Goal: Task Accomplishment & Management: Use online tool/utility

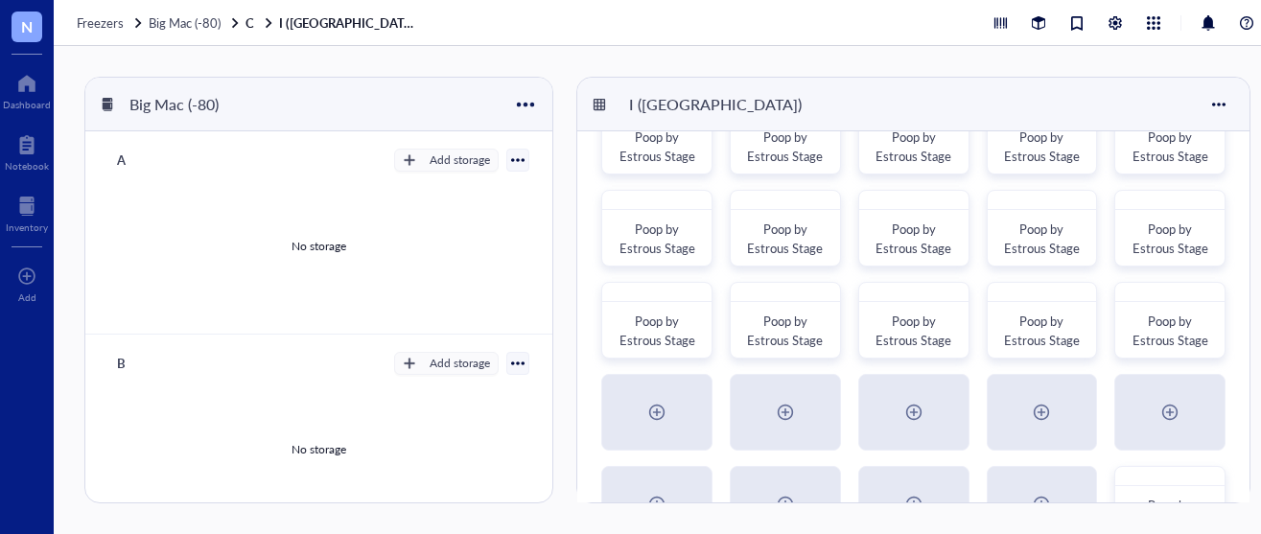
scroll to position [60, 0]
click at [654, 319] on span "Poop by Estrous Stage" at bounding box center [658, 327] width 76 height 37
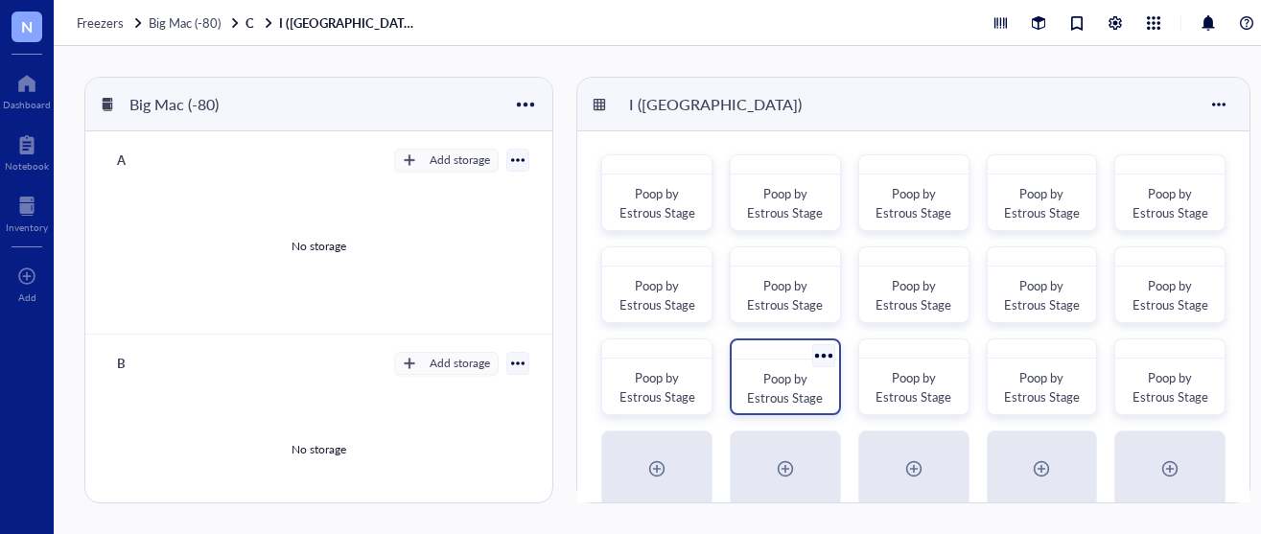
click at [800, 359] on div at bounding box center [785, 350] width 107 height 19
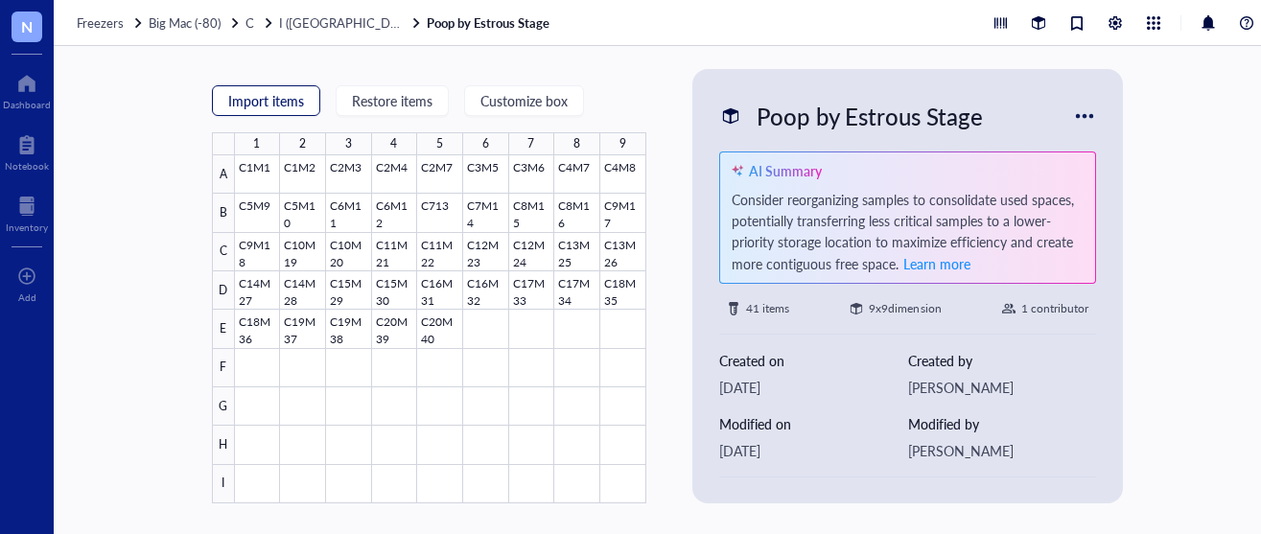
click at [282, 104] on span "Import items" at bounding box center [266, 100] width 76 height 15
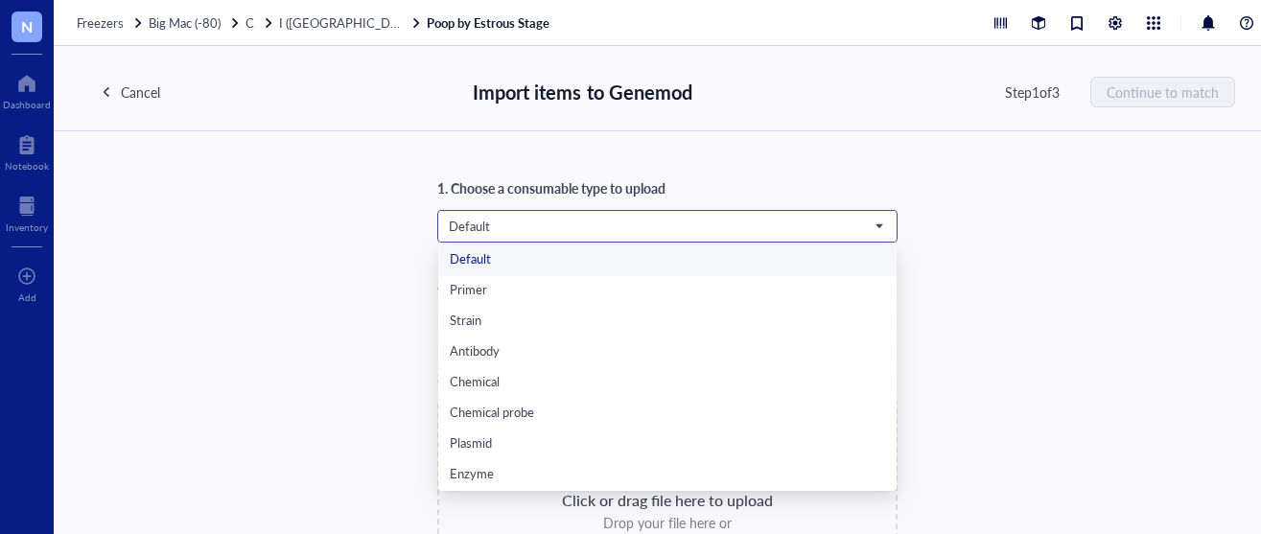
click at [627, 227] on span "Default" at bounding box center [666, 226] width 434 height 17
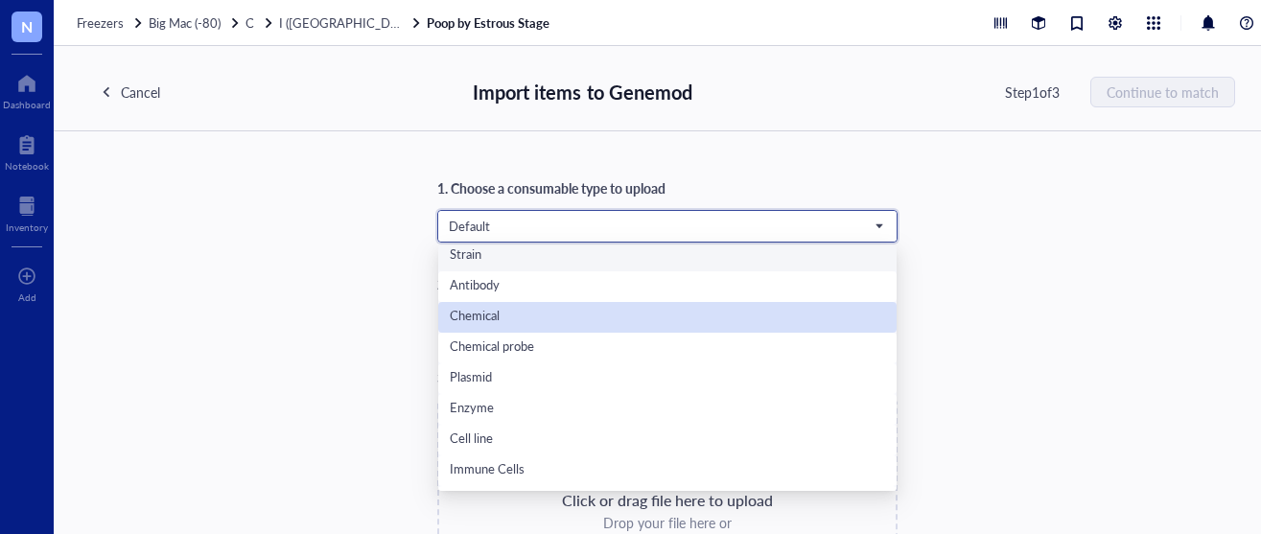
scroll to position [123, 0]
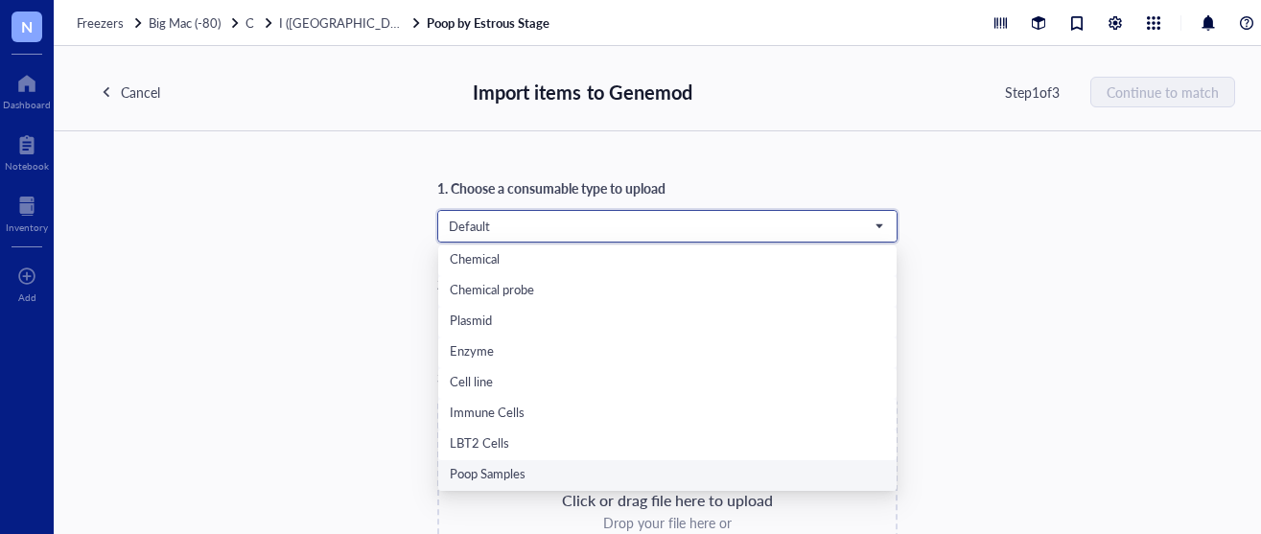
click at [487, 466] on div "Poop Samples" at bounding box center [667, 475] width 435 height 21
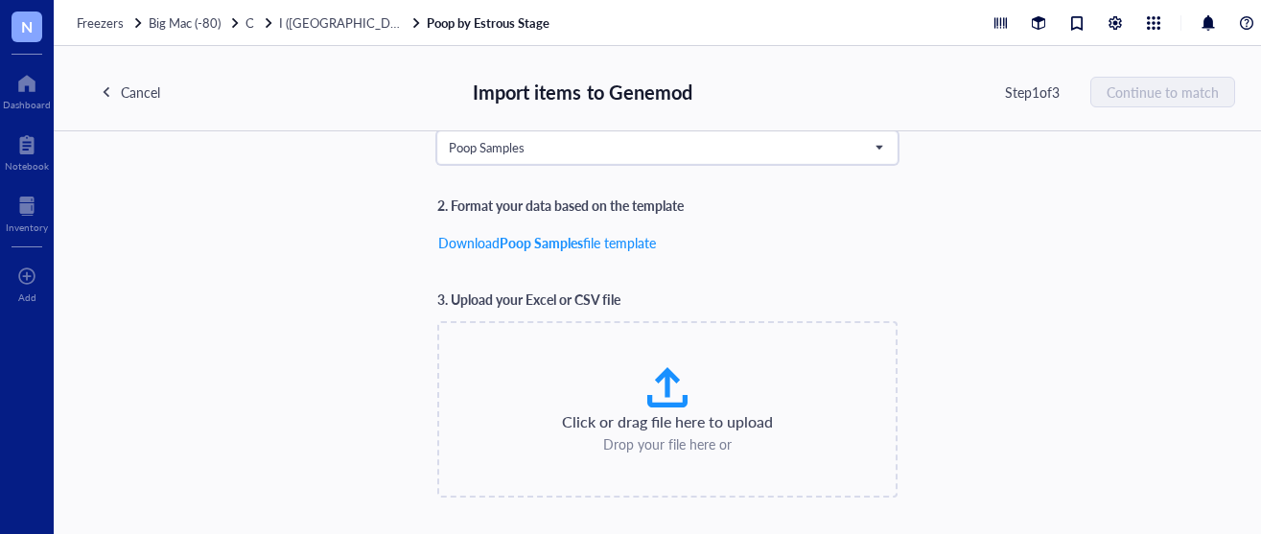
scroll to position [88, 0]
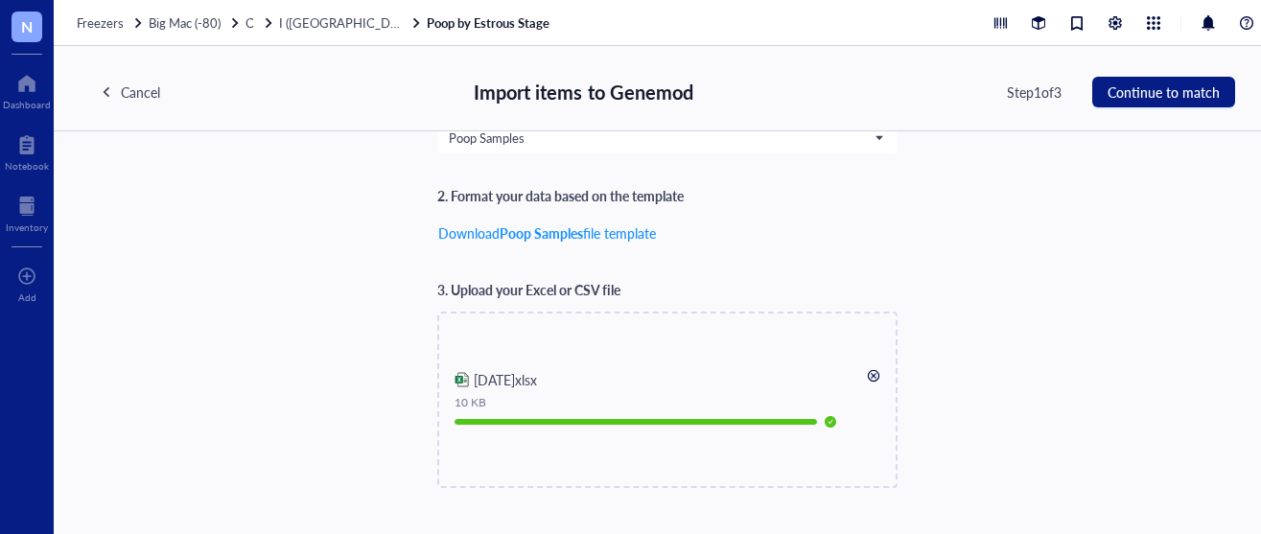
click at [1189, 75] on div "Cancel Import items to Genemod Step 1 of 3 Continue to match" at bounding box center [668, 88] width 1228 height 85
click at [1181, 84] on span "Continue to match" at bounding box center [1164, 91] width 112 height 15
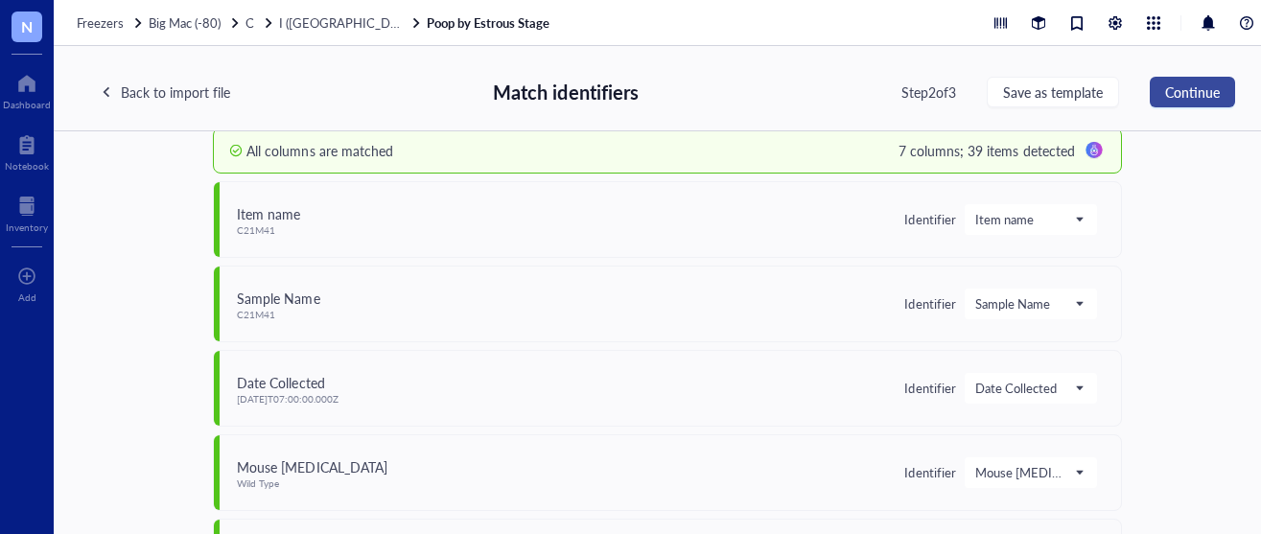
click at [1168, 96] on span "Continue" at bounding box center [1192, 91] width 55 height 15
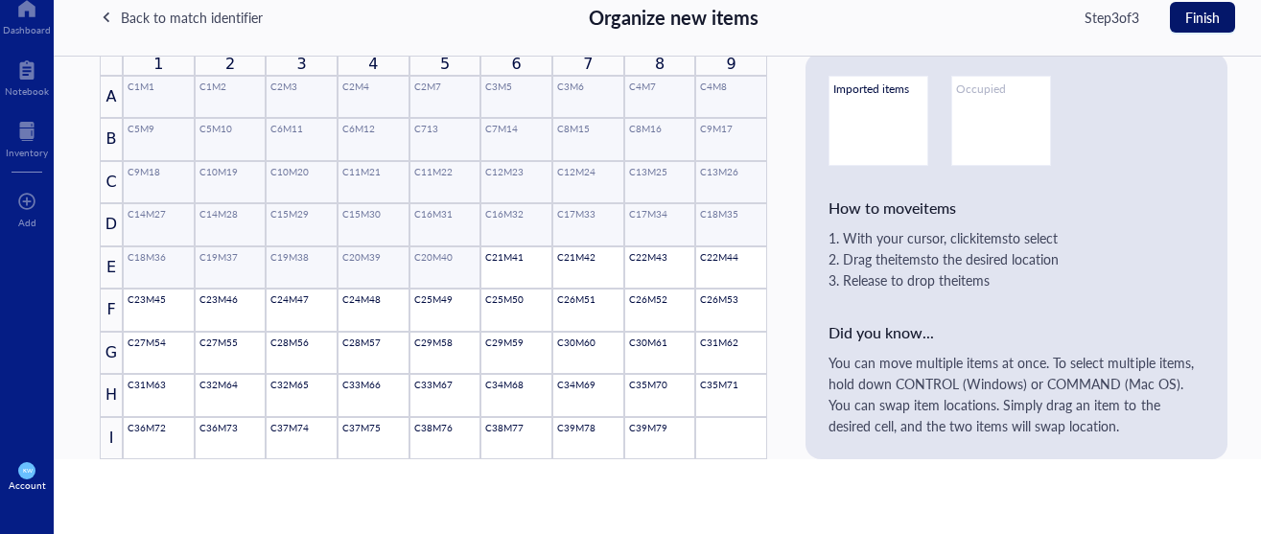
scroll to position [0, 0]
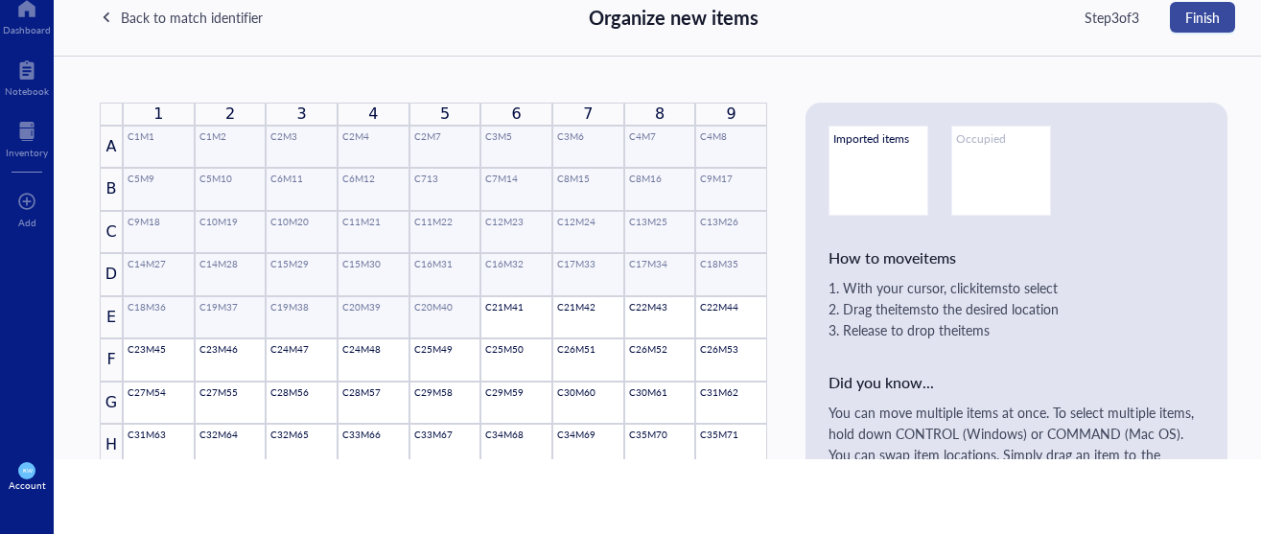
click at [1220, 22] on button "Finish" at bounding box center [1202, 17] width 65 height 31
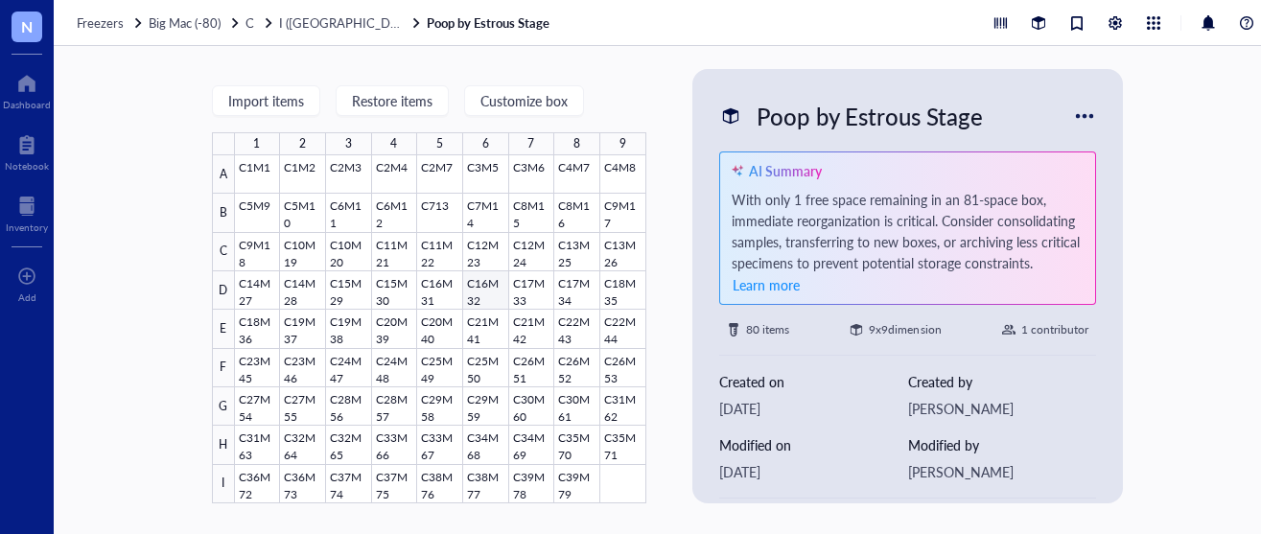
scroll to position [53, 0]
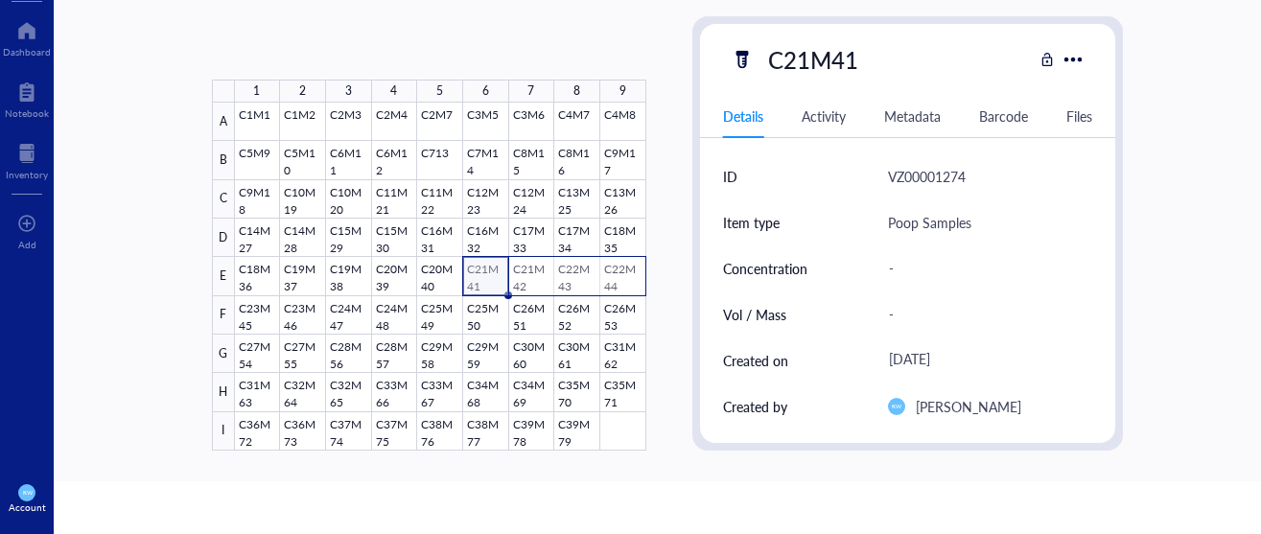
drag, startPoint x: 494, startPoint y: 288, endPoint x: 642, endPoint y: 291, distance: 147.7
click at [642, 291] on div at bounding box center [440, 277] width 411 height 348
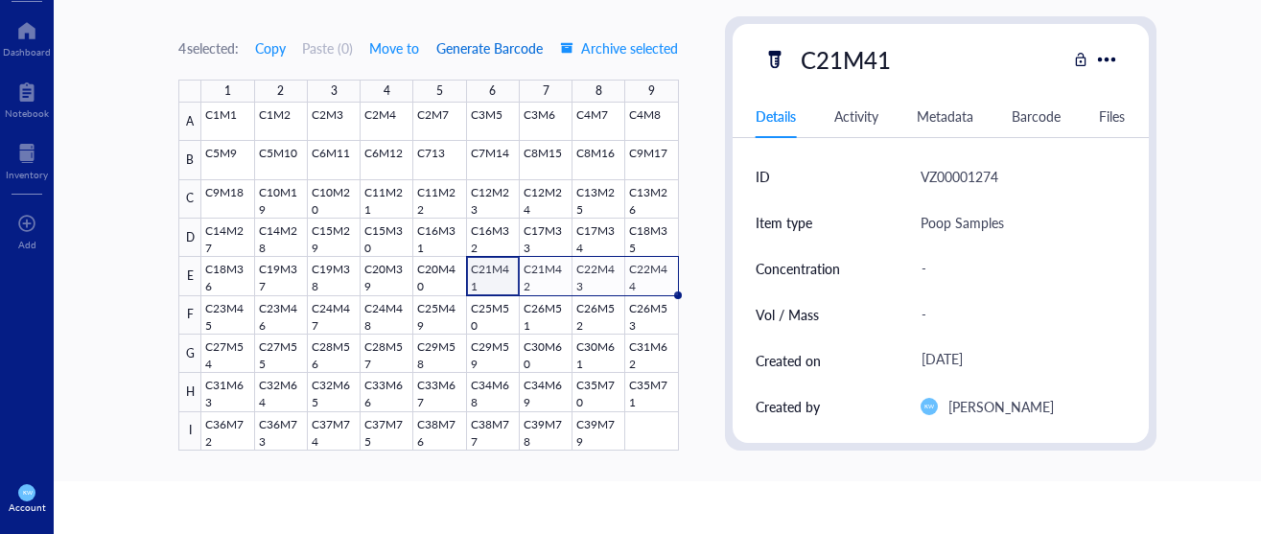
click at [489, 40] on span "Generate Barcode" at bounding box center [489, 47] width 106 height 15
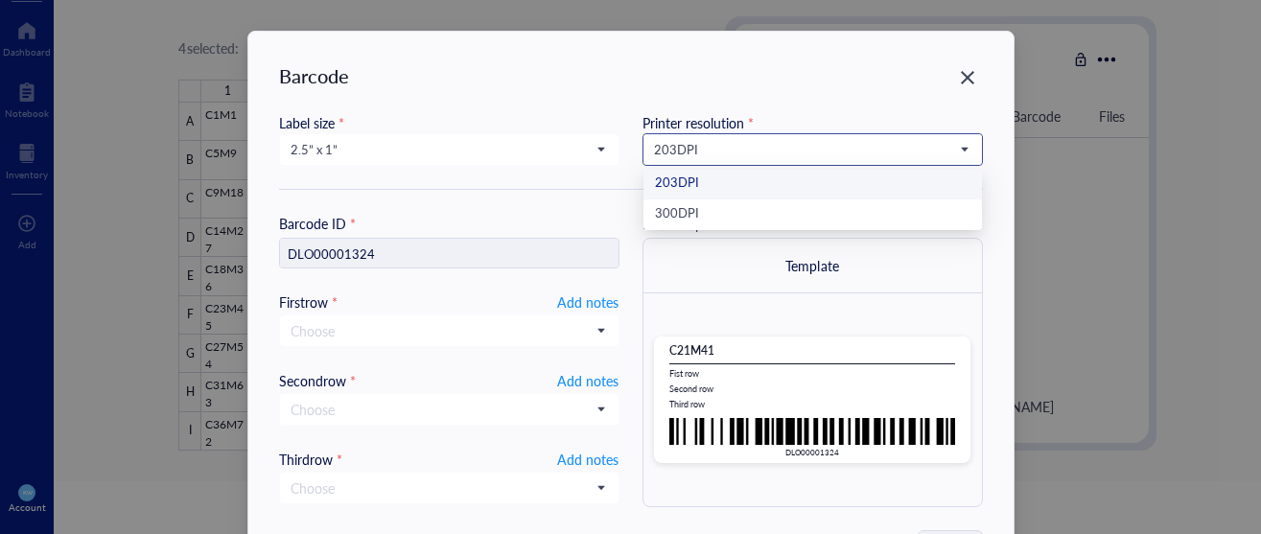
click at [703, 155] on span "203 DPI" at bounding box center [811, 149] width 314 height 17
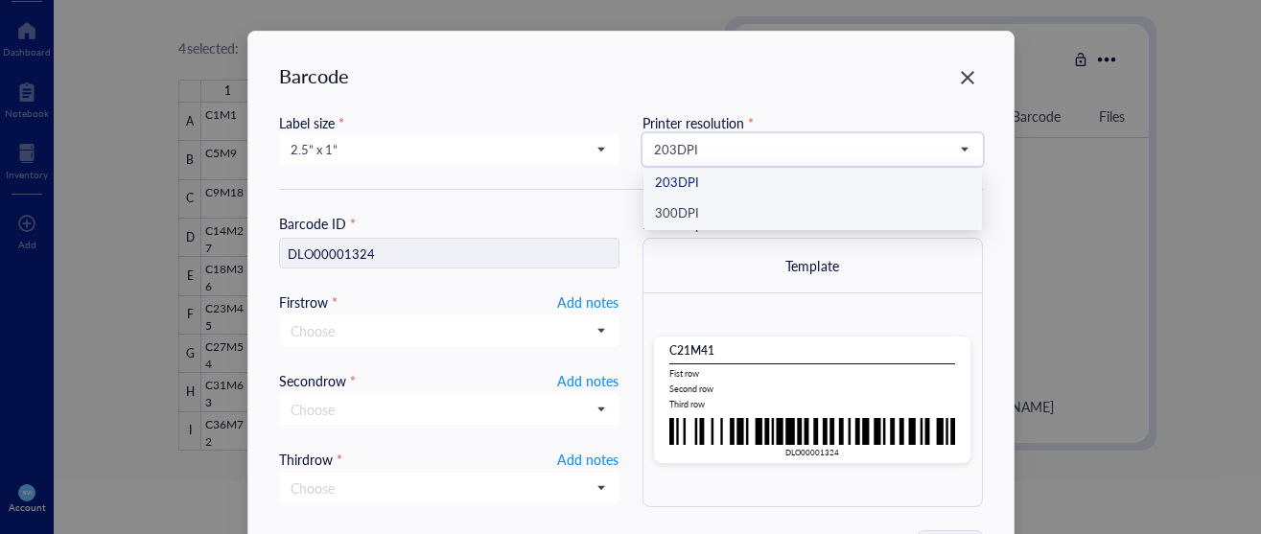
click at [699, 212] on div "300 DPI" at bounding box center [813, 214] width 316 height 21
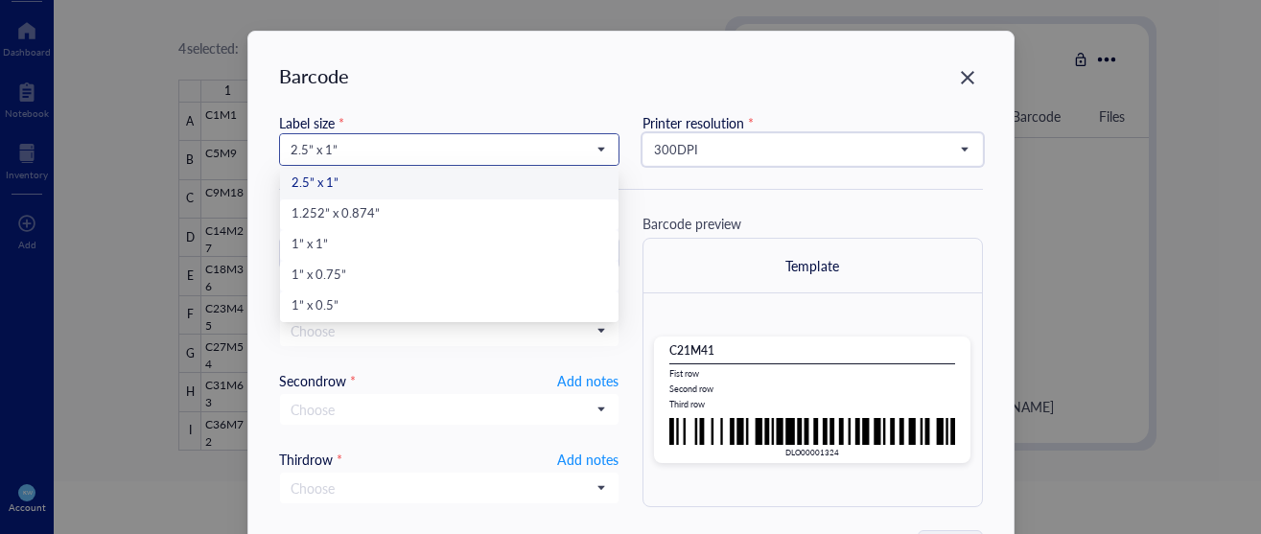
click at [453, 146] on span "2.5” x 1”" at bounding box center [448, 149] width 314 height 17
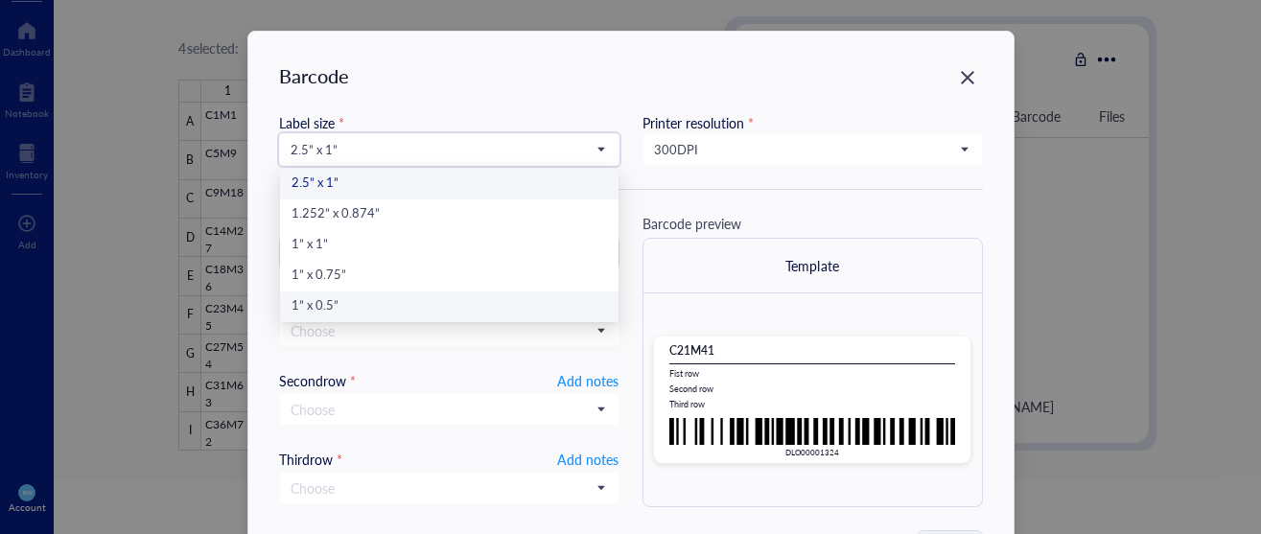
click at [307, 300] on div "1” x 0.5”" at bounding box center [450, 306] width 316 height 21
type input "DLO00001324"
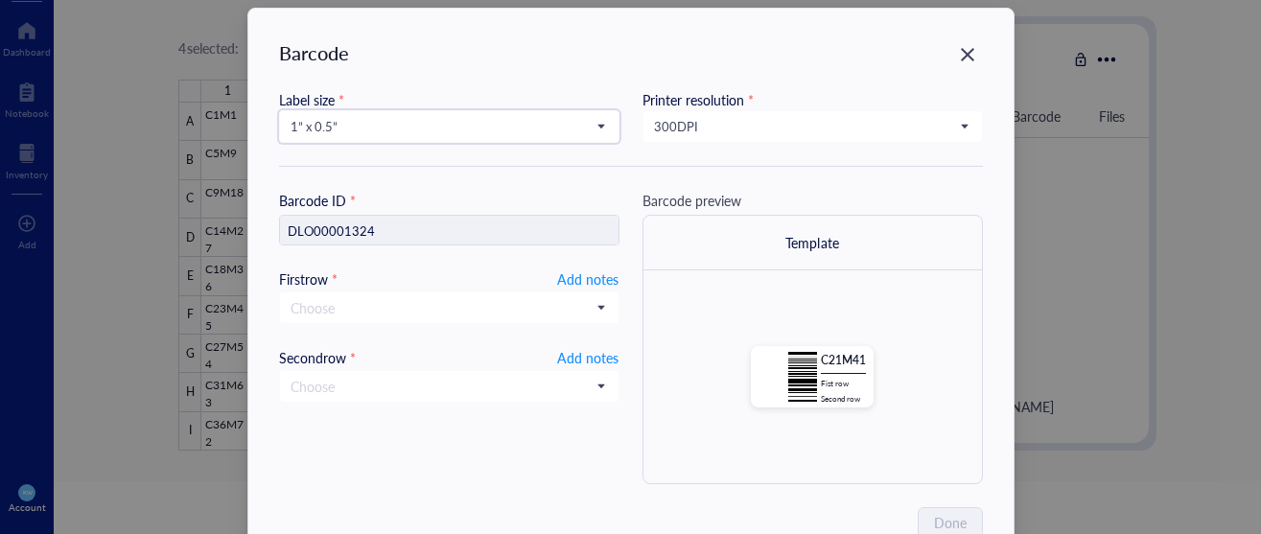
scroll to position [33, 0]
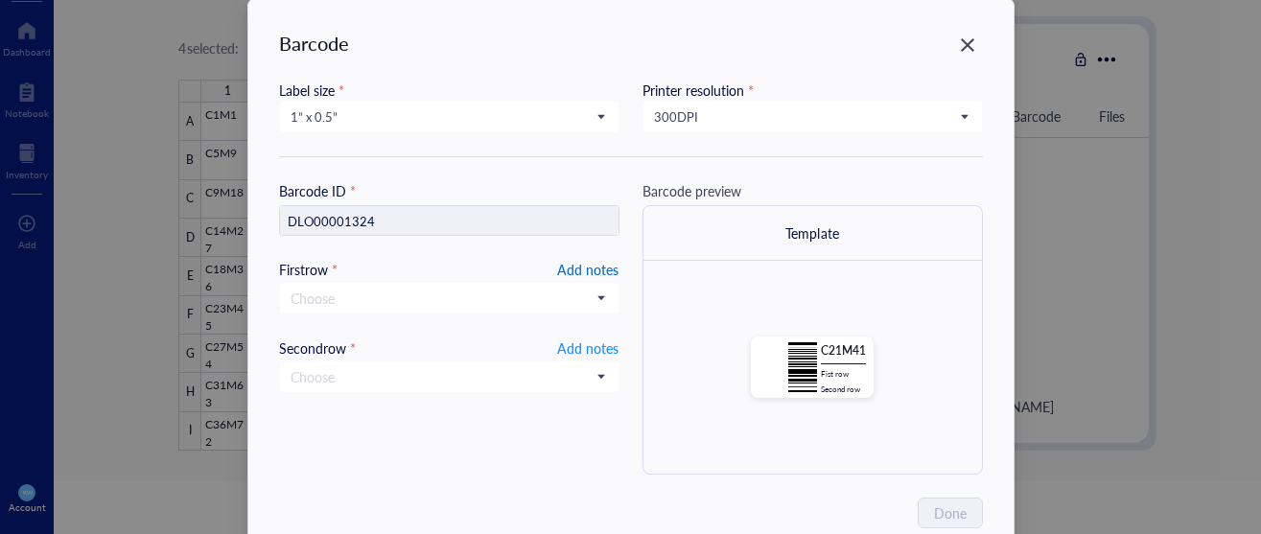
click at [582, 265] on span "Add notes" at bounding box center [587, 269] width 61 height 23
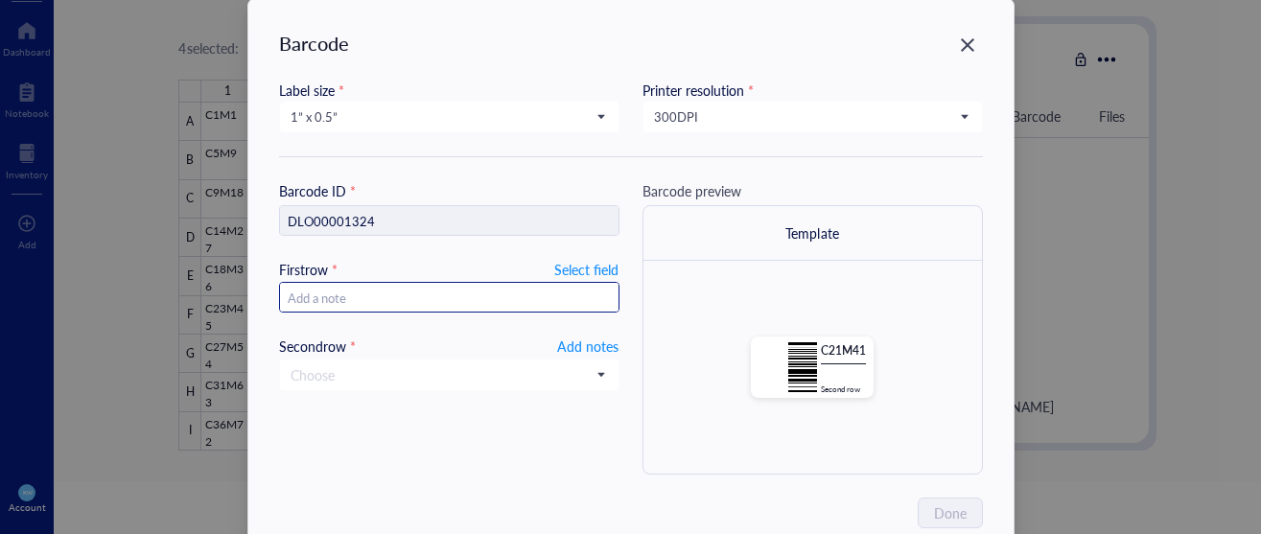
click at [537, 296] on input "text" at bounding box center [449, 298] width 339 height 31
type input "10"
type input "[DATE]"
click at [576, 350] on span "Add notes" at bounding box center [587, 346] width 61 height 23
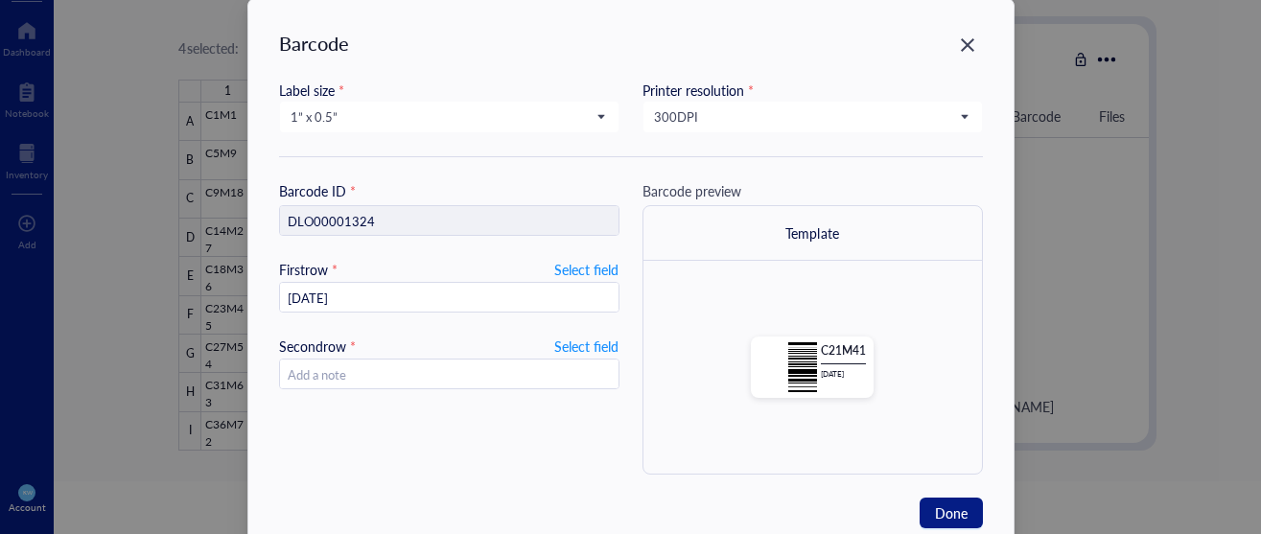
scroll to position [89, 0]
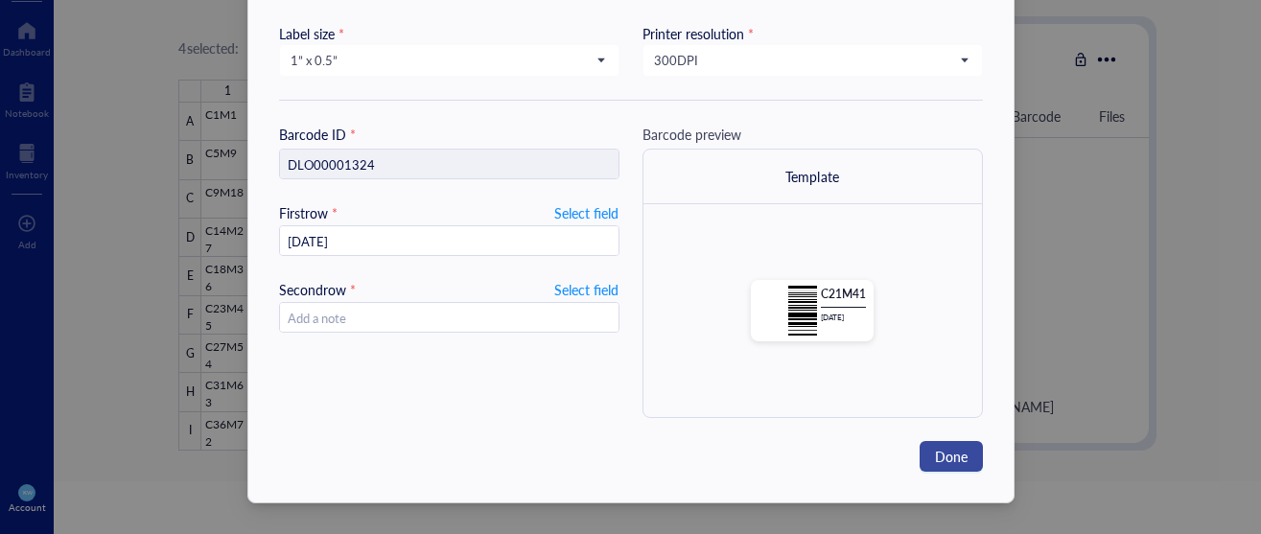
click at [968, 449] on button "Done" at bounding box center [951, 456] width 63 height 31
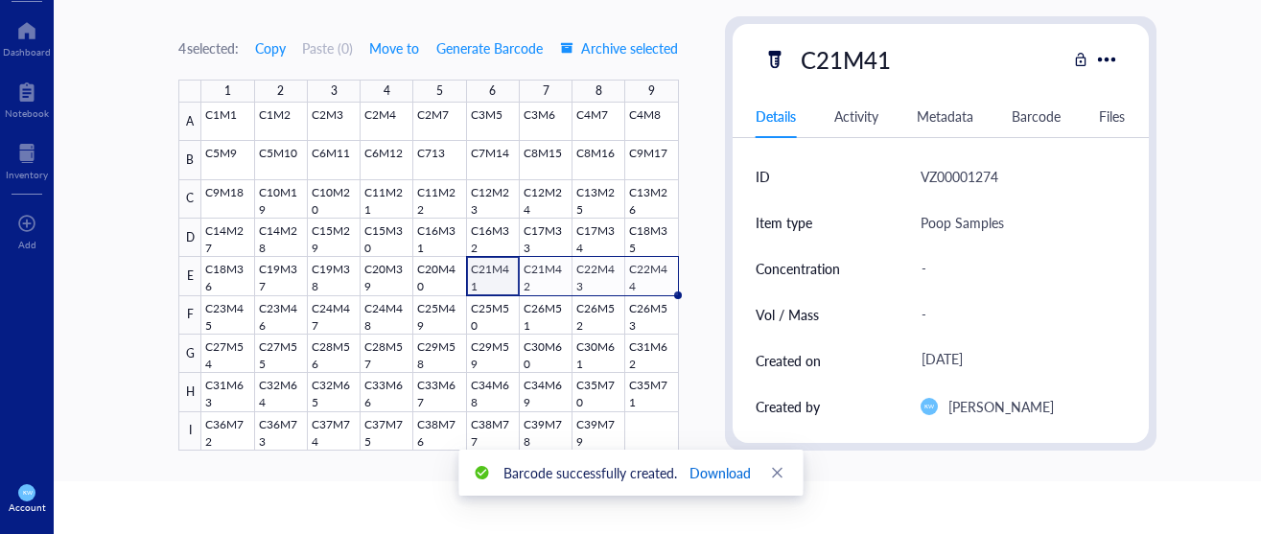
click at [725, 471] on span "Download" at bounding box center [719, 472] width 61 height 21
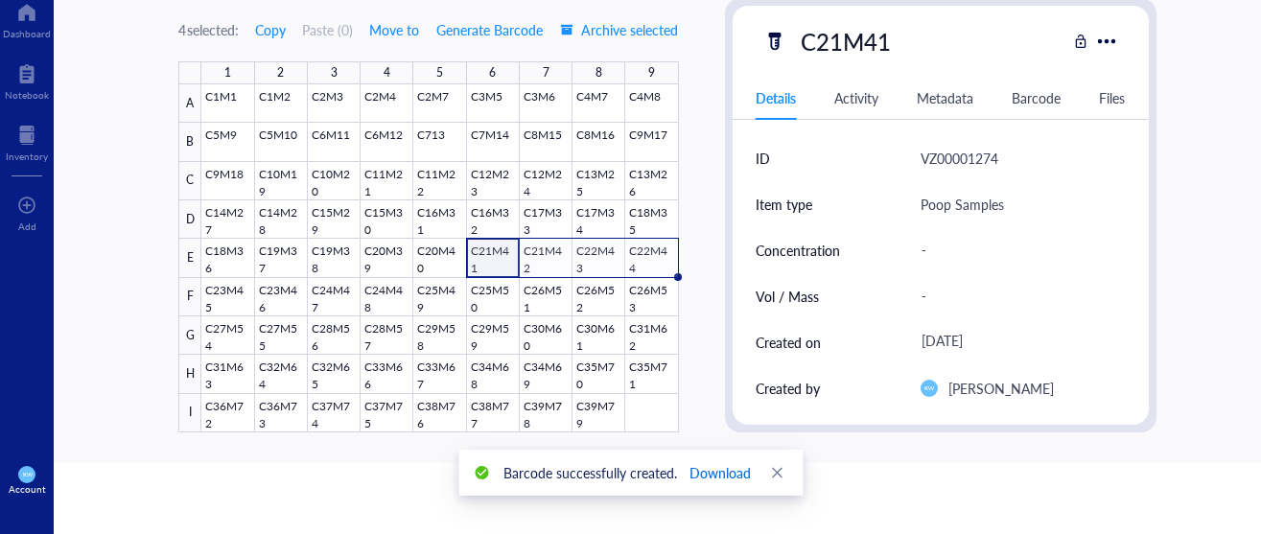
scroll to position [75, 0]
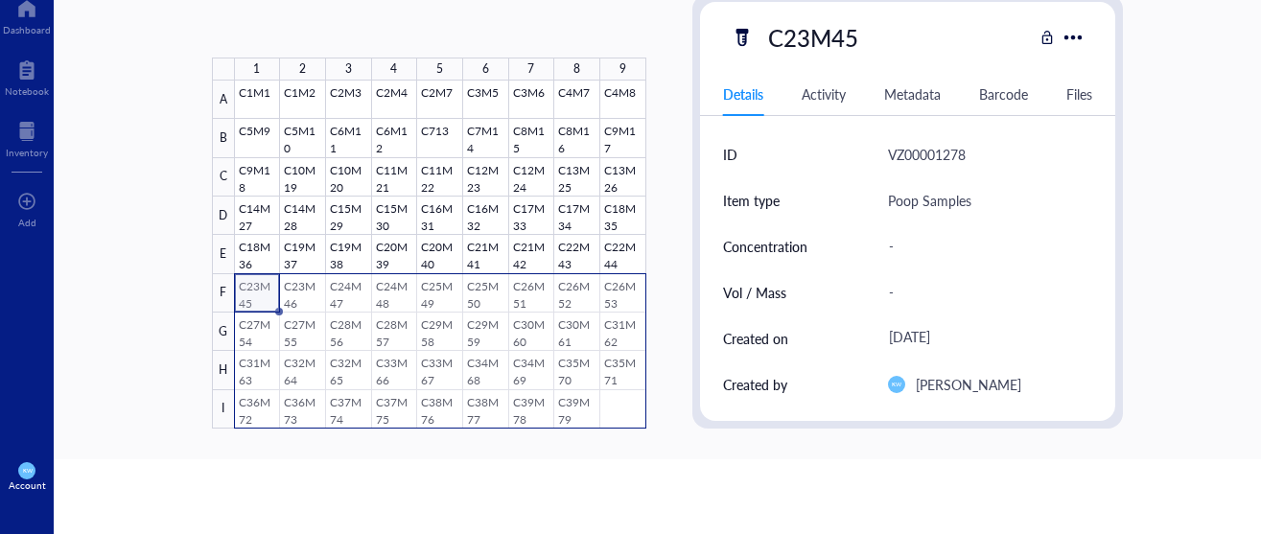
drag, startPoint x: 323, startPoint y: 315, endPoint x: 647, endPoint y: 408, distance: 337.3
click at [636, 411] on div at bounding box center [440, 255] width 411 height 348
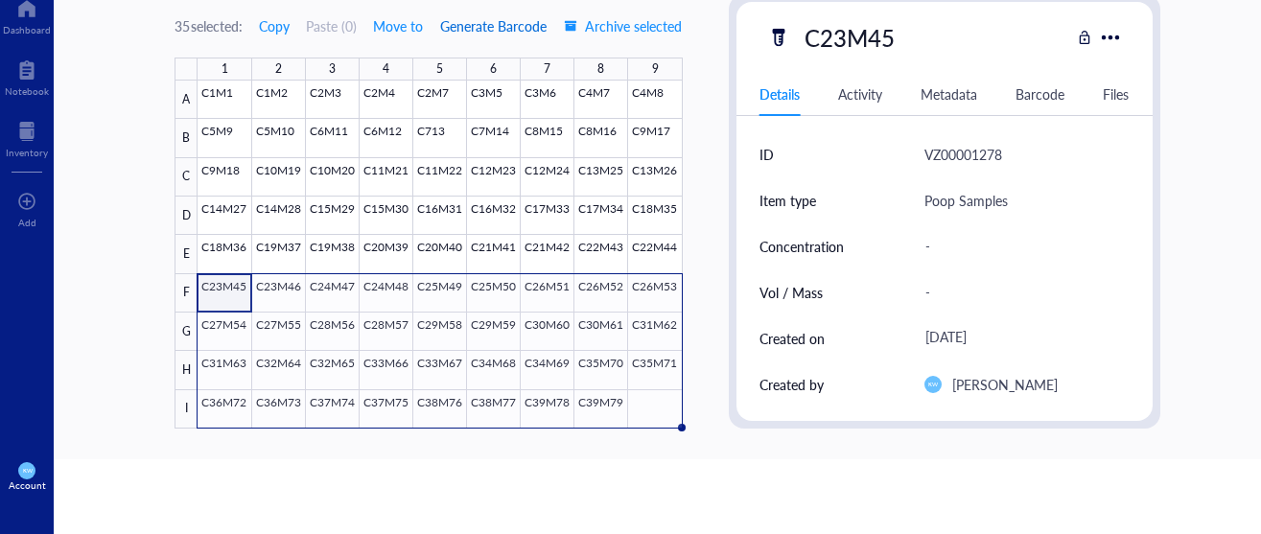
click at [473, 24] on span "Generate Barcode" at bounding box center [493, 25] width 106 height 15
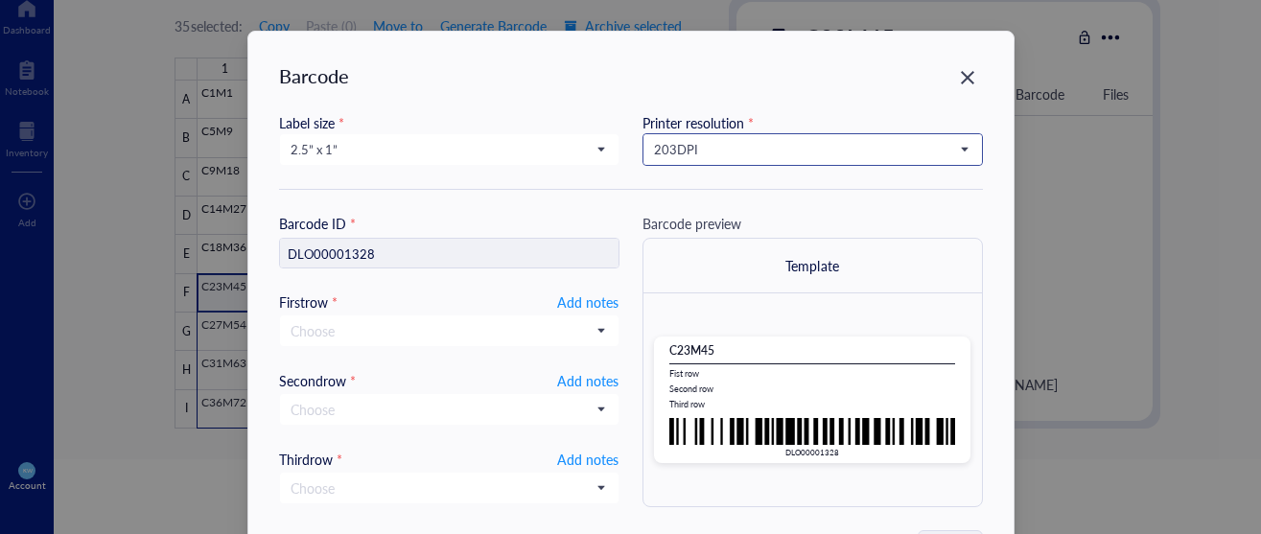
click at [740, 161] on input "search" at bounding box center [804, 149] width 300 height 29
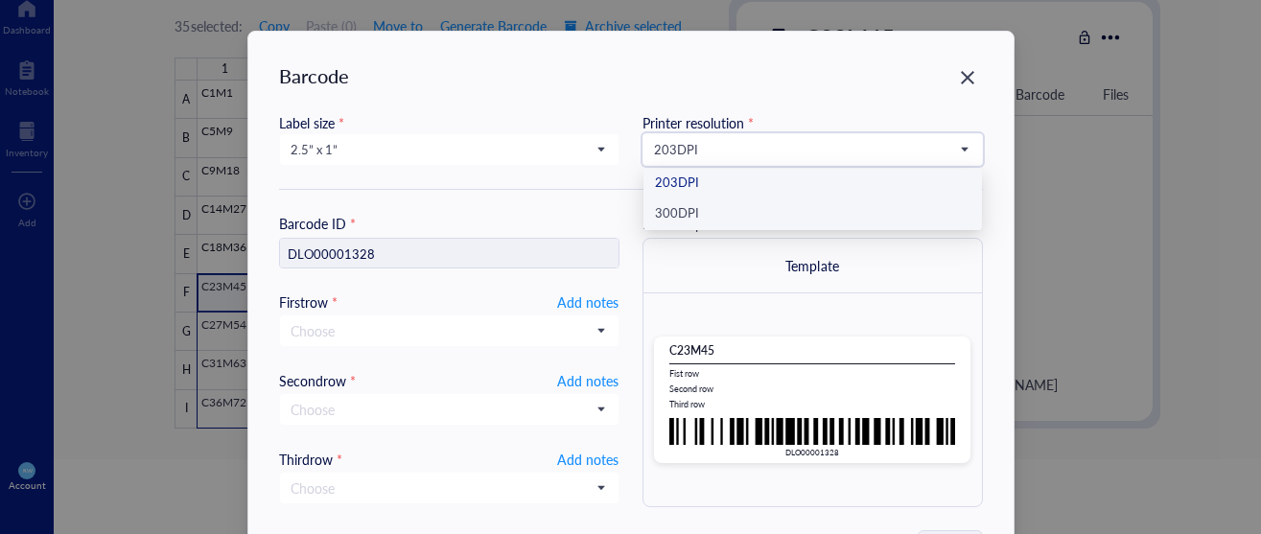
click at [724, 219] on div "300 DPI" at bounding box center [813, 214] width 316 height 21
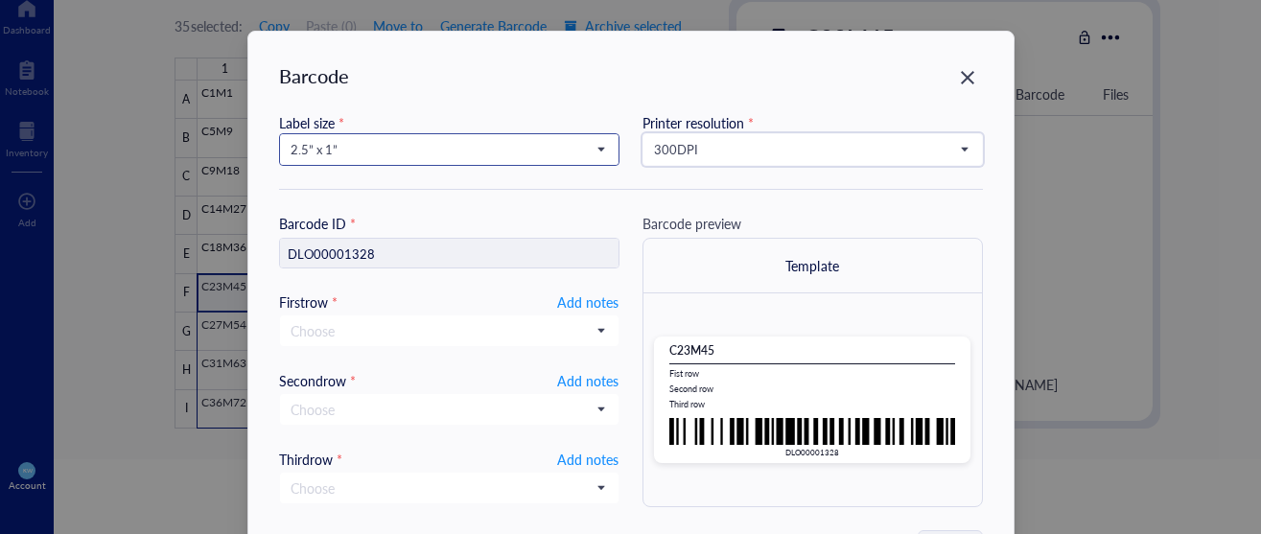
click at [602, 144] on span at bounding box center [449, 149] width 317 height 29
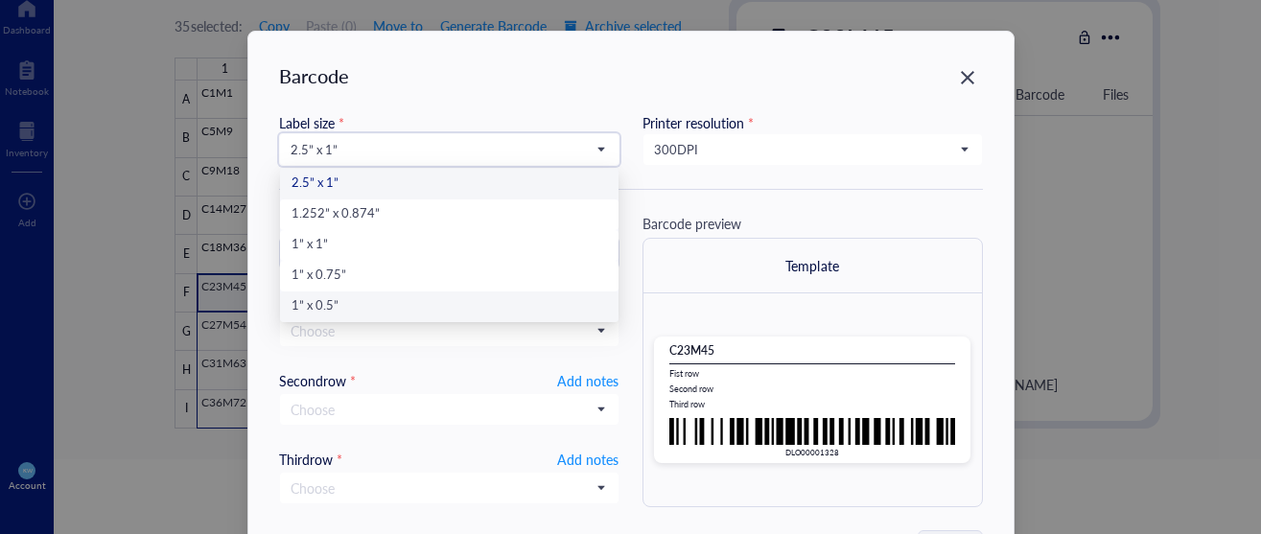
click at [452, 306] on div "1” x 0.5”" at bounding box center [450, 306] width 316 height 21
type input "DLO00001328"
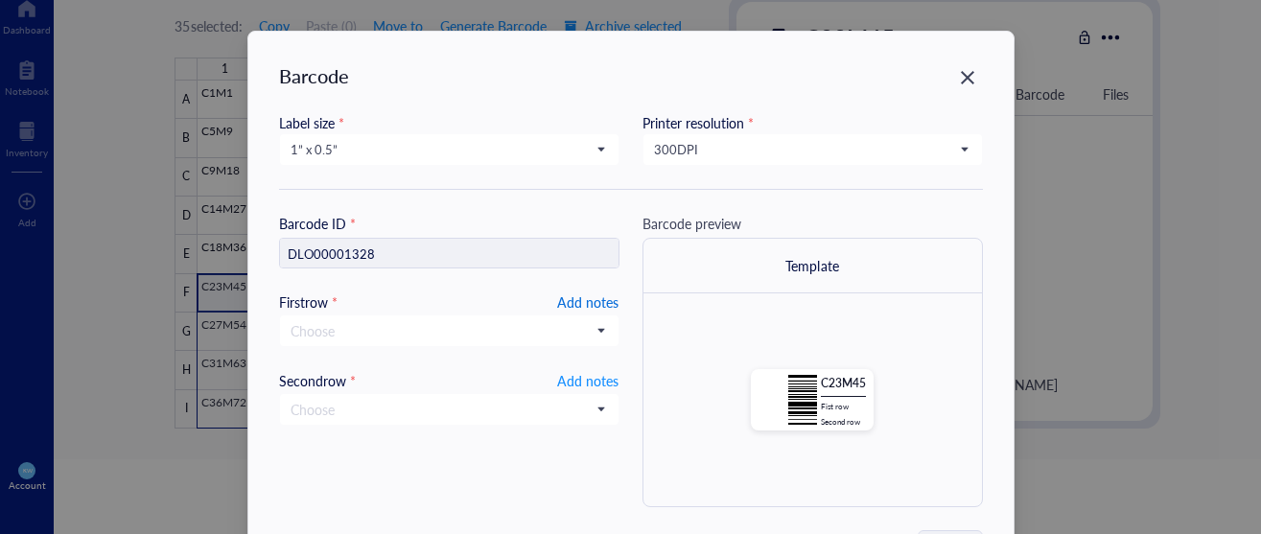
click at [593, 306] on span "Add notes" at bounding box center [587, 302] width 61 height 23
drag, startPoint x: 582, startPoint y: 377, endPoint x: 574, endPoint y: 360, distance: 19.3
click at [581, 376] on span "Add notes" at bounding box center [587, 378] width 61 height 23
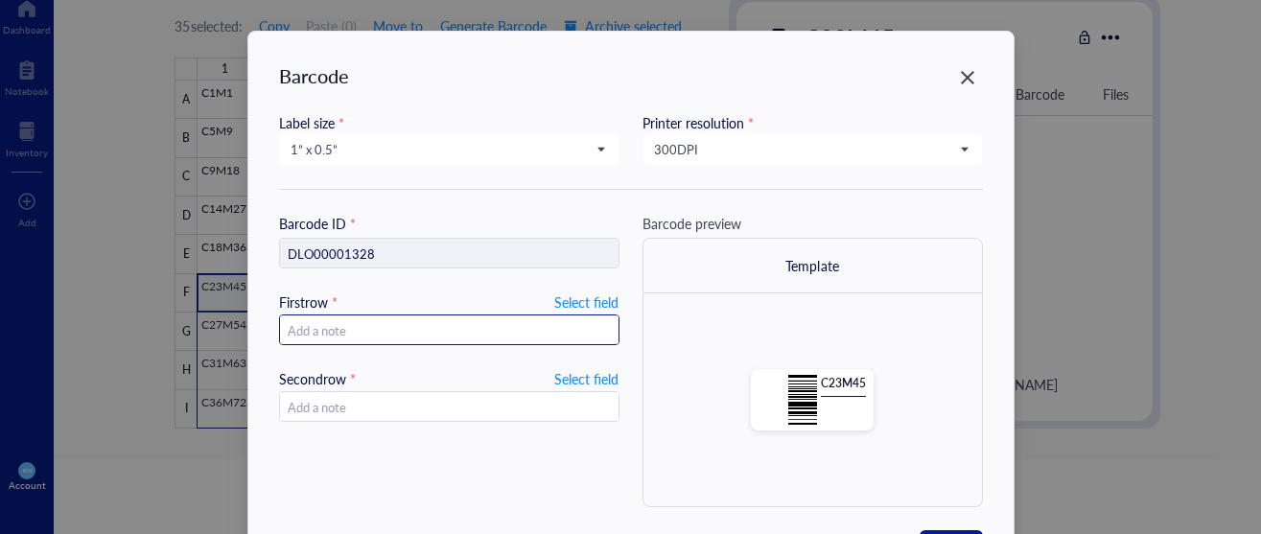
click at [577, 330] on input "text" at bounding box center [449, 331] width 339 height 31
type input "10.28"
type input "[DATE]"
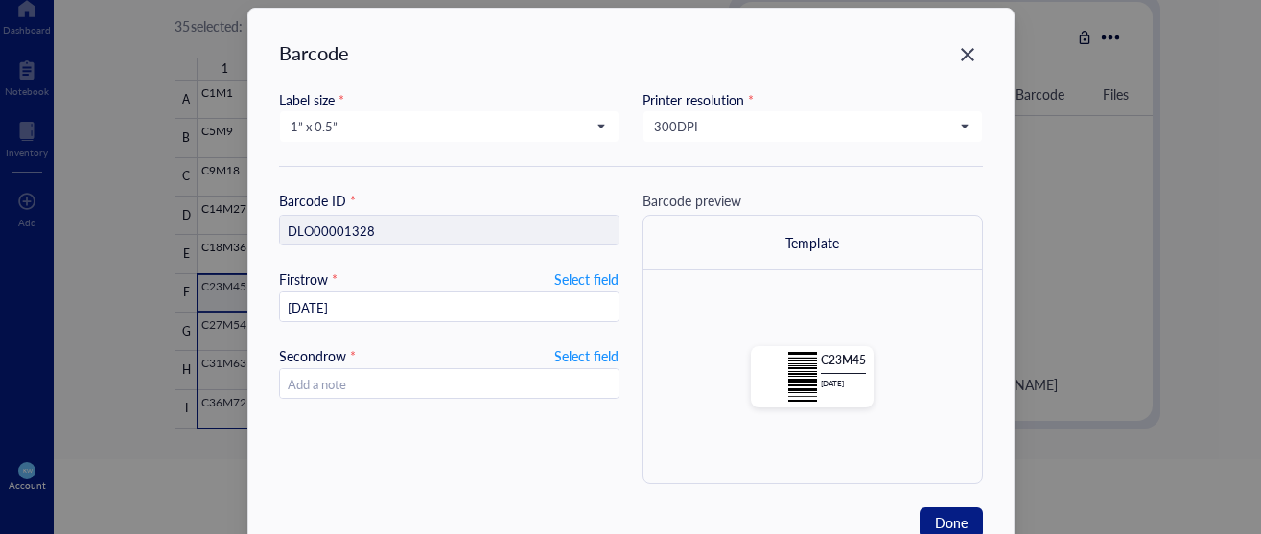
scroll to position [37, 0]
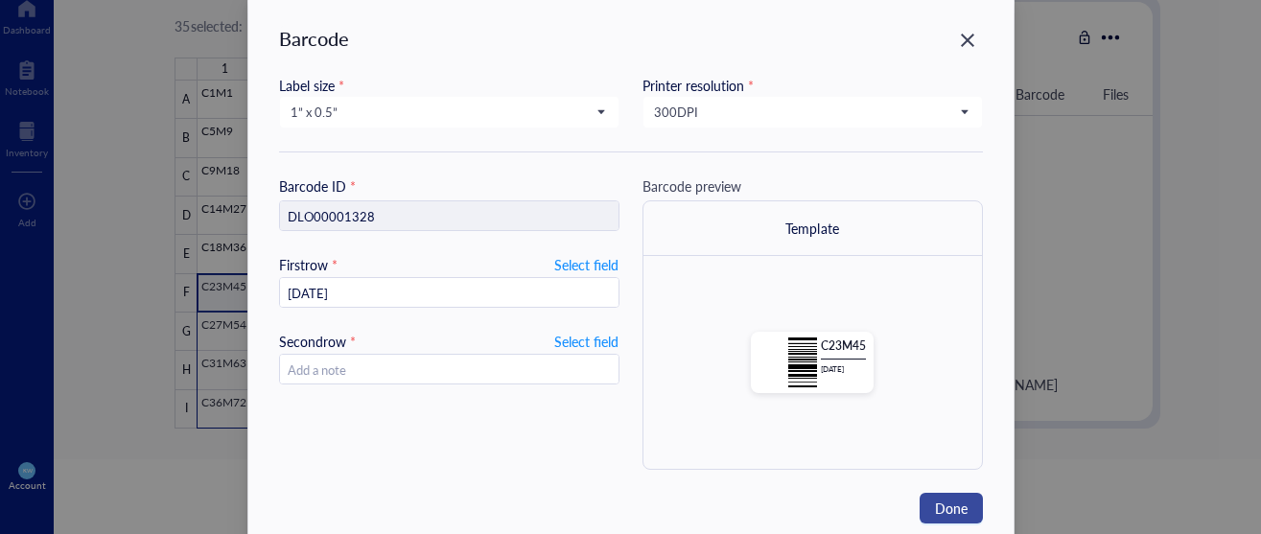
click at [944, 507] on span "Done" at bounding box center [951, 508] width 33 height 21
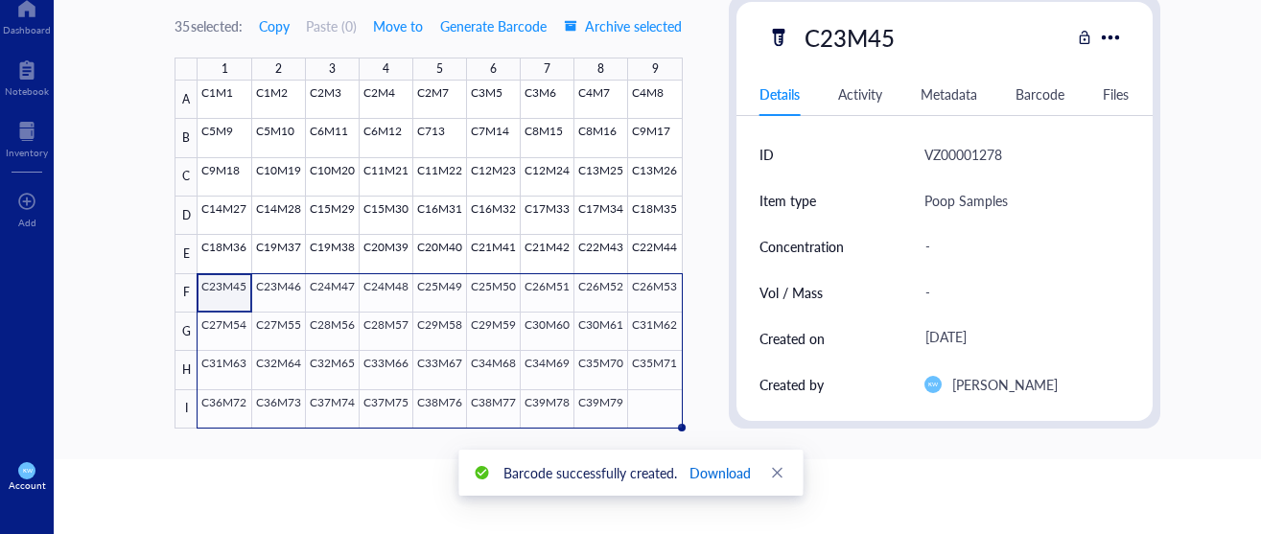
click at [721, 467] on span "Download" at bounding box center [719, 472] width 61 height 21
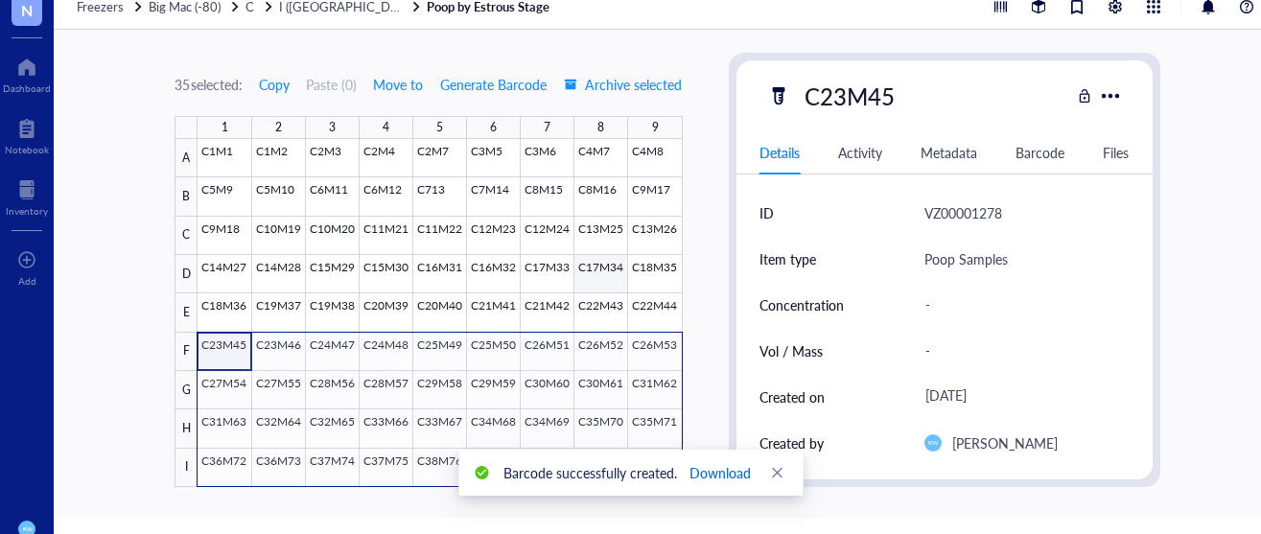
scroll to position [0, 0]
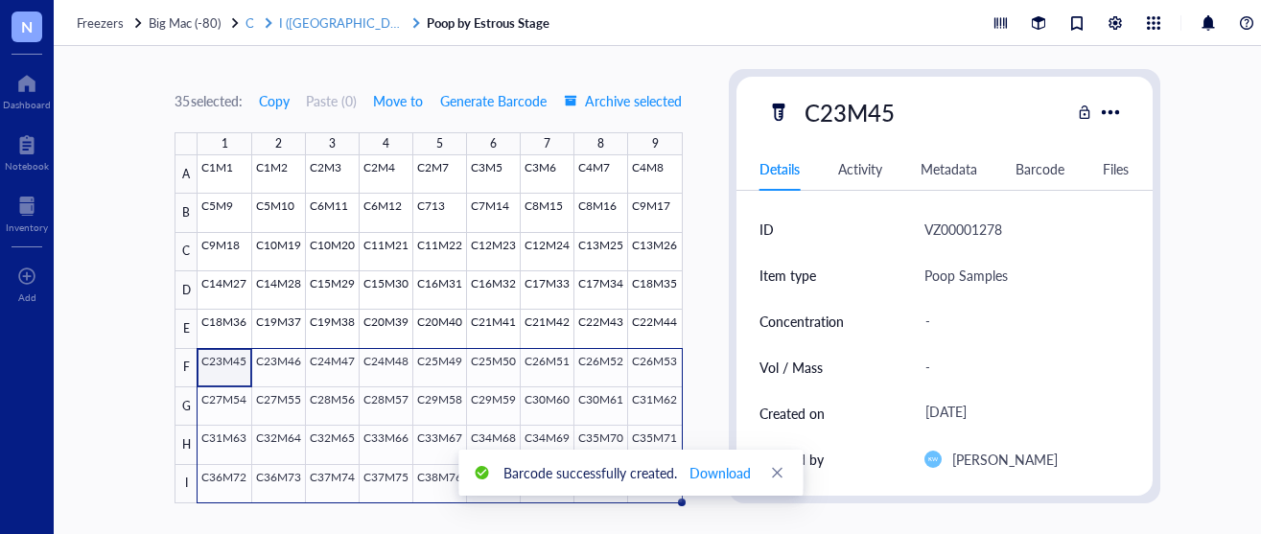
click at [301, 24] on span "I ([GEOGRAPHIC_DATA])" at bounding box center [349, 22] width 141 height 18
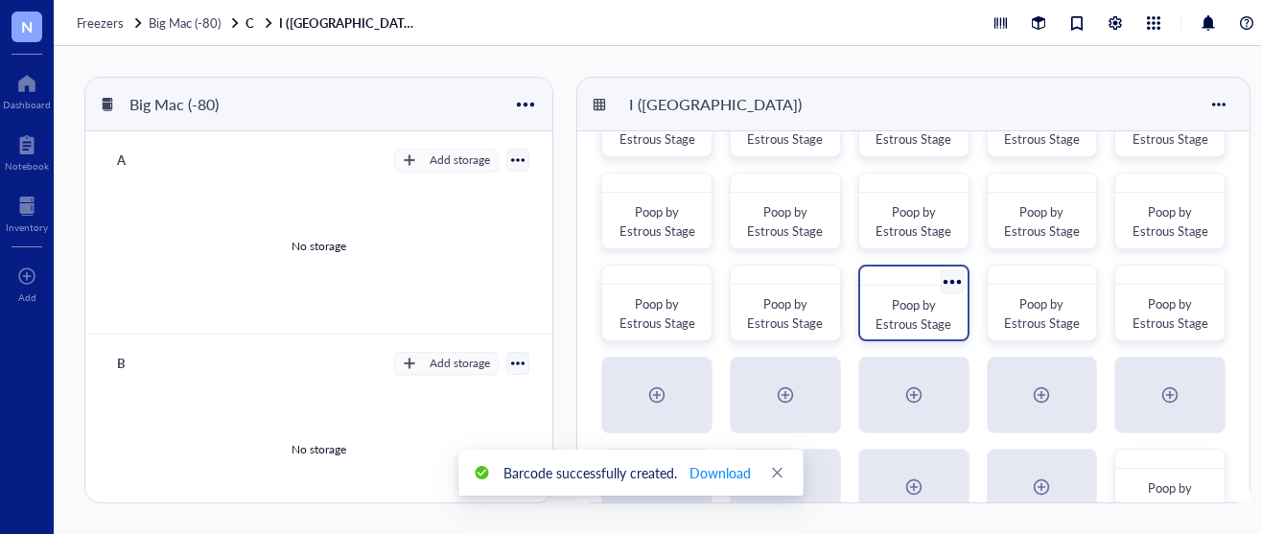
scroll to position [79, 0]
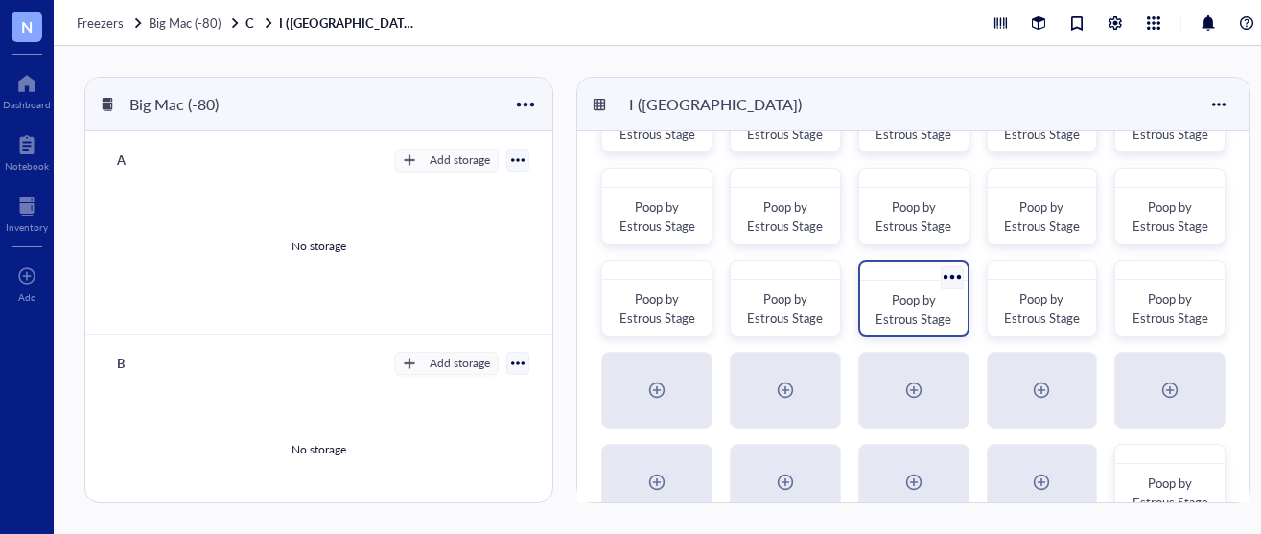
click at [913, 284] on div "Poop by Estrous Stage" at bounding box center [913, 298] width 111 height 77
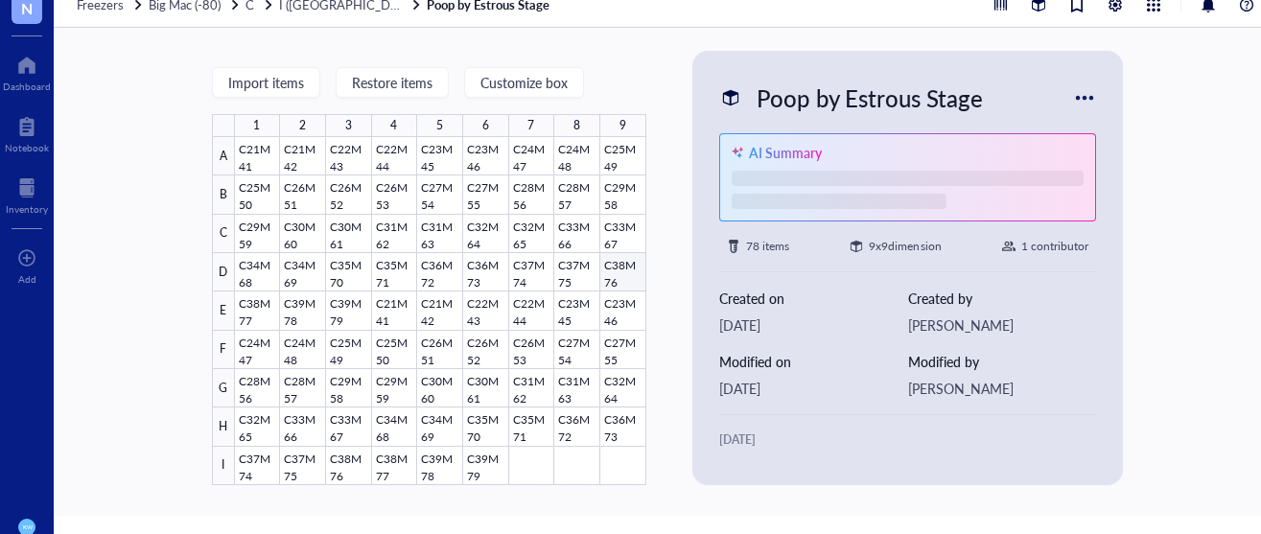
scroll to position [36, 0]
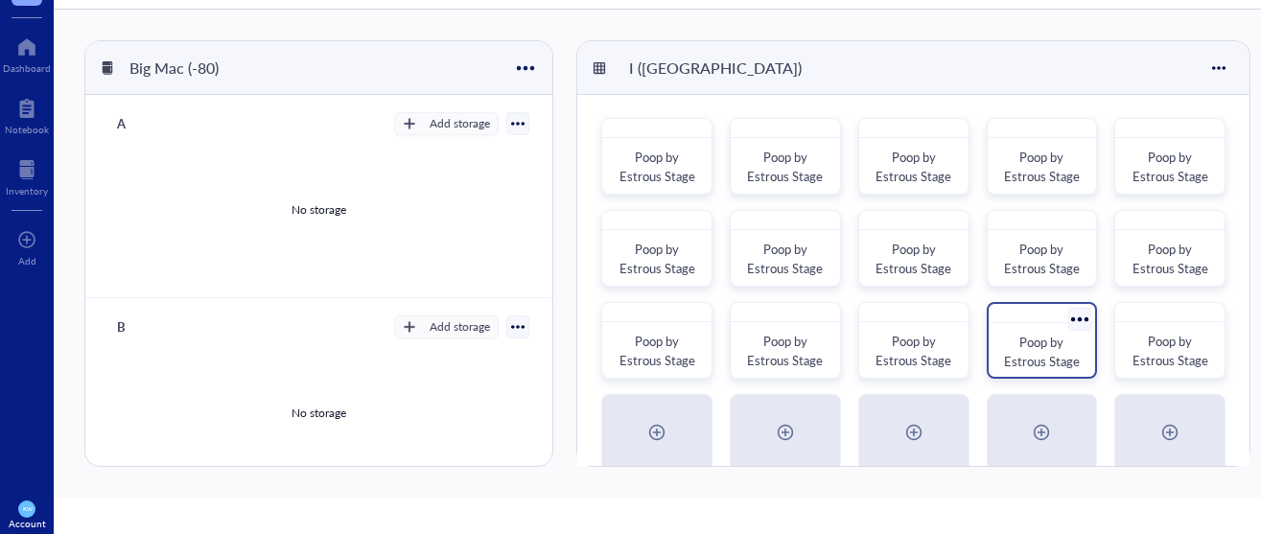
click at [1026, 341] on span "Poop by Estrous Stage" at bounding box center [1042, 351] width 76 height 37
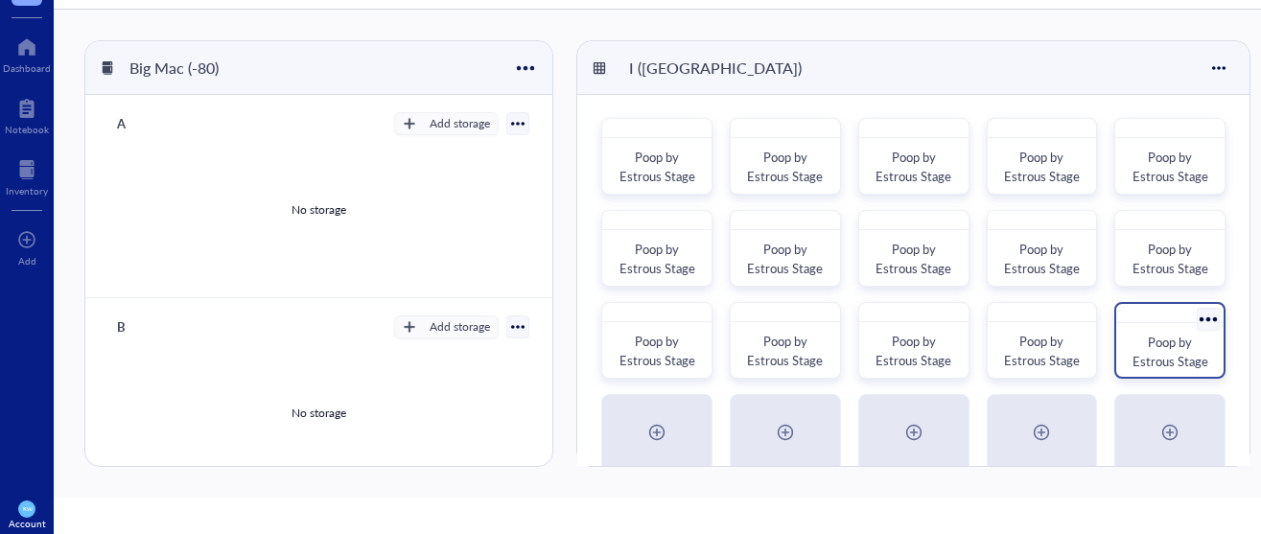
click at [1139, 353] on span "Poop by Estrous Stage" at bounding box center [1171, 351] width 76 height 37
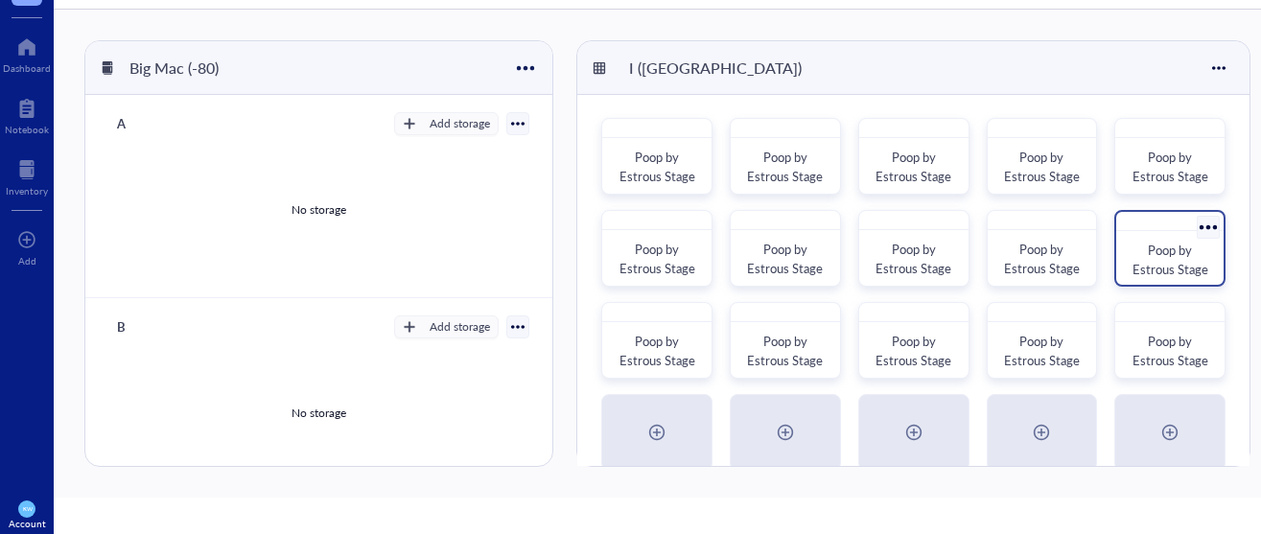
click at [1134, 263] on span "Poop by Estrous Stage" at bounding box center [1171, 259] width 76 height 37
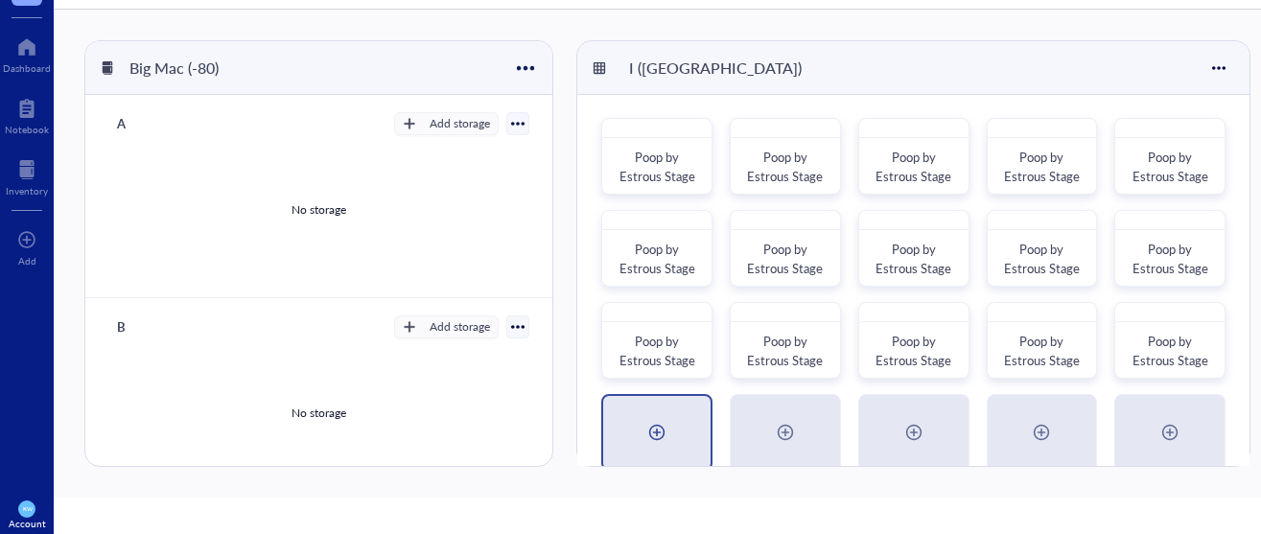
click at [670, 424] on div at bounding box center [657, 432] width 31 height 31
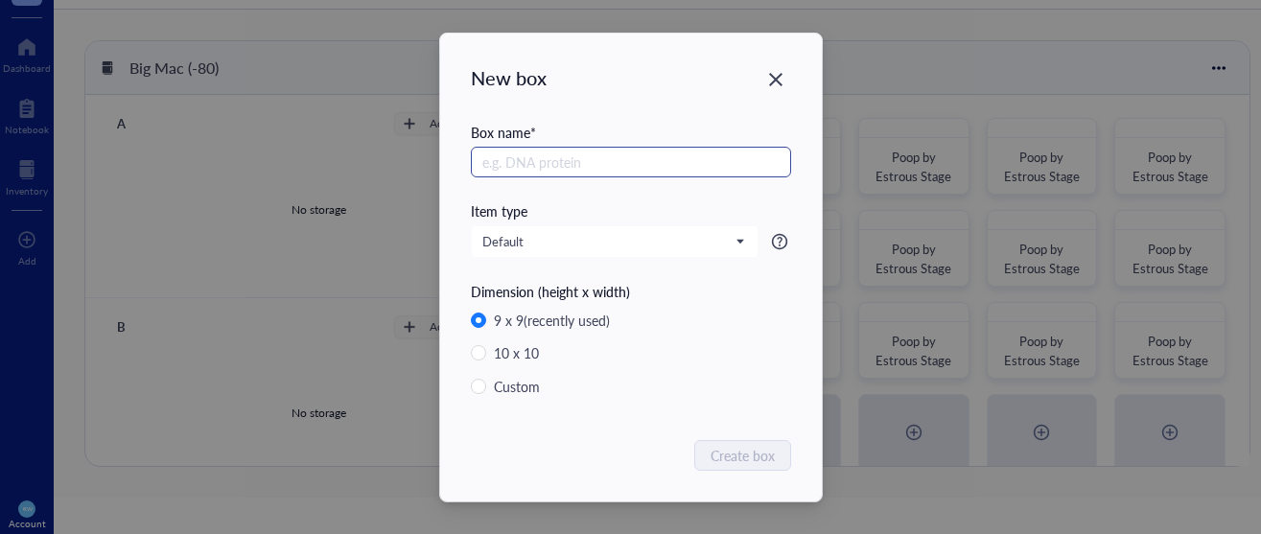
click at [540, 160] on input "text" at bounding box center [631, 162] width 320 height 31
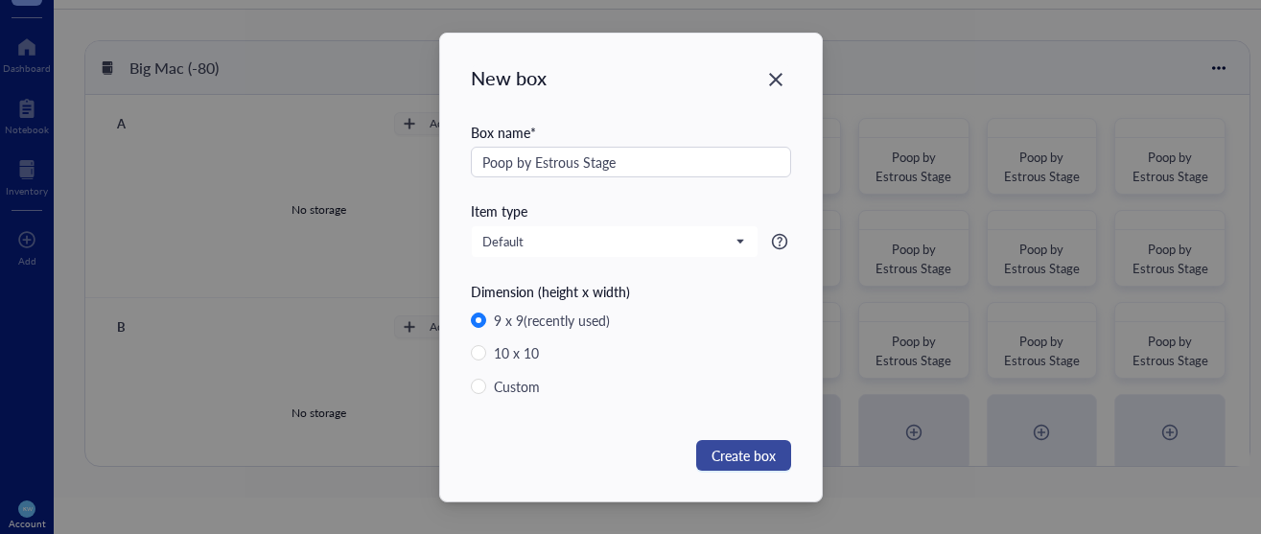
type input "Poop by Estrous Stage"
click at [749, 451] on span "Create box" at bounding box center [744, 455] width 64 height 21
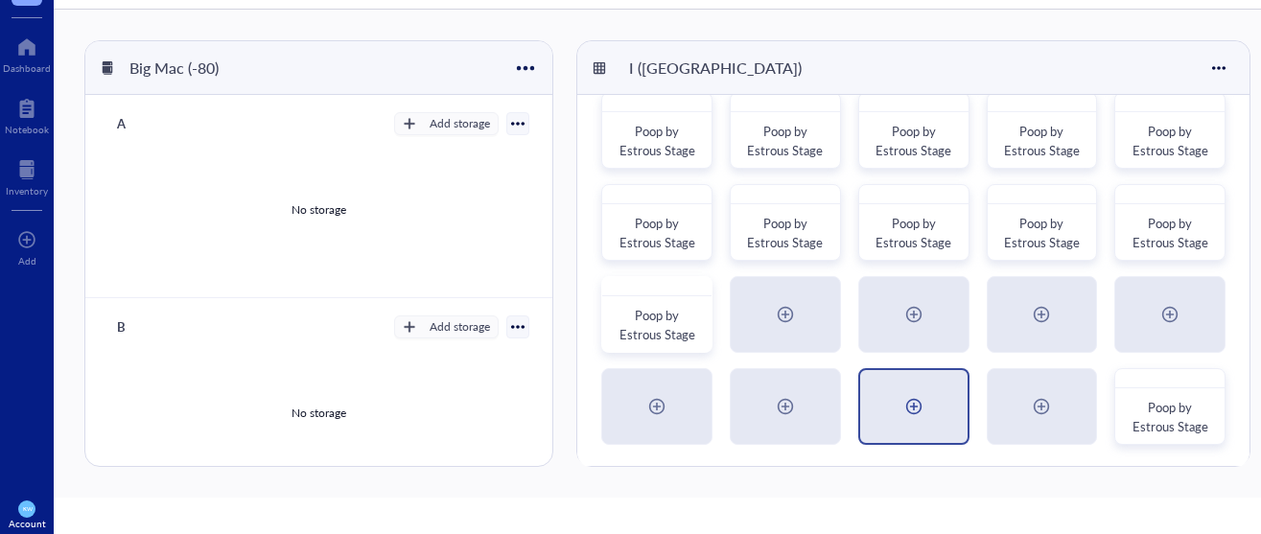
scroll to position [120, 0]
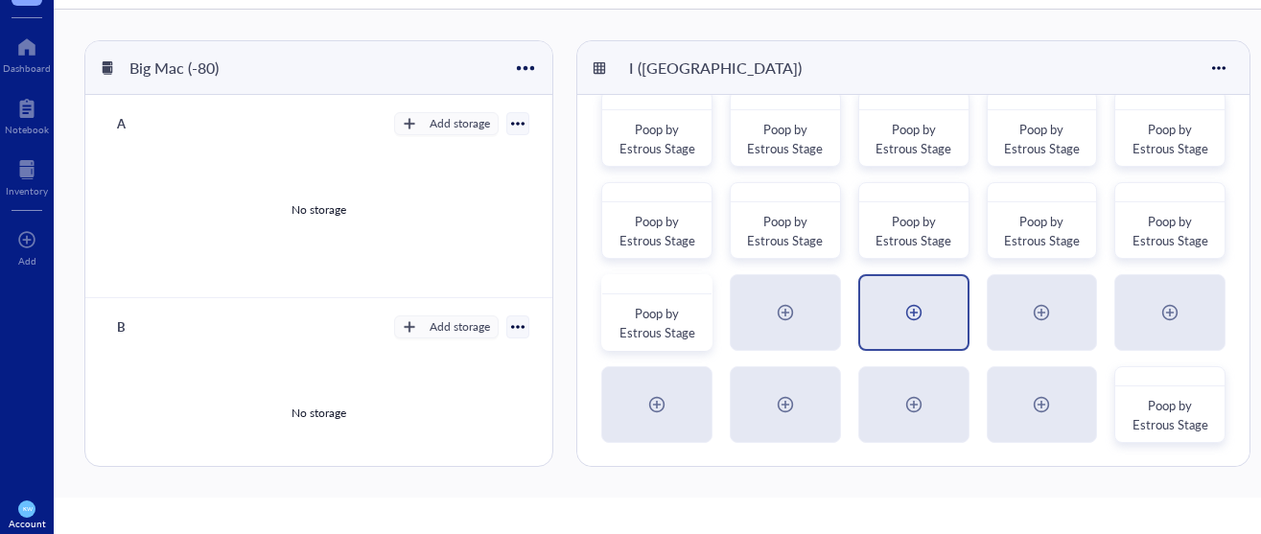
drag, startPoint x: 1182, startPoint y: 388, endPoint x: 907, endPoint y: 341, distance: 278.5
click at [903, 341] on div "Poop by Estrous Stage Poop by Estrous Stage Poop by Estrous Stage Poop by Estro…" at bounding box center [913, 220] width 672 height 491
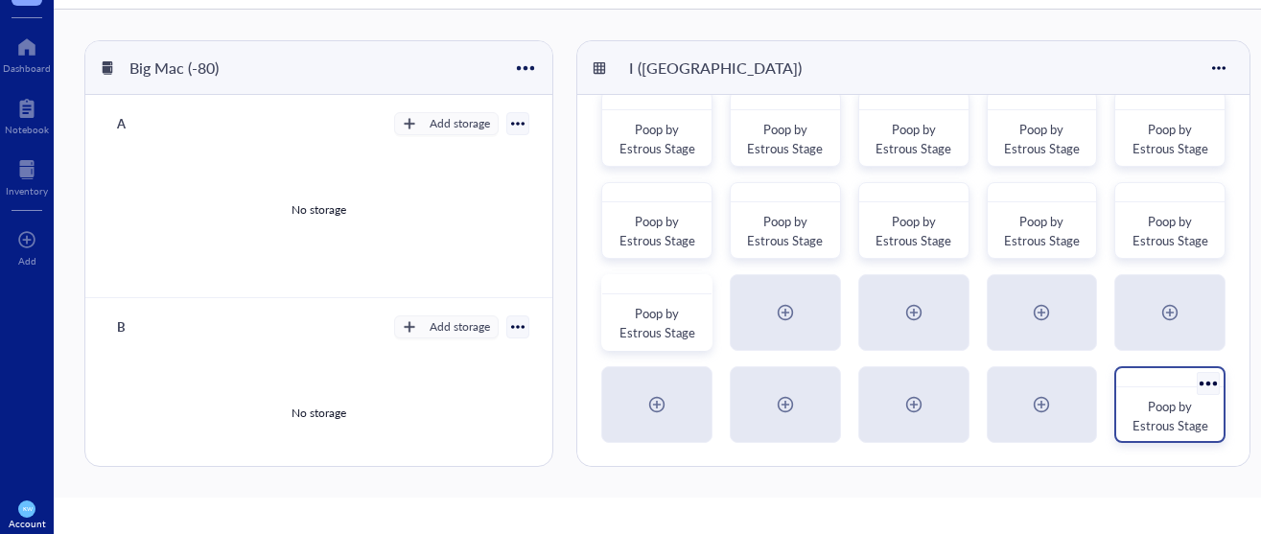
click at [1201, 386] on div at bounding box center [1208, 383] width 28 height 28
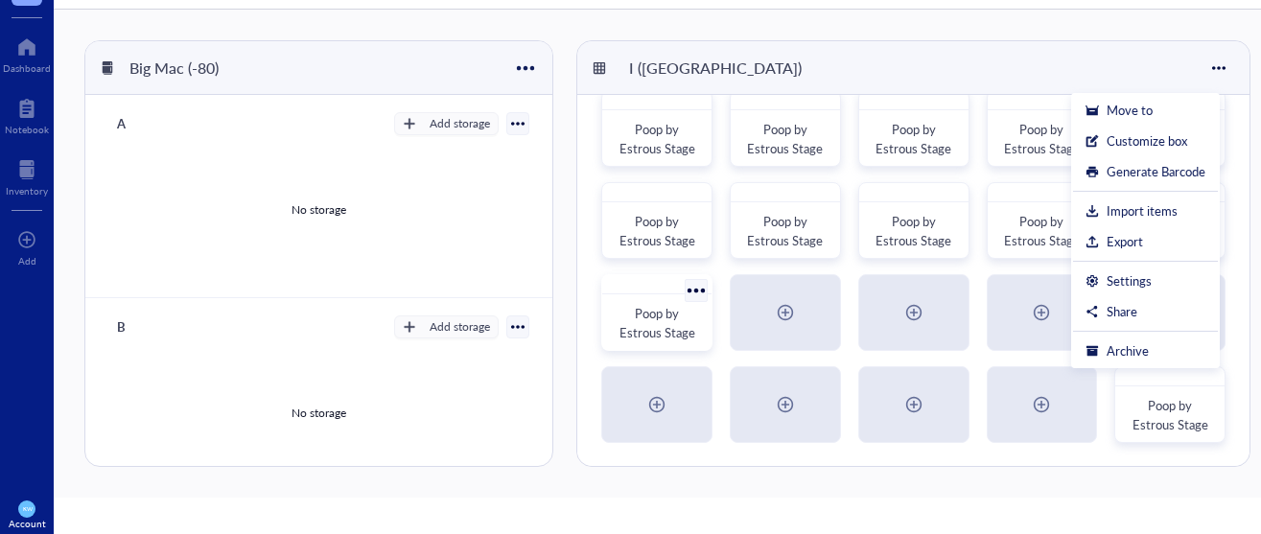
click at [690, 292] on div at bounding box center [696, 290] width 28 height 28
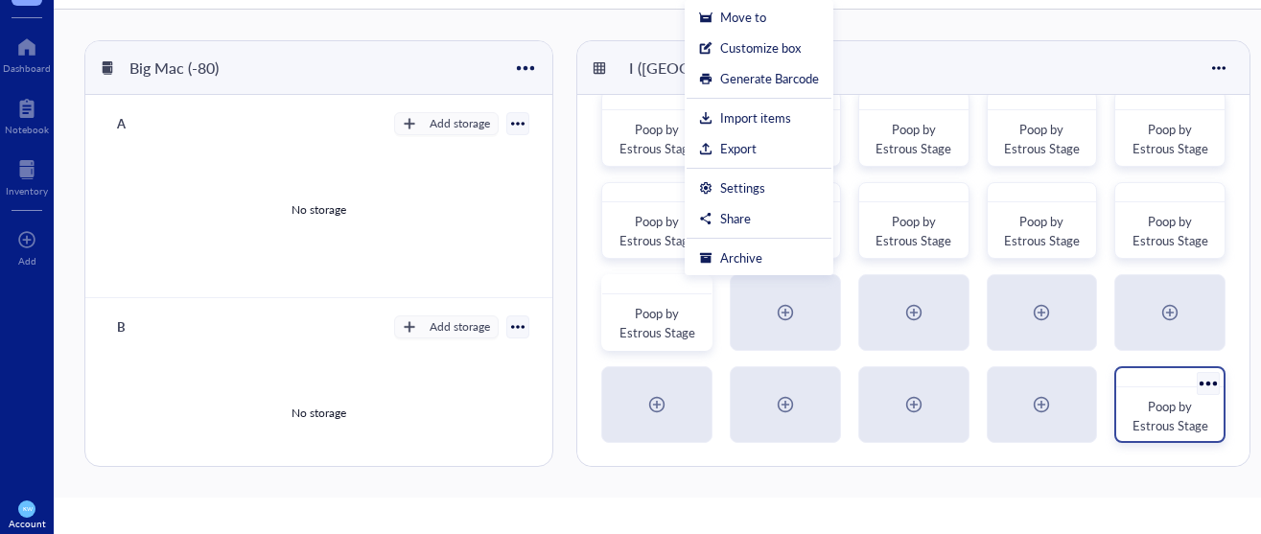
click at [1155, 425] on span "Poop by Estrous Stage" at bounding box center [1171, 415] width 76 height 37
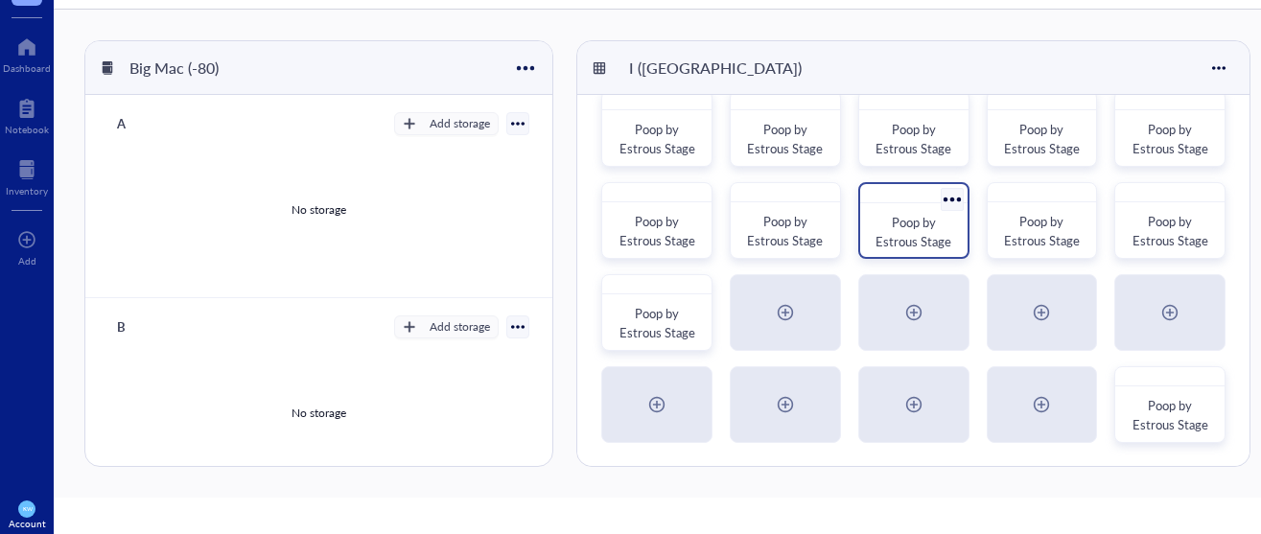
scroll to position [64, 0]
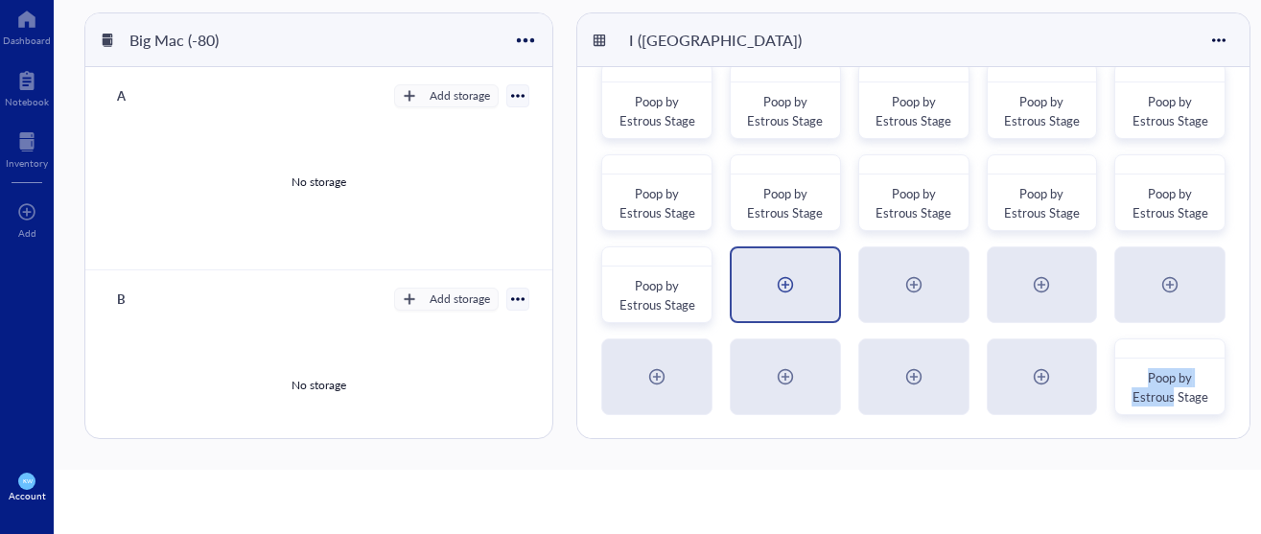
drag, startPoint x: 1172, startPoint y: 397, endPoint x: 740, endPoint y: 301, distance: 442.2
click at [740, 301] on div "Poop by Estrous Stage Poop by Estrous Stage Poop by Estrous Stage Poop by Estro…" at bounding box center [913, 192] width 672 height 491
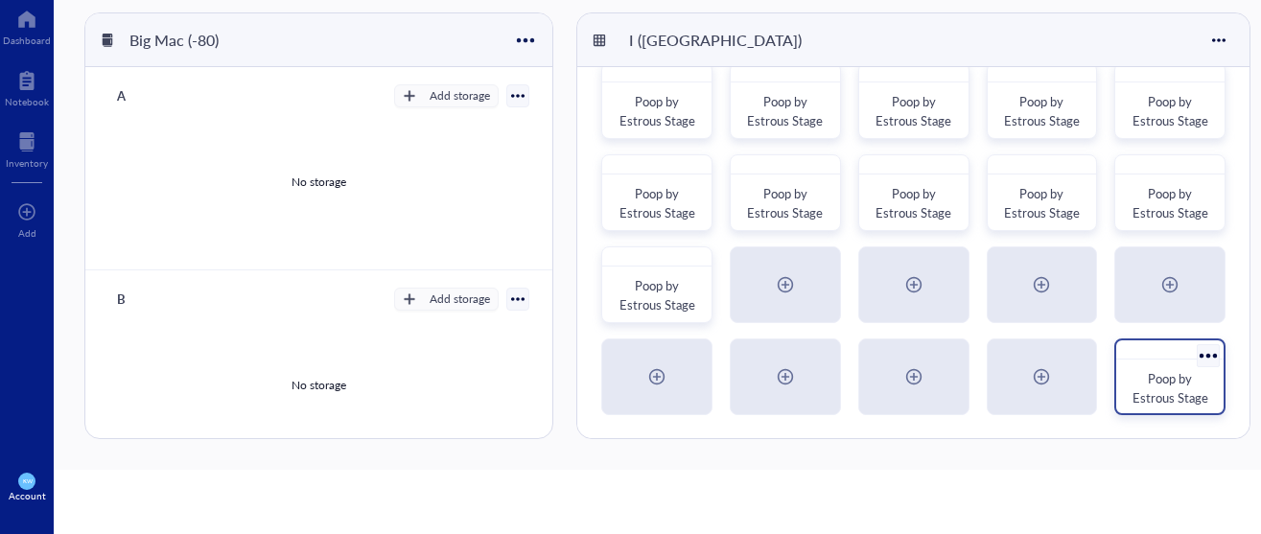
click at [1208, 354] on div at bounding box center [1208, 355] width 28 height 28
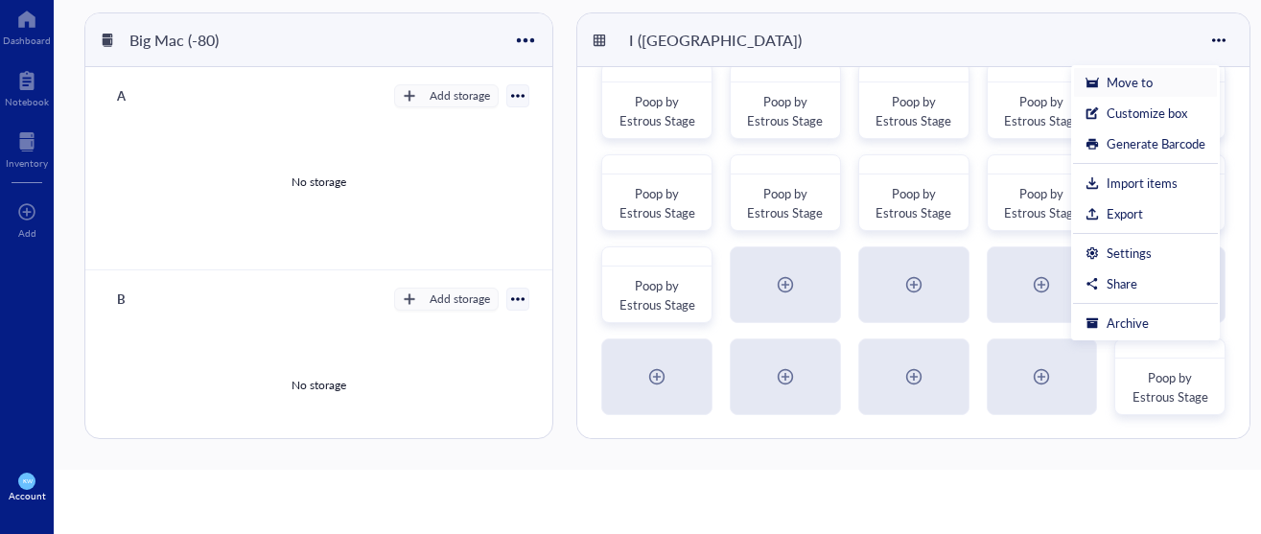
click at [1118, 76] on div "Move to" at bounding box center [1130, 82] width 46 height 17
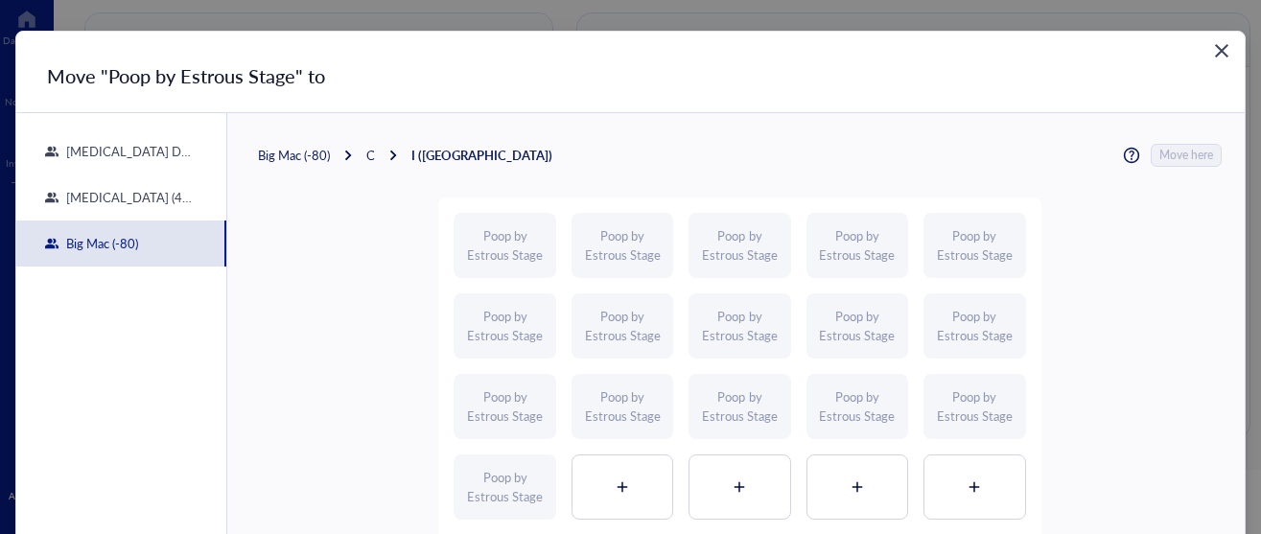
scroll to position [35, 0]
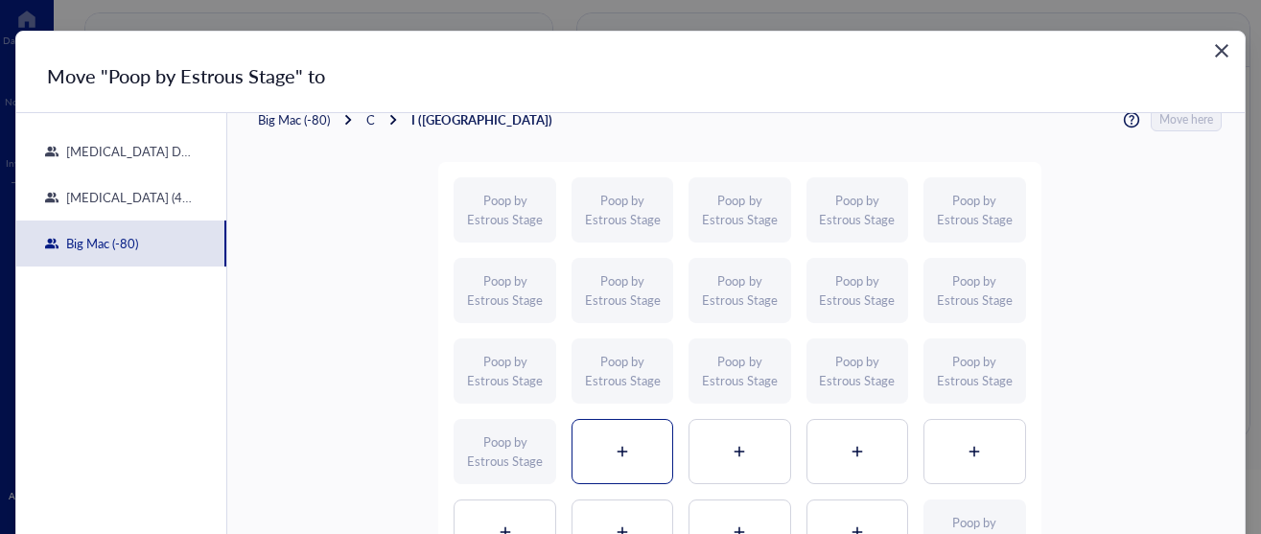
click at [618, 458] on div at bounding box center [623, 451] width 100 height 63
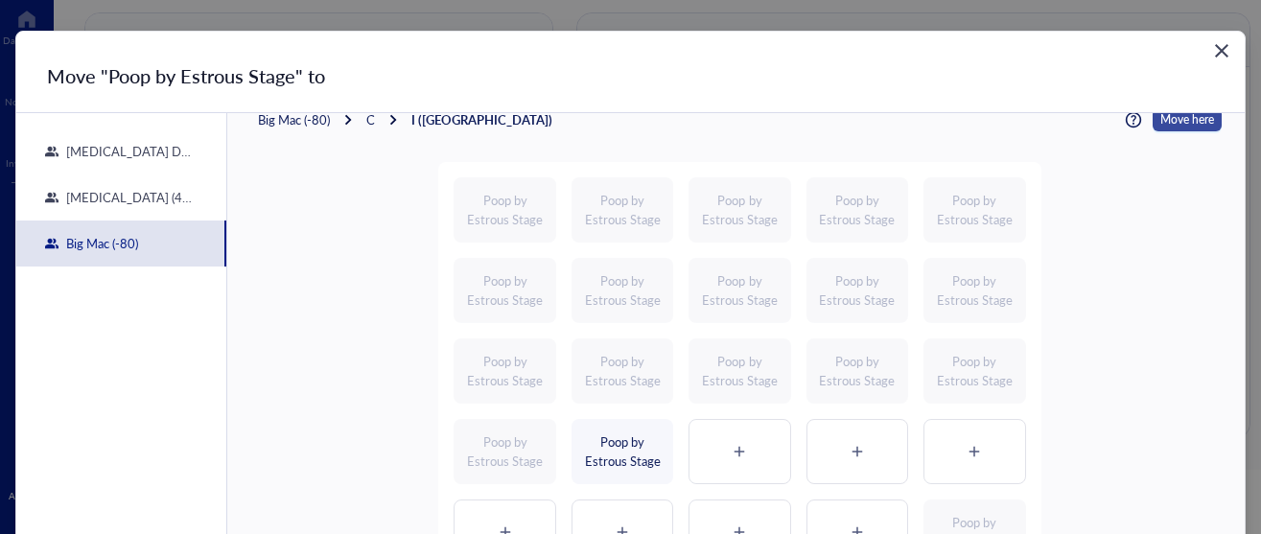
click at [1164, 115] on span "Move here" at bounding box center [1188, 119] width 54 height 23
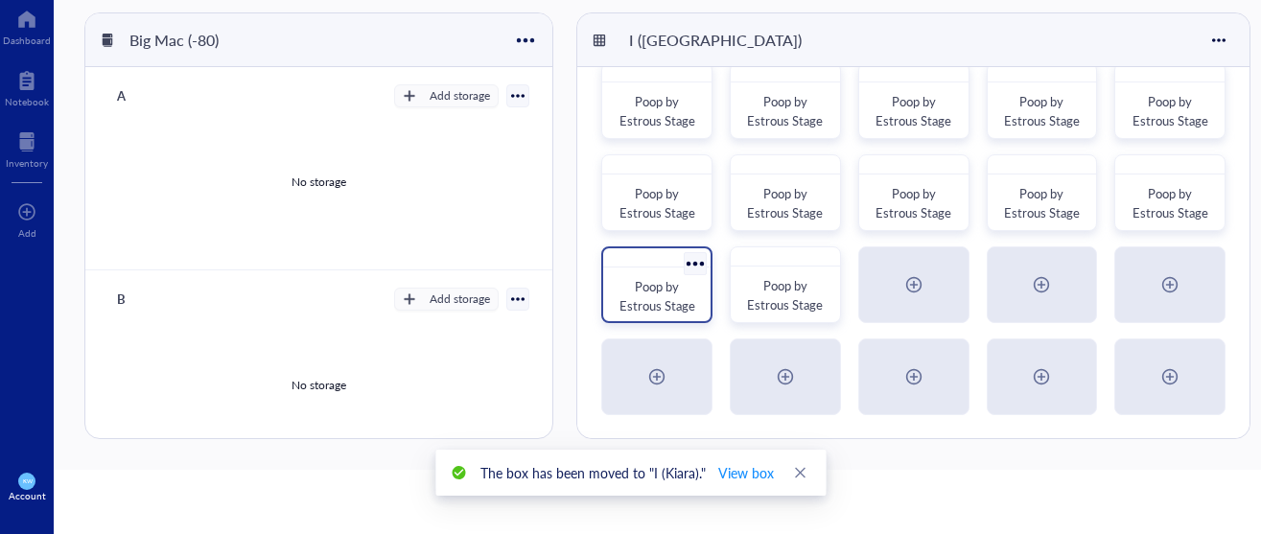
scroll to position [74, 0]
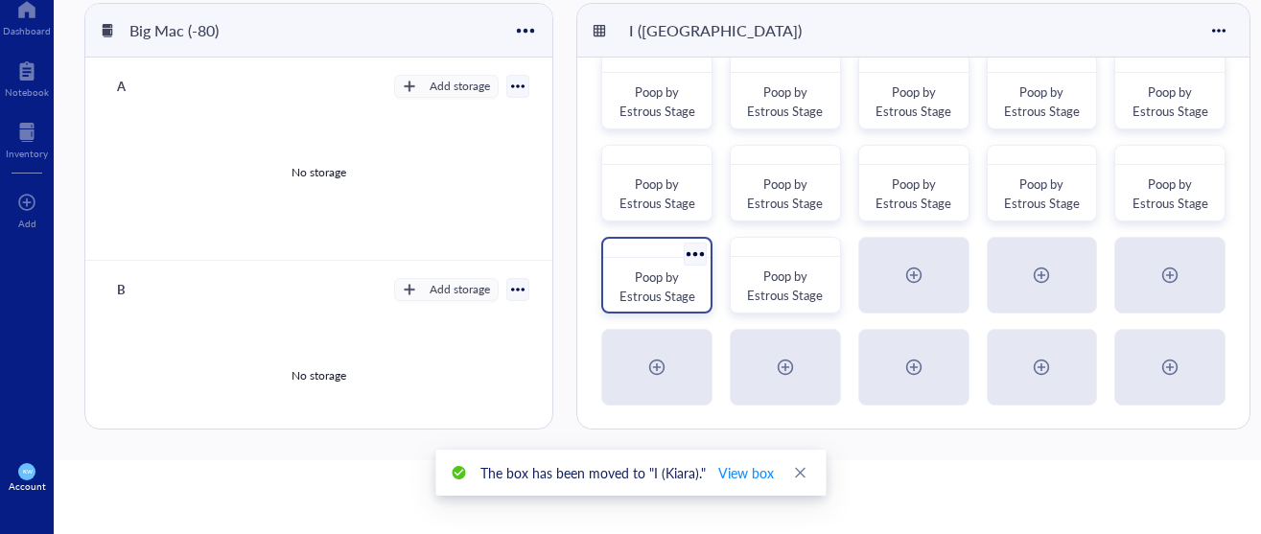
click at [638, 279] on span "Poop by Estrous Stage" at bounding box center [658, 286] width 76 height 37
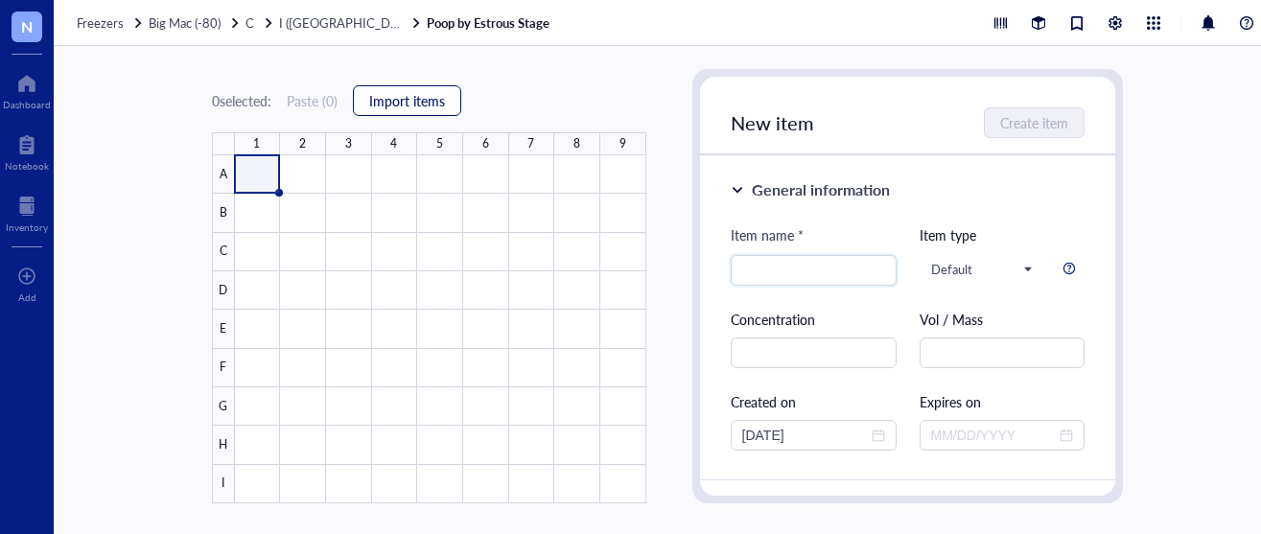
click at [411, 109] on button "Import items" at bounding box center [407, 100] width 108 height 31
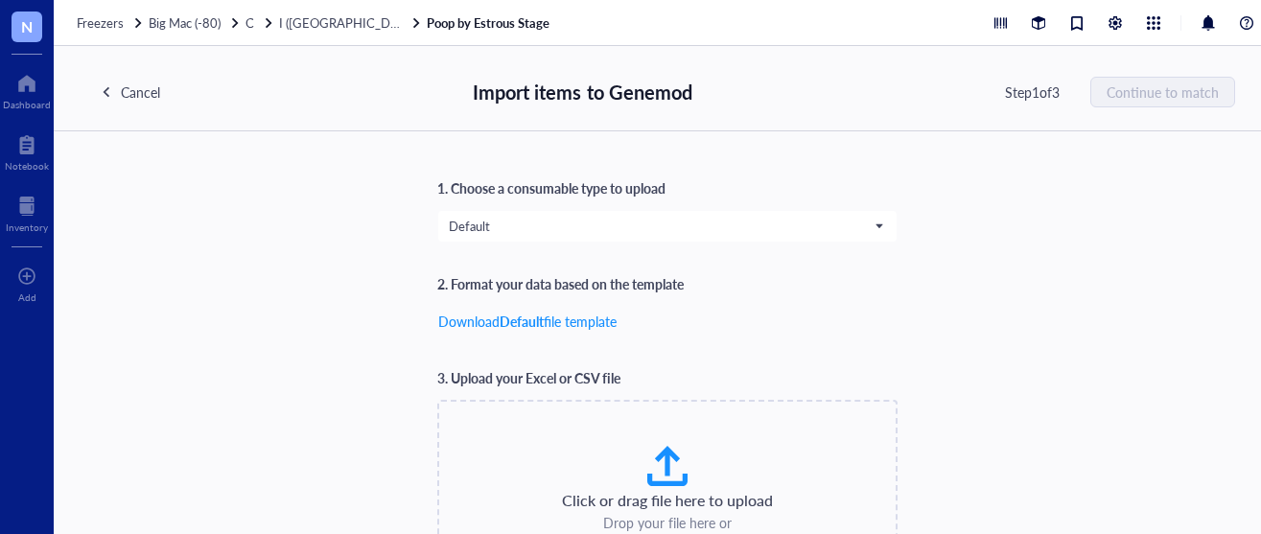
scroll to position [25, 0]
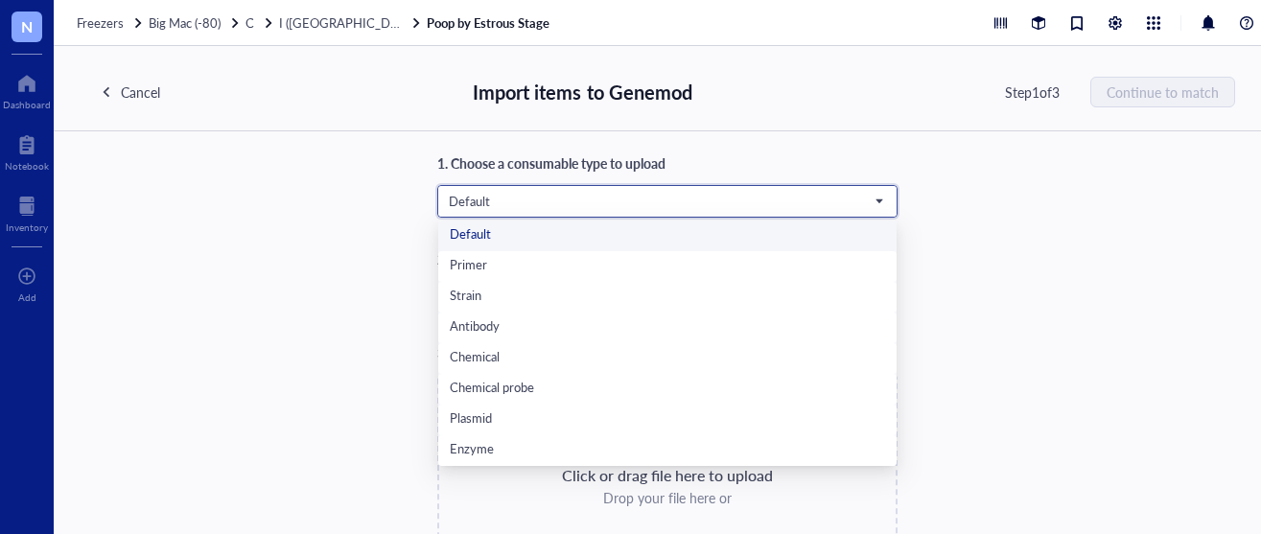
click at [813, 189] on input "search" at bounding box center [659, 201] width 420 height 29
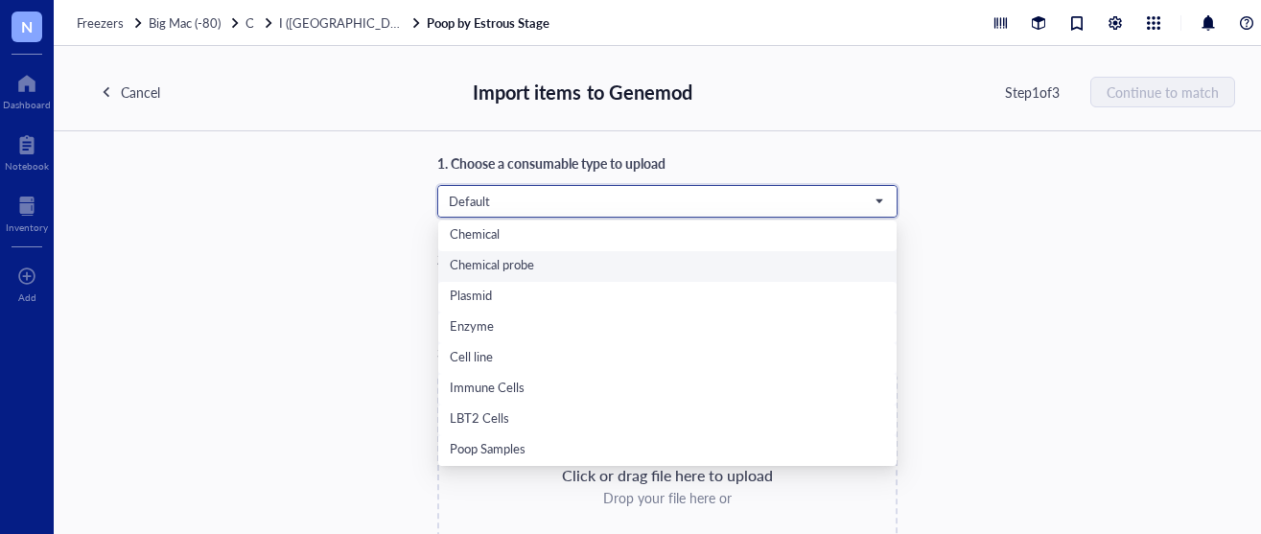
scroll to position [88, 0]
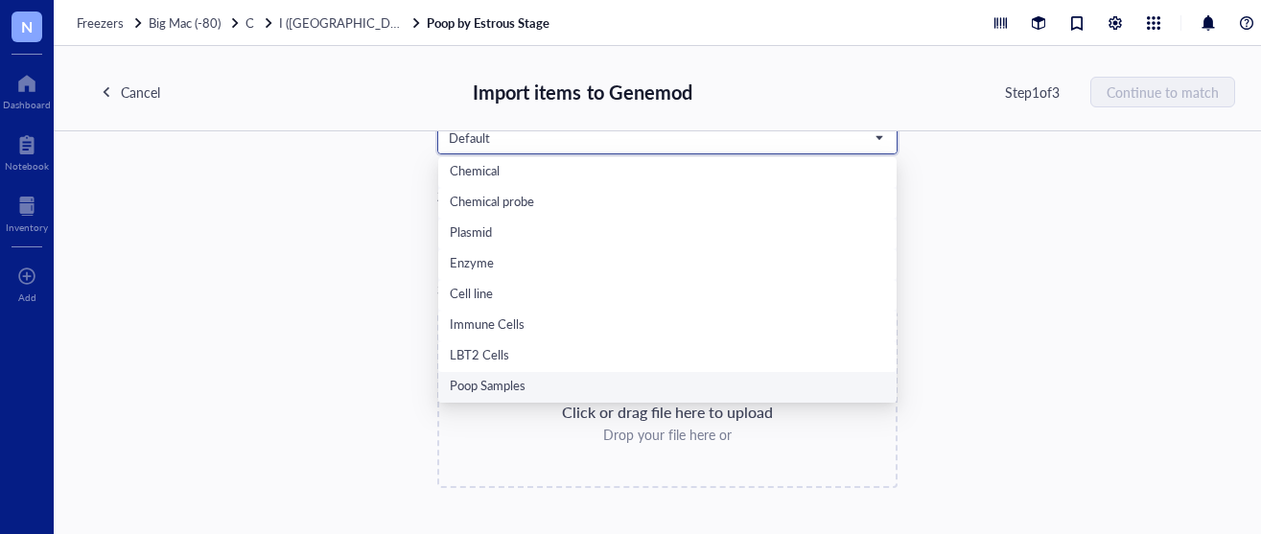
click at [569, 378] on div "Poop Samples" at bounding box center [667, 387] width 435 height 21
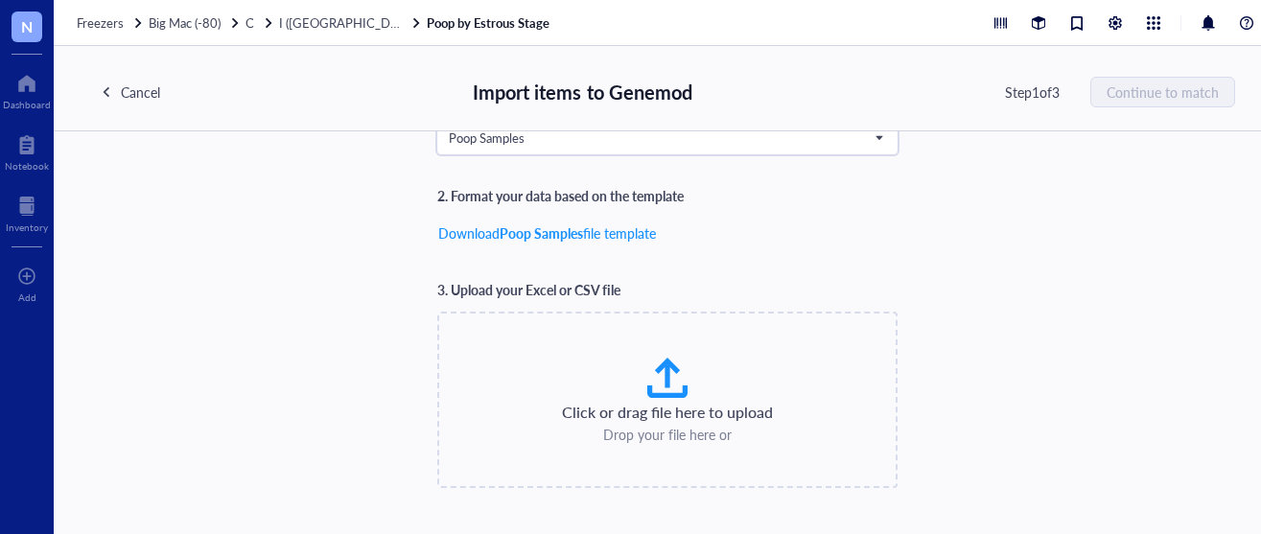
click at [934, 268] on div "1. Choose a consumable type to upload Poop Samples Poop Samples Default Primer …" at bounding box center [668, 288] width 1136 height 399
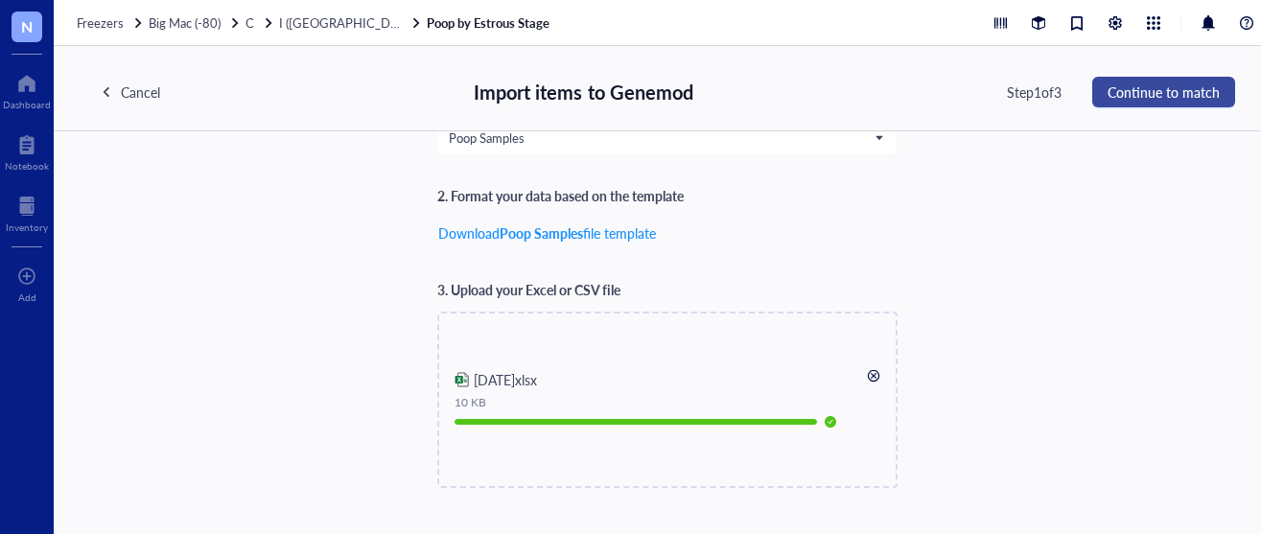
click at [1204, 94] on span "Continue to match" at bounding box center [1164, 91] width 112 height 15
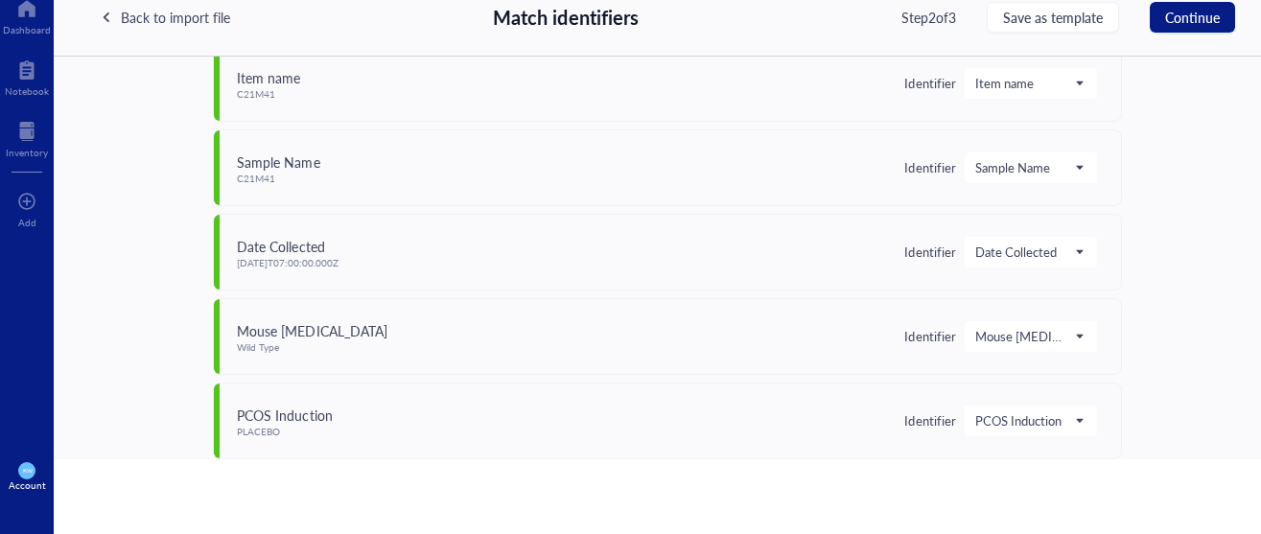
scroll to position [0, 0]
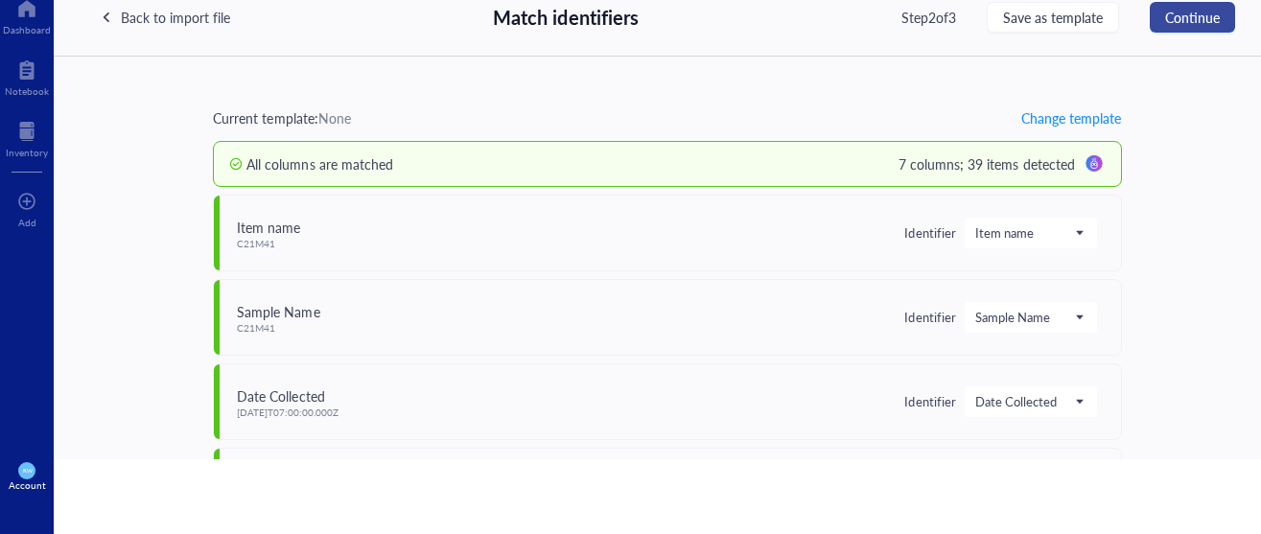
click at [1182, 19] on span "Continue" at bounding box center [1192, 17] width 55 height 15
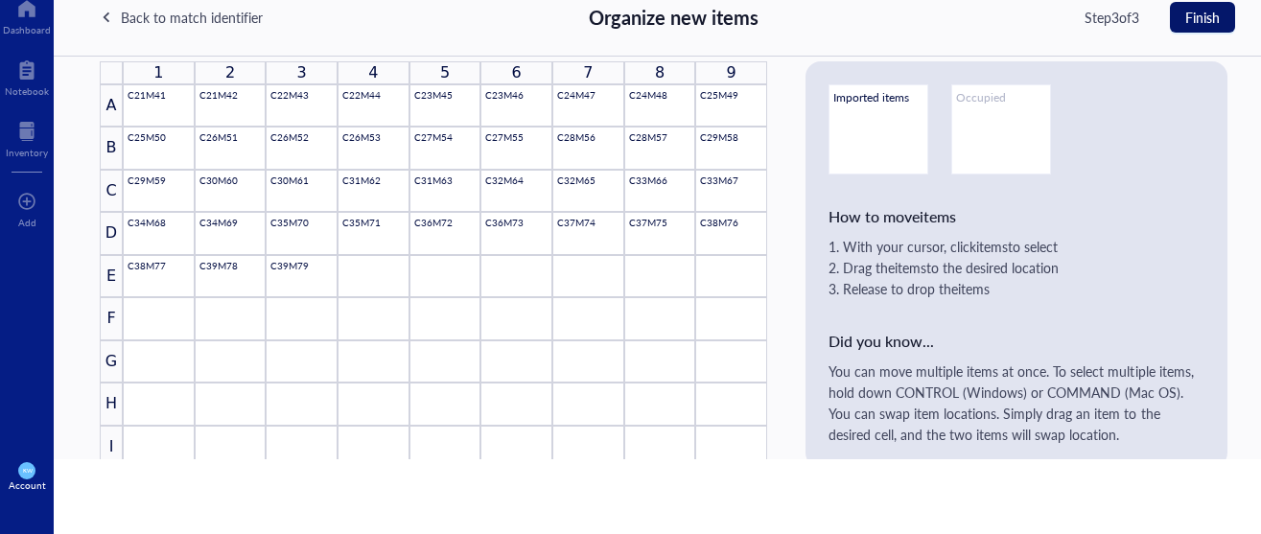
scroll to position [50, 0]
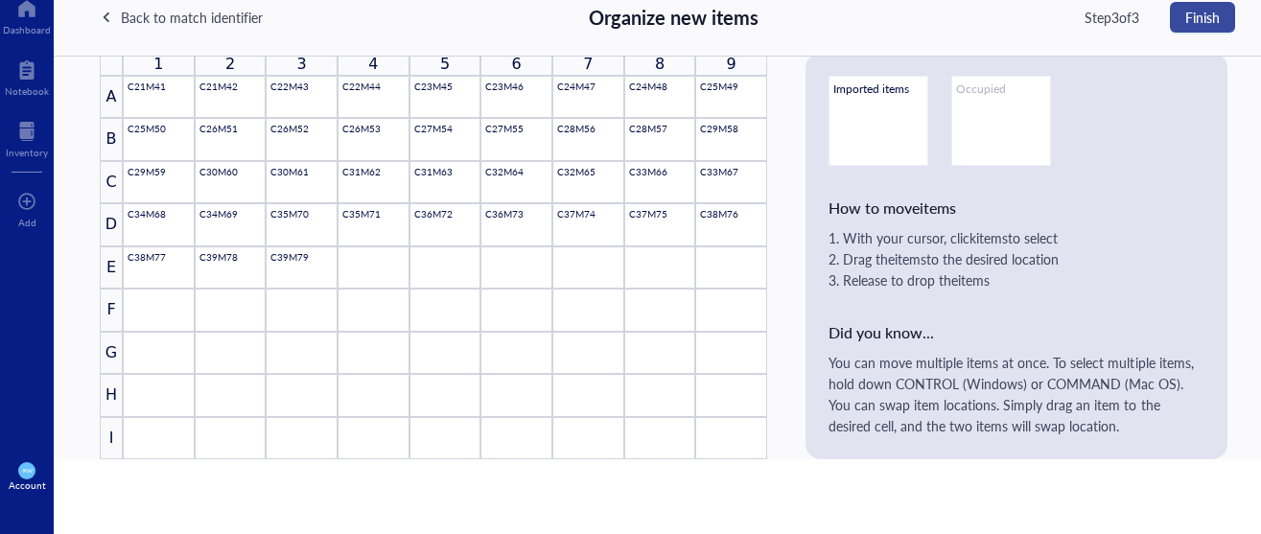
click at [1174, 26] on button "Finish" at bounding box center [1202, 17] width 65 height 31
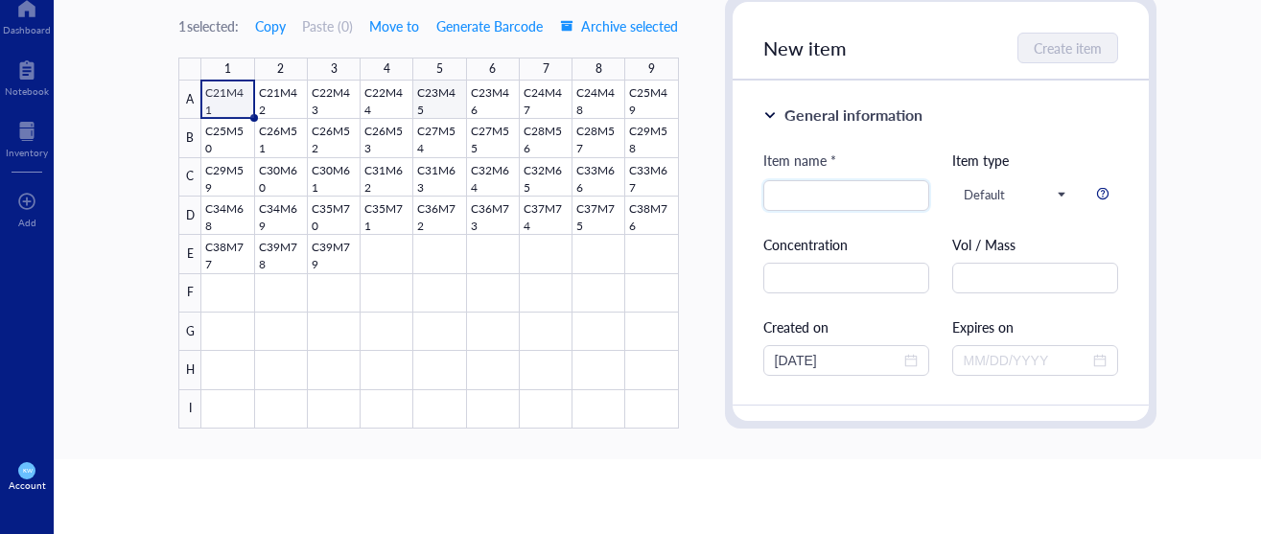
scroll to position [0, 0]
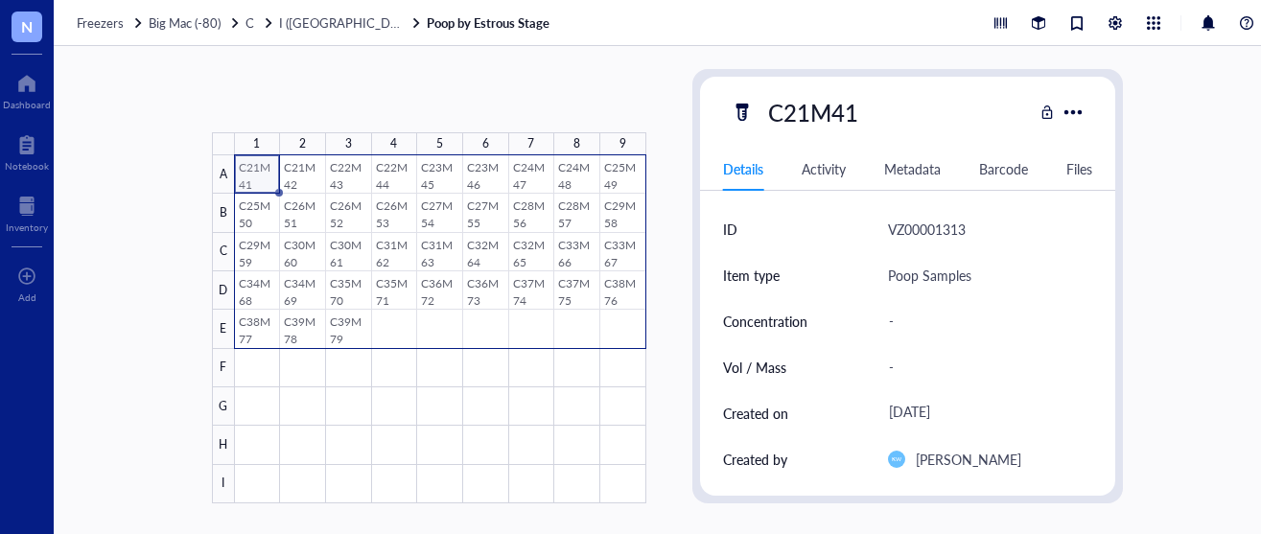
drag, startPoint x: 229, startPoint y: 175, endPoint x: 628, endPoint y: 338, distance: 431.1
click at [628, 338] on div at bounding box center [440, 329] width 411 height 348
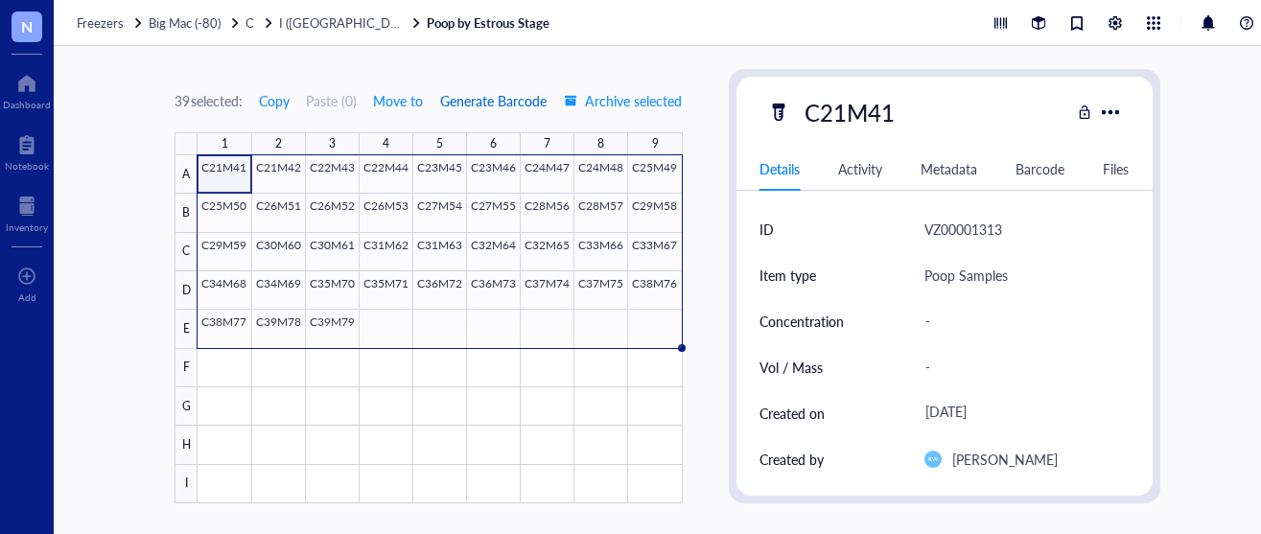
click at [465, 94] on span "Generate Barcode" at bounding box center [493, 100] width 106 height 15
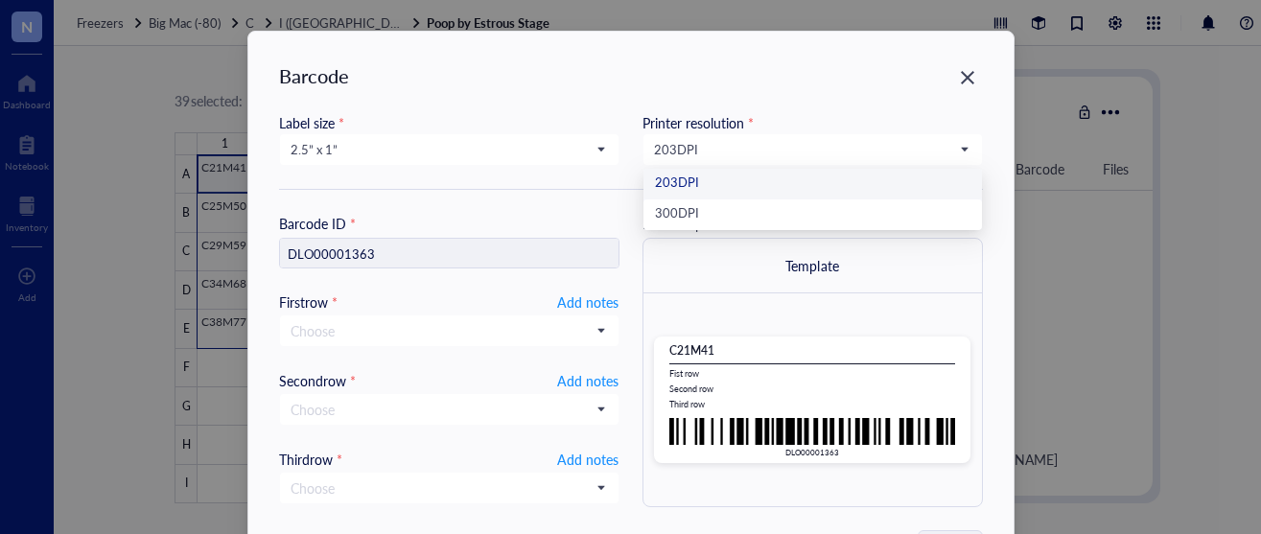
drag, startPoint x: 677, startPoint y: 151, endPoint x: 683, endPoint y: 167, distance: 17.3
click at [677, 151] on span "203 DPI" at bounding box center [811, 149] width 314 height 17
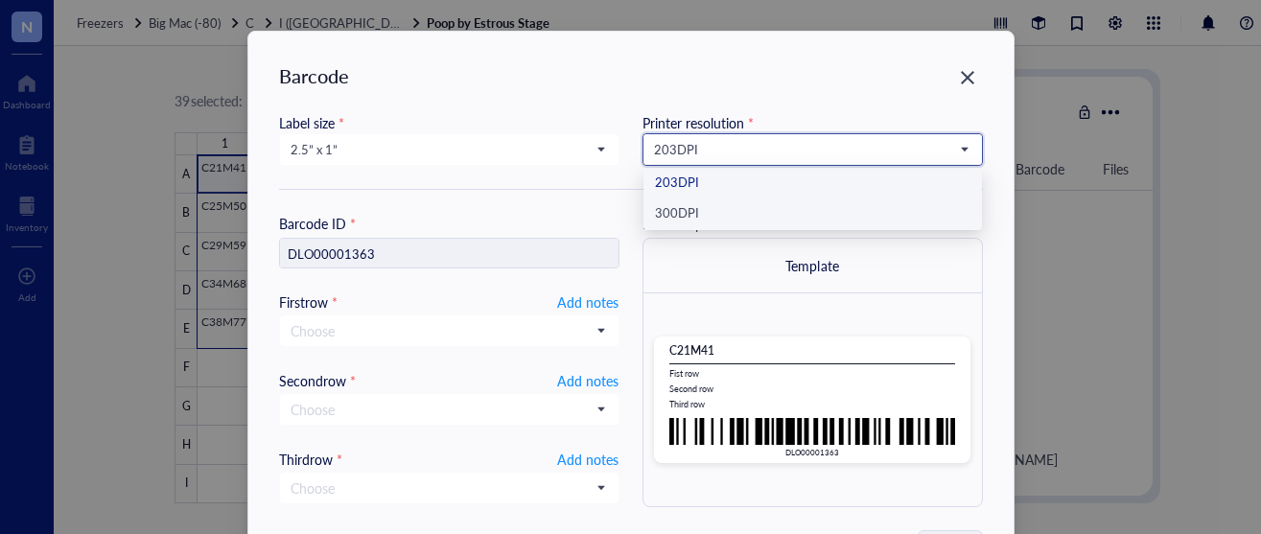
click at [687, 222] on div "300 DPI" at bounding box center [813, 214] width 316 height 21
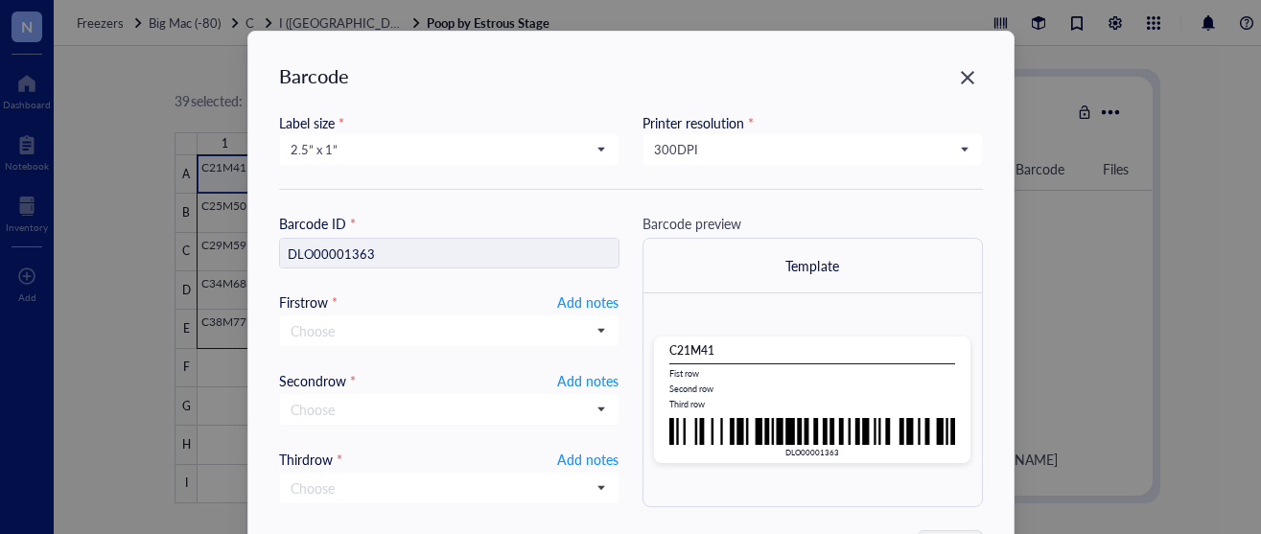
click at [442, 129] on div "Label size *" at bounding box center [449, 122] width 341 height 21
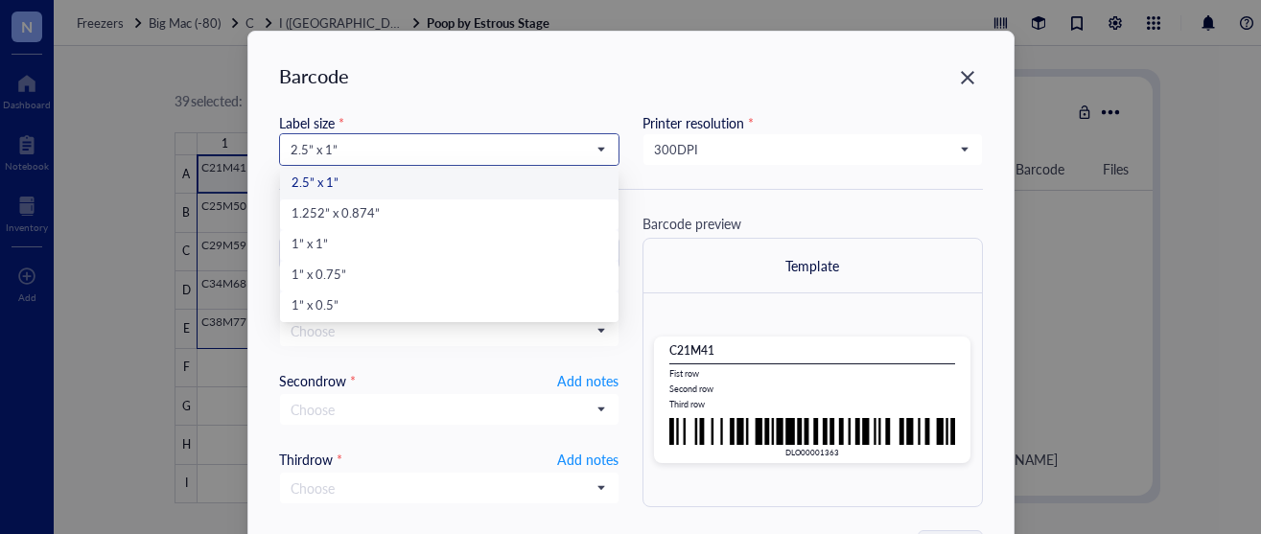
click at [443, 141] on span "2.5” x 1”" at bounding box center [448, 149] width 314 height 17
click at [321, 305] on div "1” x 0.5”" at bounding box center [450, 306] width 316 height 21
type input "DLO00001363"
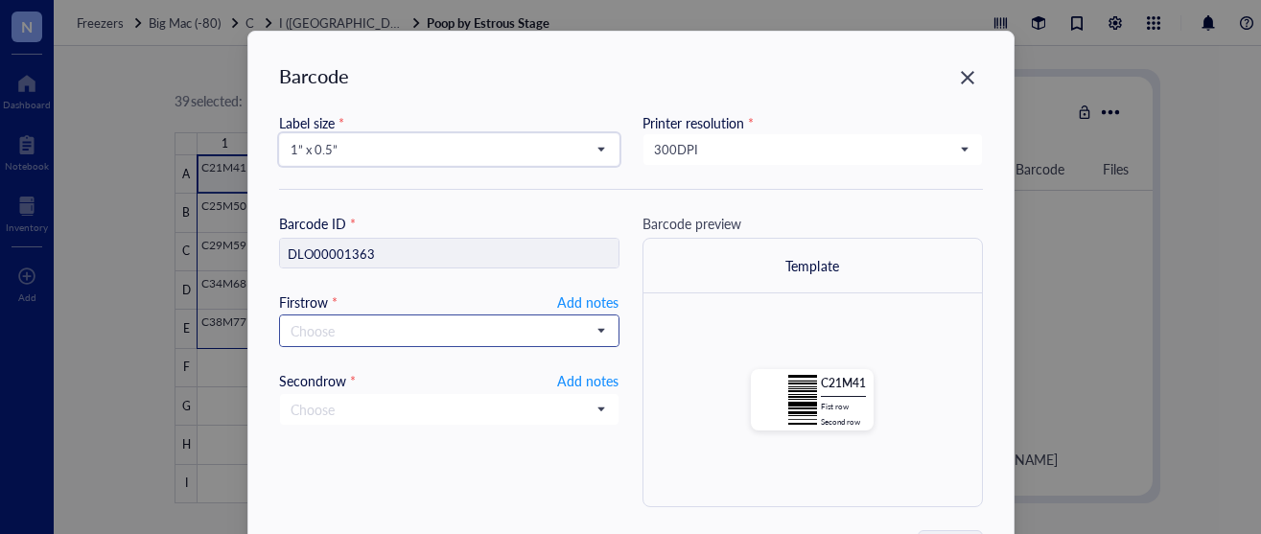
click at [378, 333] on input "search" at bounding box center [441, 331] width 300 height 29
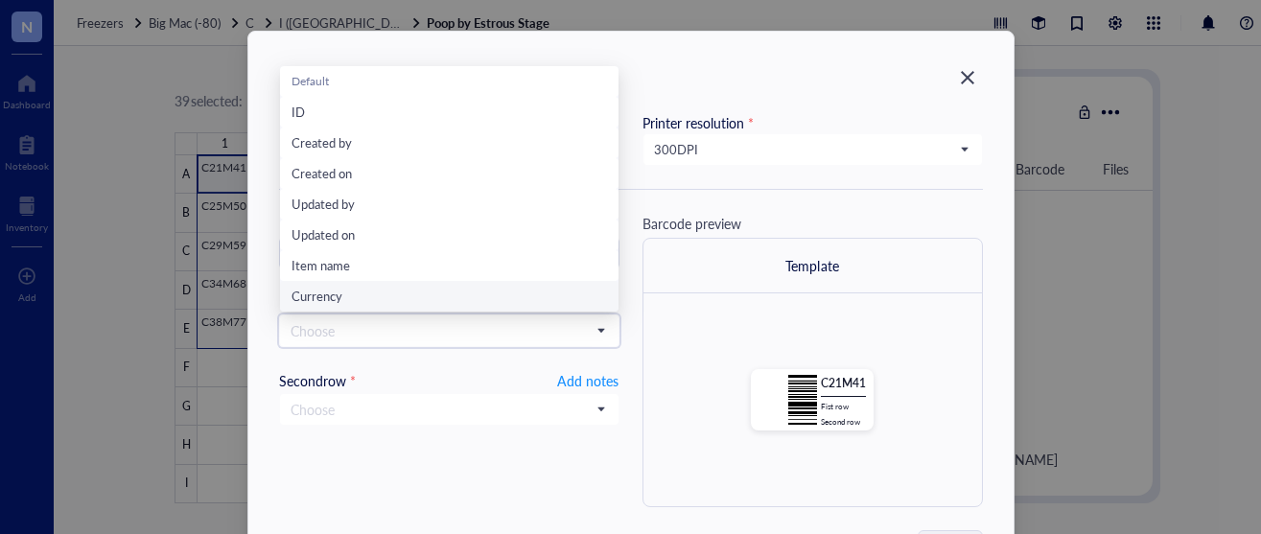
click at [646, 329] on div "C21M41 Fist row Second row" at bounding box center [813, 400] width 339 height 213
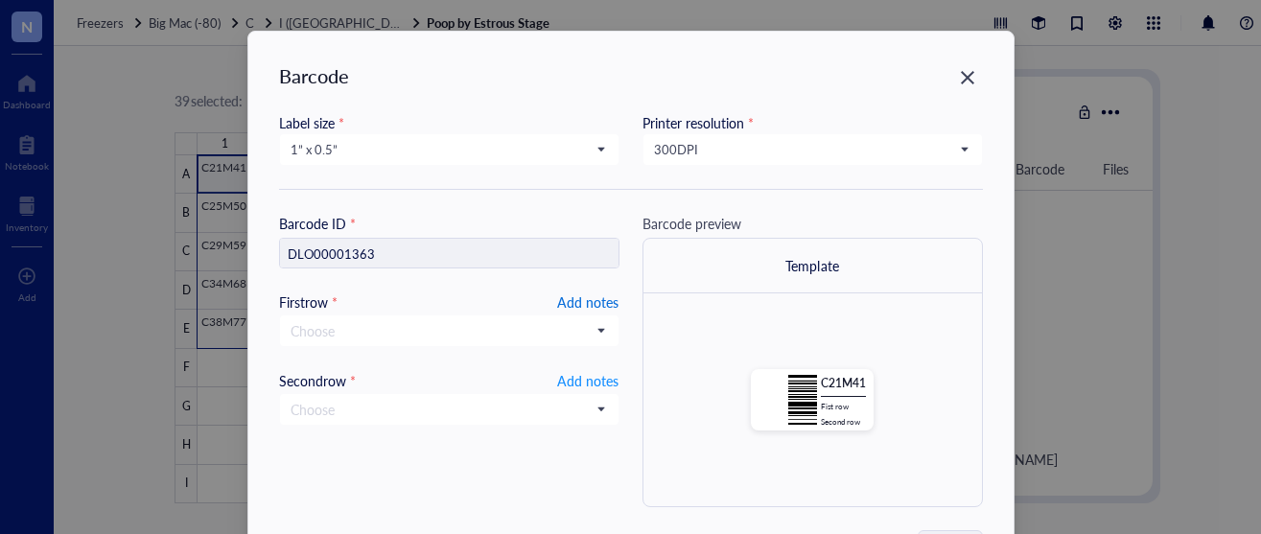
drag, startPoint x: 611, startPoint y: 300, endPoint x: 617, endPoint y: 338, distance: 37.8
click at [611, 300] on span "Add notes" at bounding box center [587, 302] width 61 height 23
click at [601, 380] on span "Add notes" at bounding box center [587, 378] width 61 height 23
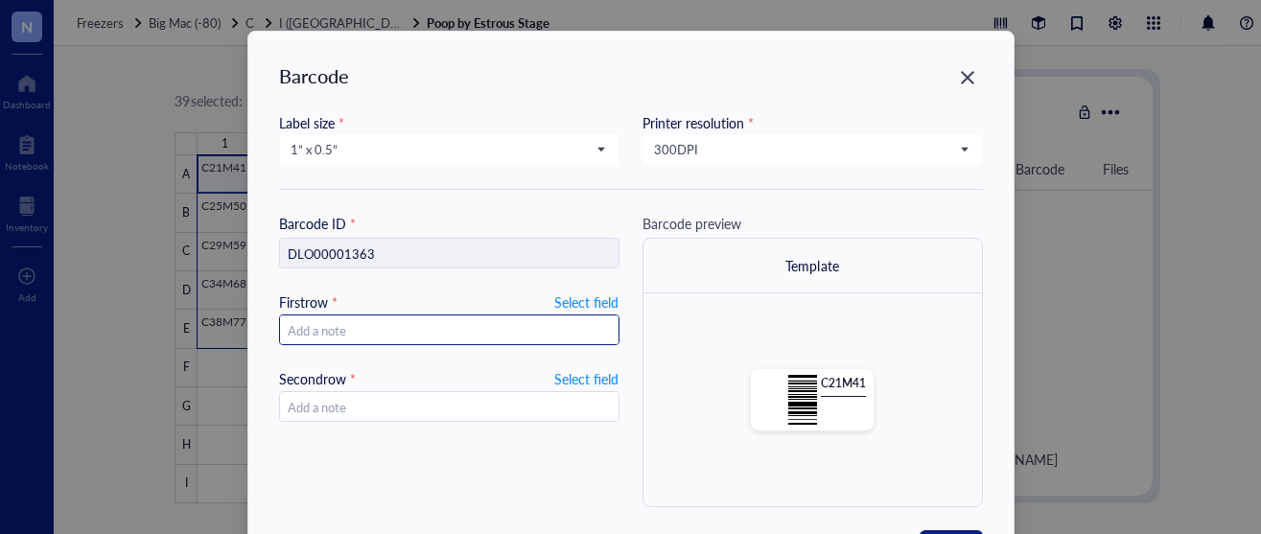
click at [595, 332] on input "text" at bounding box center [449, 331] width 339 height 31
type input "10."
type input "10.29."
type input "10.29.202"
type input "[DATE]"
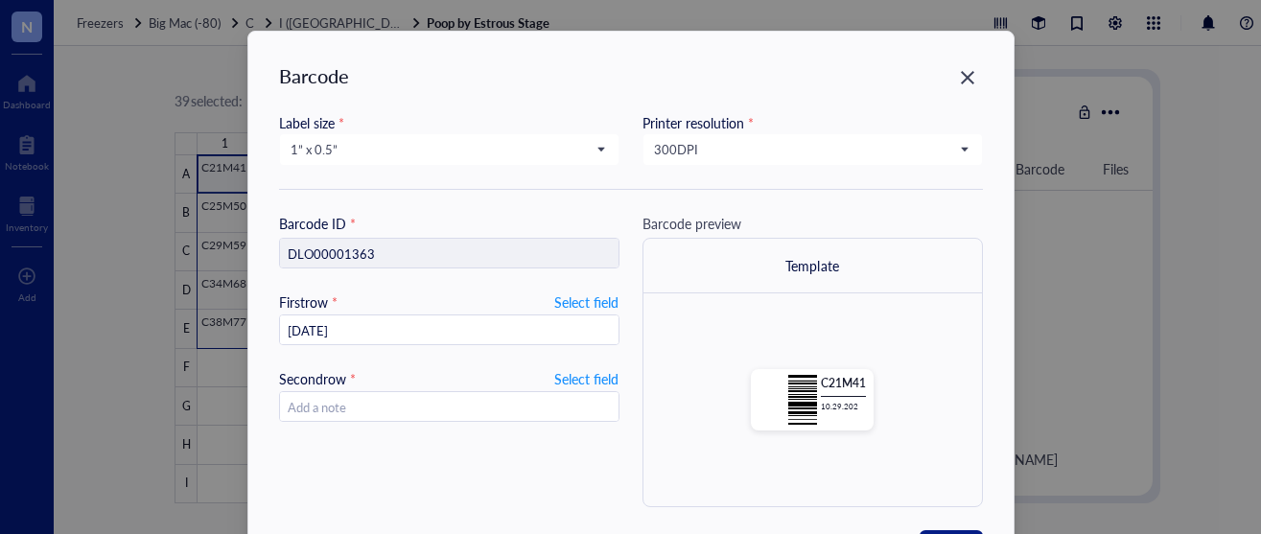
scroll to position [89, 0]
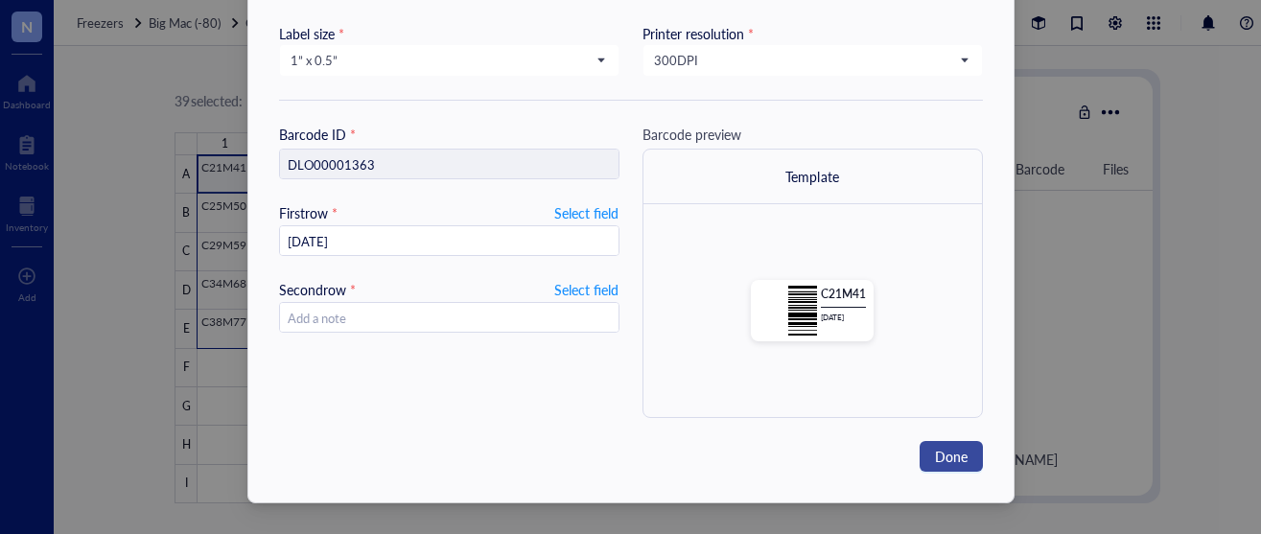
click at [967, 454] on button "Done" at bounding box center [951, 456] width 63 height 31
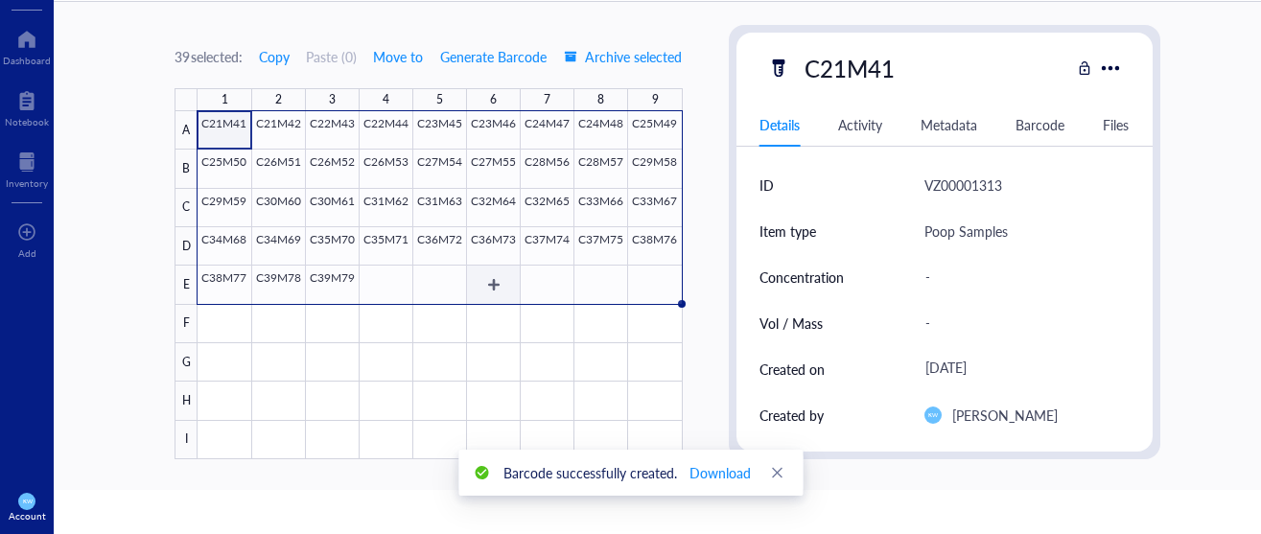
scroll to position [75, 0]
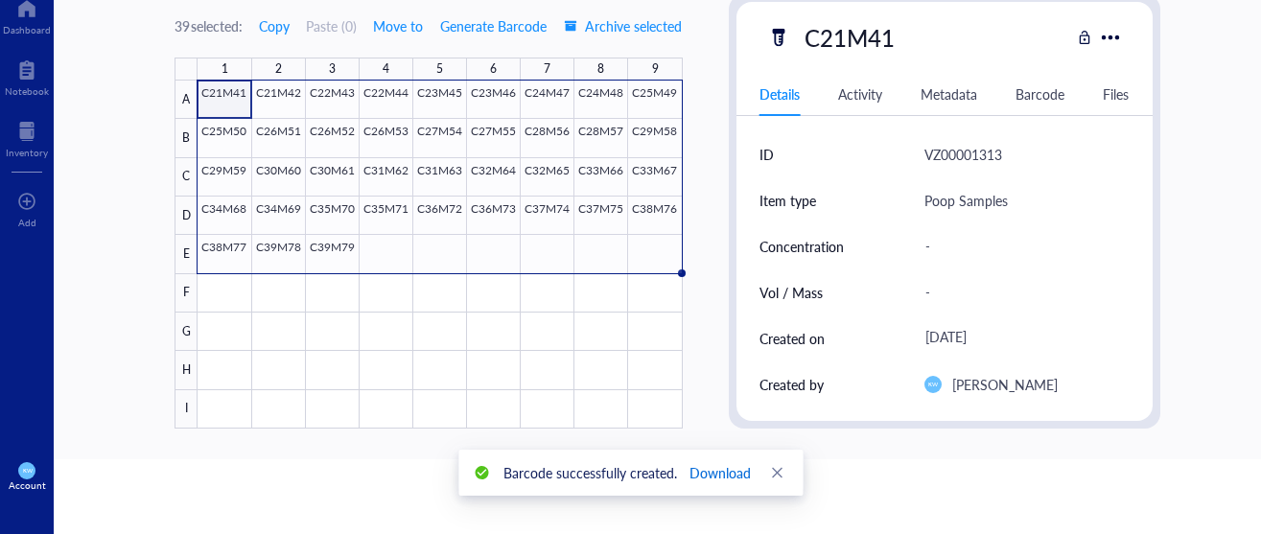
click at [744, 468] on span "Download" at bounding box center [719, 472] width 61 height 21
click at [942, 471] on div "N Dashboard Notebook Inventory To pick up a draggable item, press the space bar…" at bounding box center [630, 267] width 1261 height 534
click at [771, 467] on icon "close" at bounding box center [776, 472] width 13 height 13
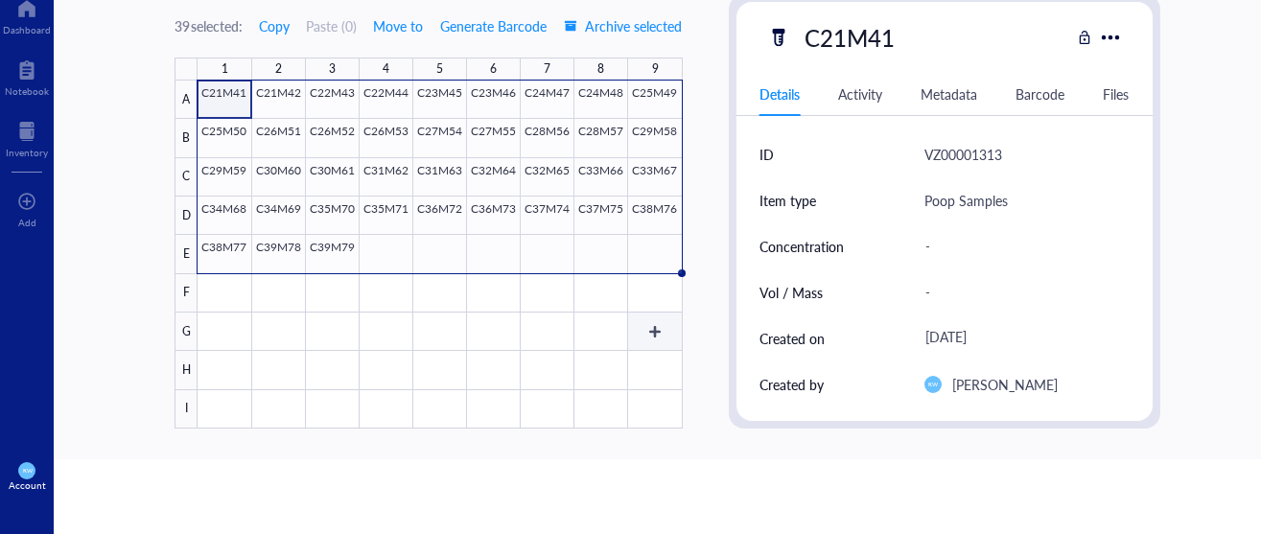
scroll to position [0, 0]
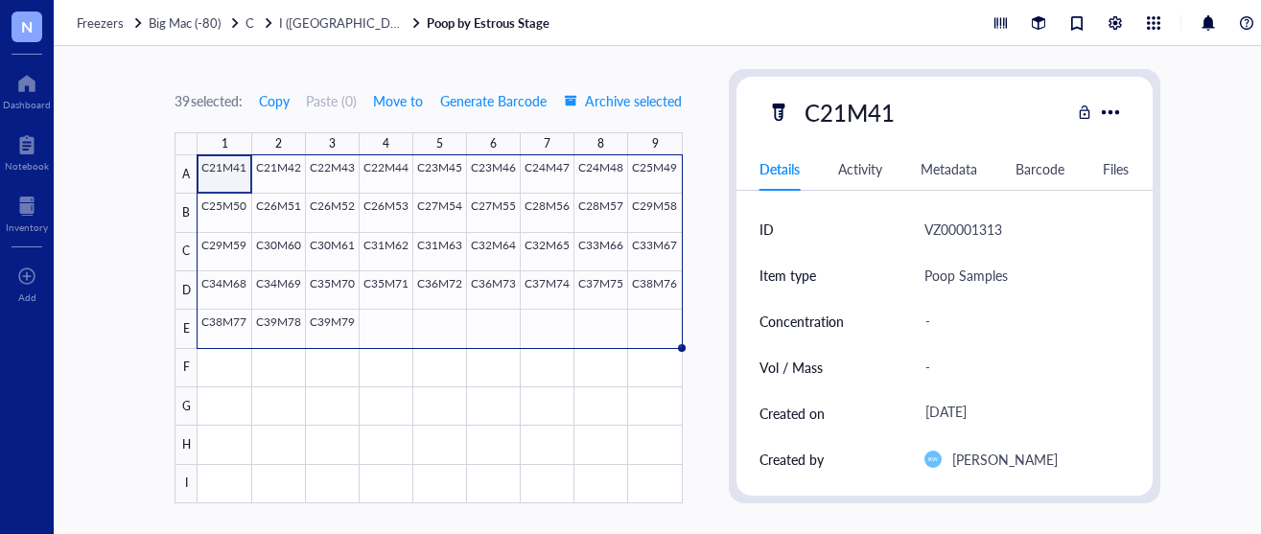
click at [229, 50] on div "39 selected: Copy Paste ( 0 ) Move to Generate Barcode Archive selected 1 2 3 4…" at bounding box center [668, 290] width 1228 height 488
click at [460, 353] on div at bounding box center [440, 329] width 484 height 348
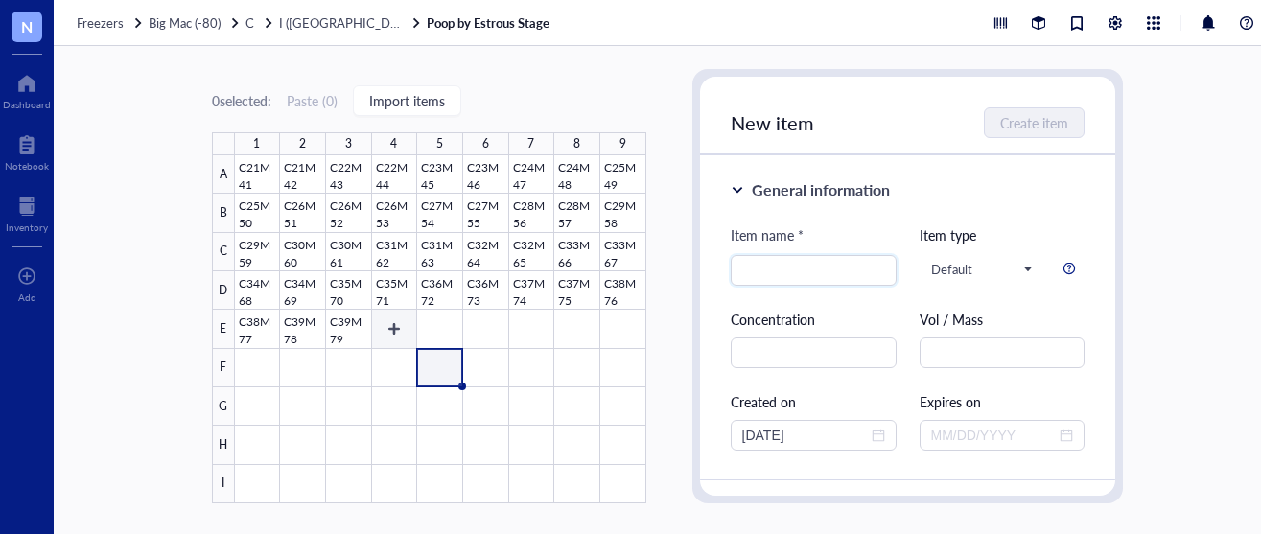
click at [399, 326] on div at bounding box center [440, 329] width 411 height 348
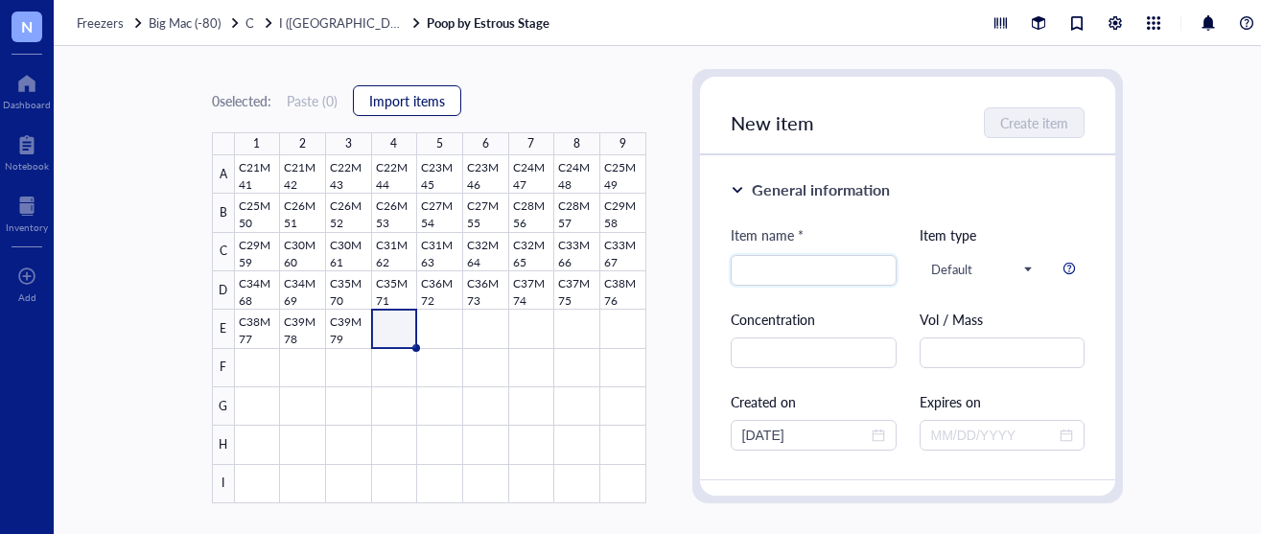
click at [408, 99] on span "Import items" at bounding box center [407, 100] width 76 height 15
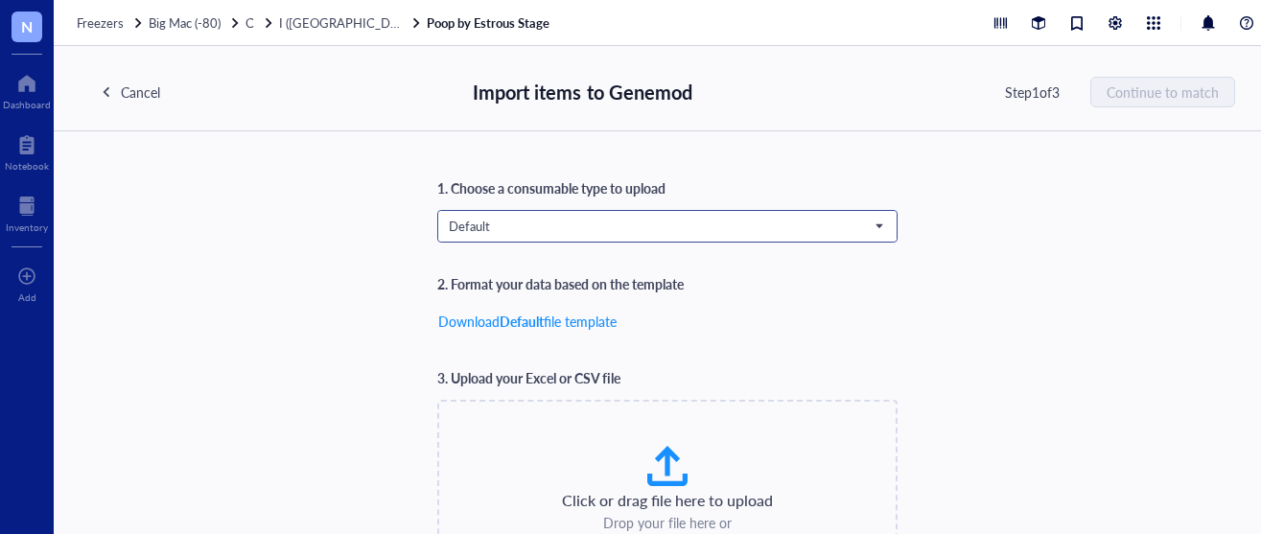
click at [570, 222] on span "Default" at bounding box center [666, 226] width 434 height 17
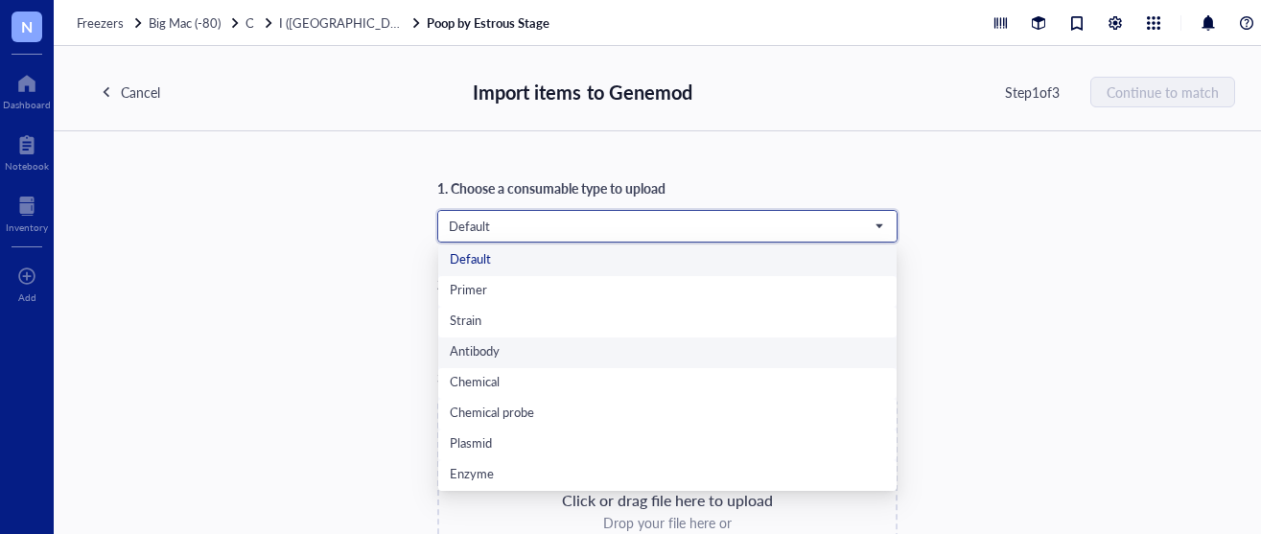
scroll to position [123, 0]
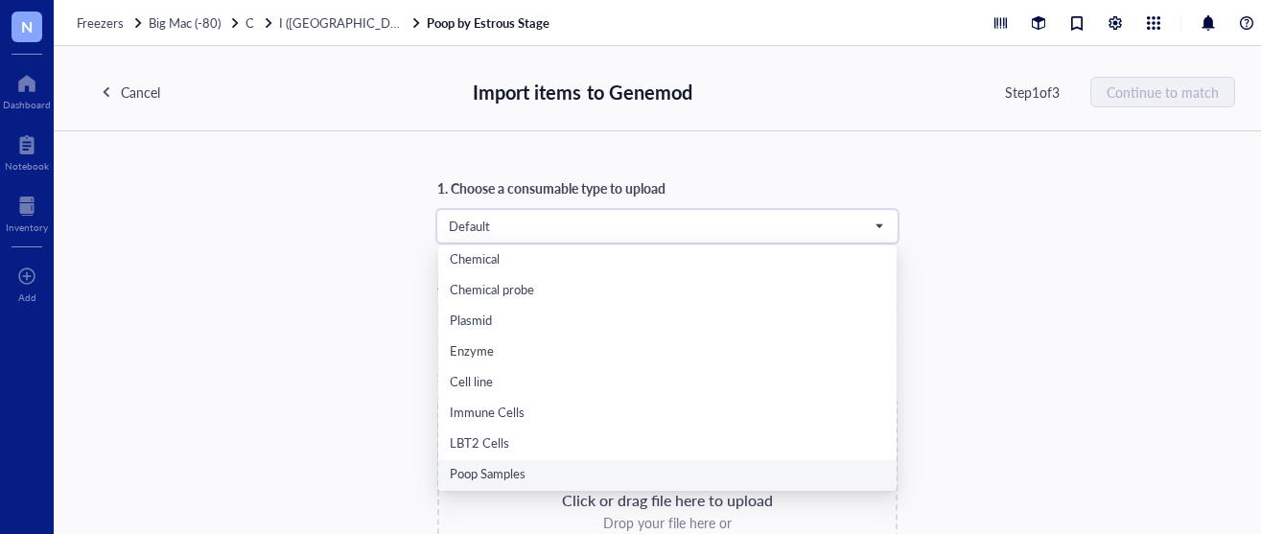
click at [544, 483] on div "Poop Samples" at bounding box center [667, 475] width 435 height 21
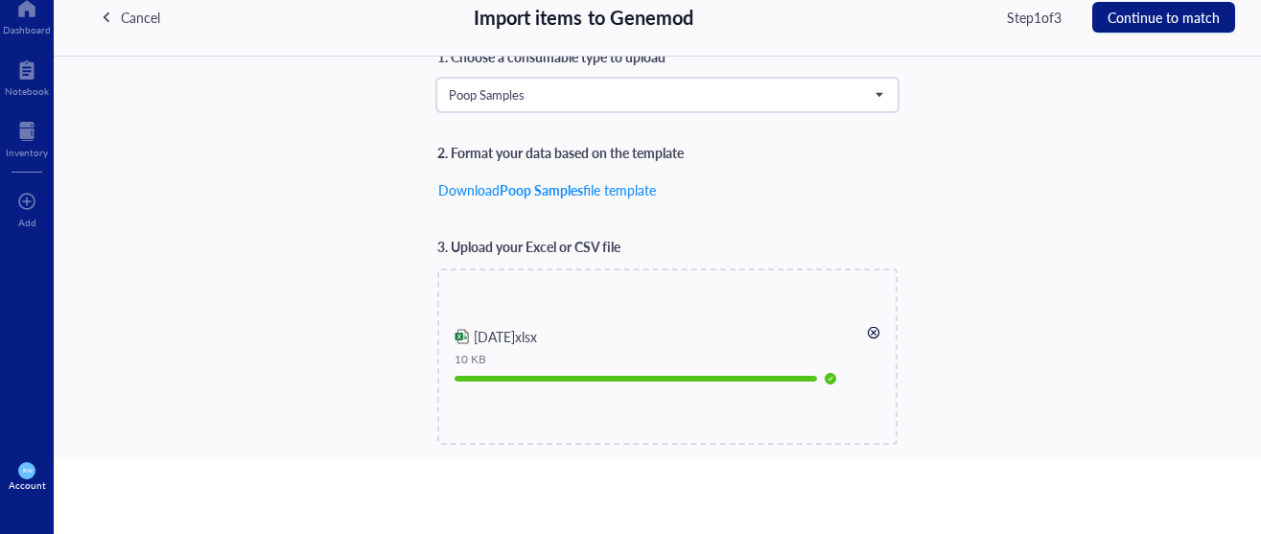
scroll to position [29, 0]
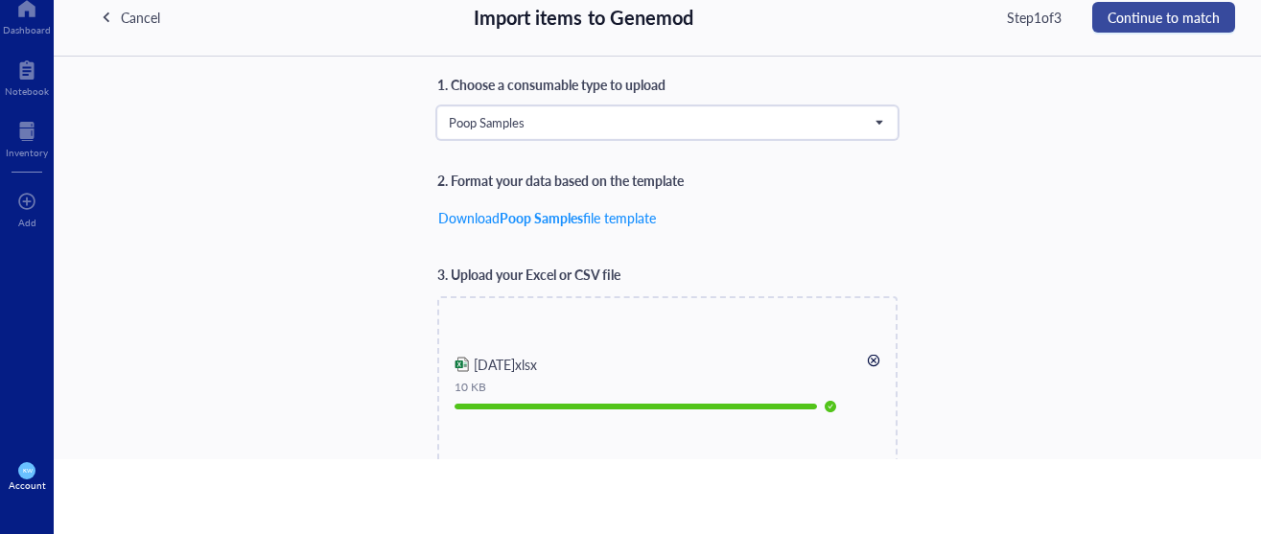
click at [1188, 12] on span "Continue to match" at bounding box center [1164, 17] width 112 height 15
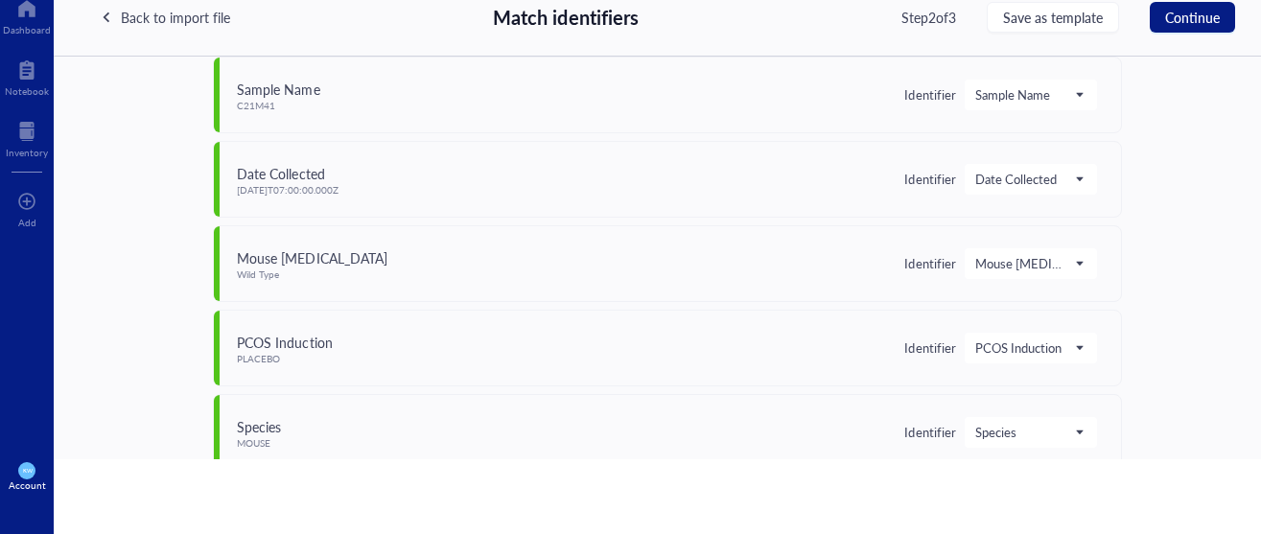
scroll to position [224, 0]
click at [1172, 5] on button "Continue" at bounding box center [1192, 17] width 85 height 31
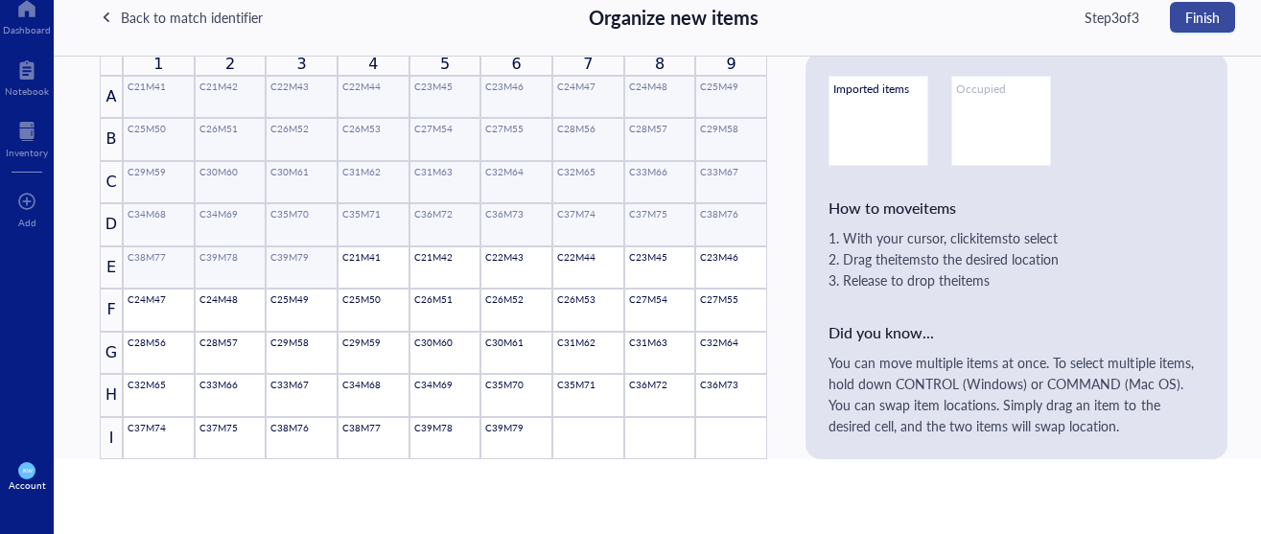
click at [1209, 12] on span "Finish" at bounding box center [1203, 17] width 35 height 15
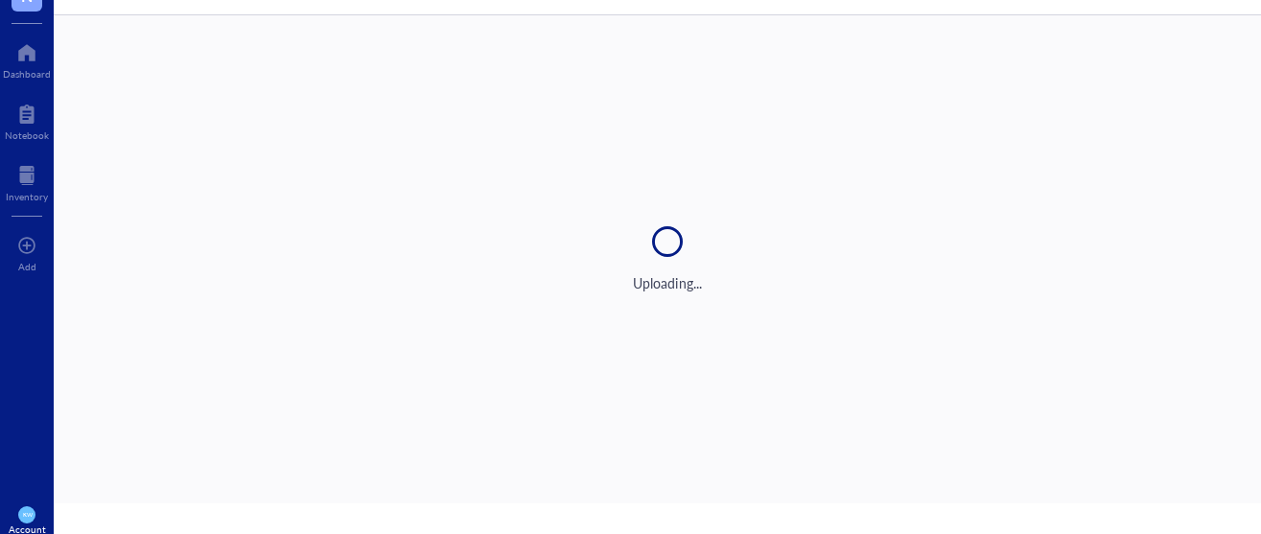
scroll to position [0, 0]
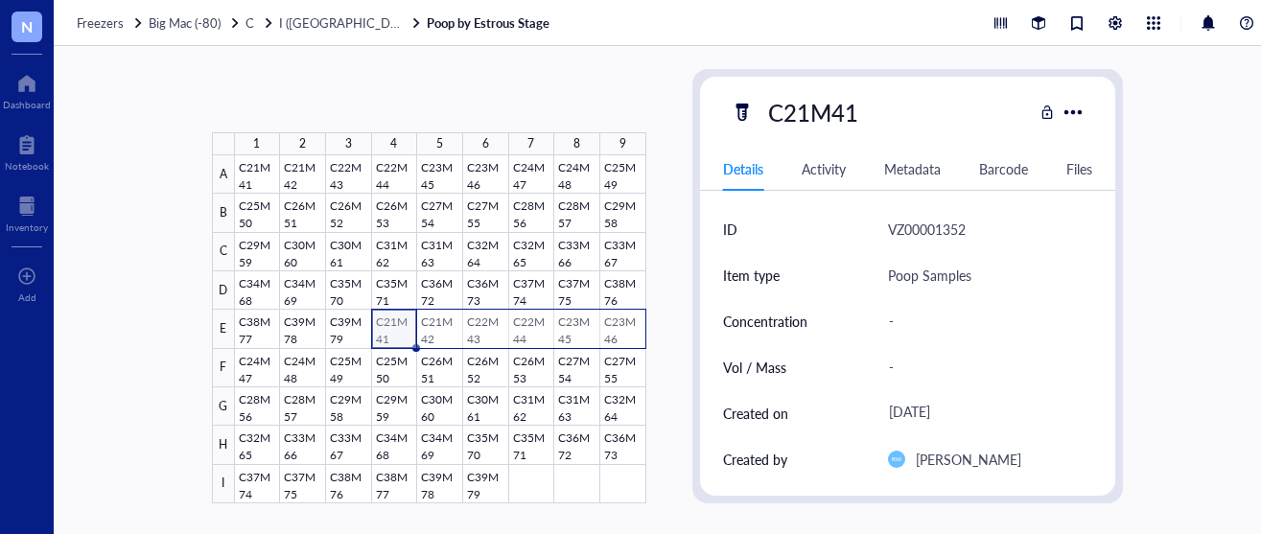
drag, startPoint x: 386, startPoint y: 335, endPoint x: 627, endPoint y: 336, distance: 241.7
click at [627, 336] on div at bounding box center [440, 329] width 411 height 348
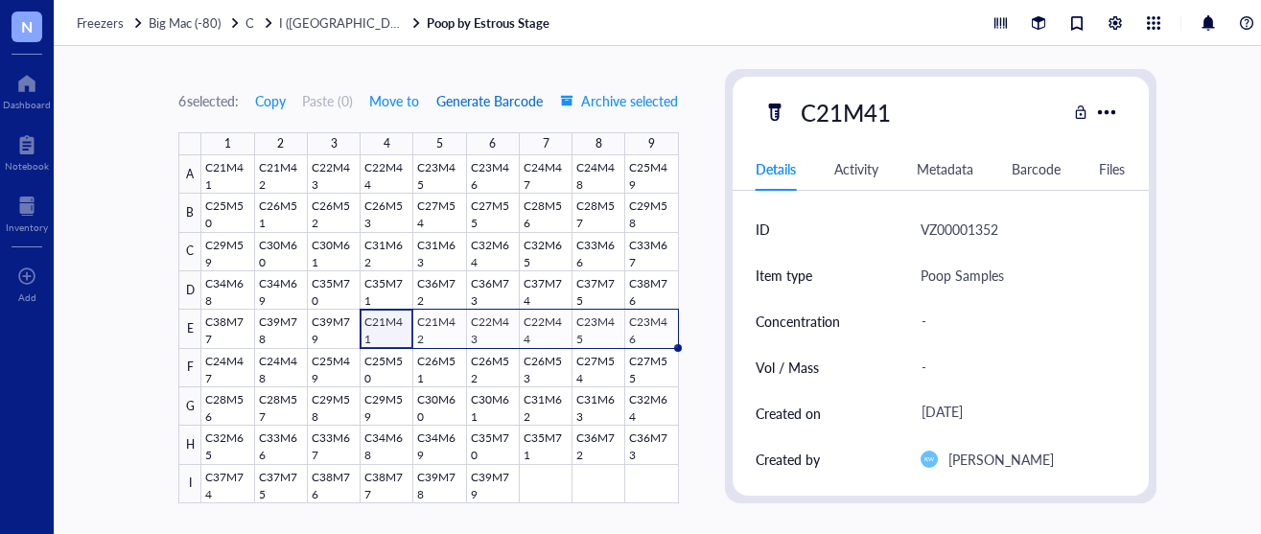
click at [496, 96] on span "Generate Barcode" at bounding box center [489, 100] width 106 height 15
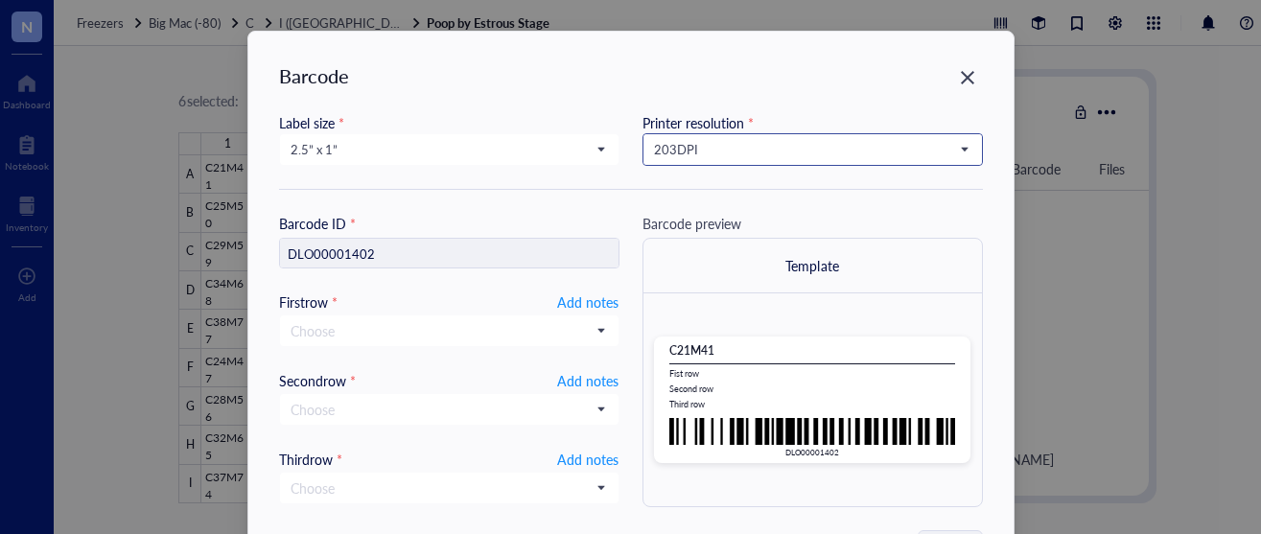
click at [678, 154] on span "203 DPI" at bounding box center [811, 149] width 314 height 17
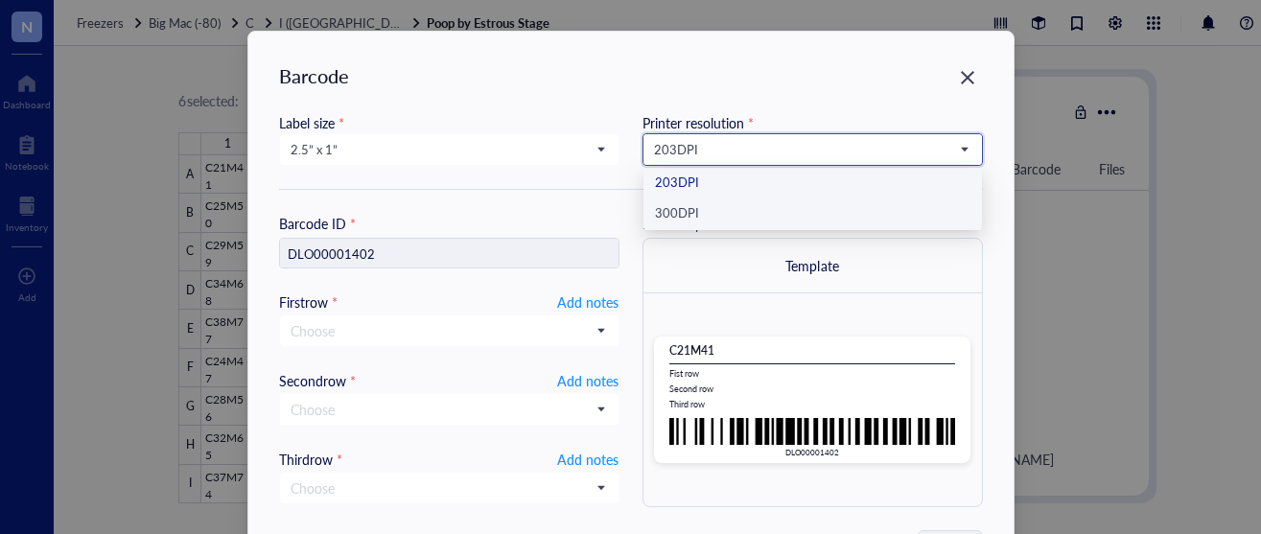
click at [685, 220] on div "300 DPI" at bounding box center [813, 214] width 316 height 21
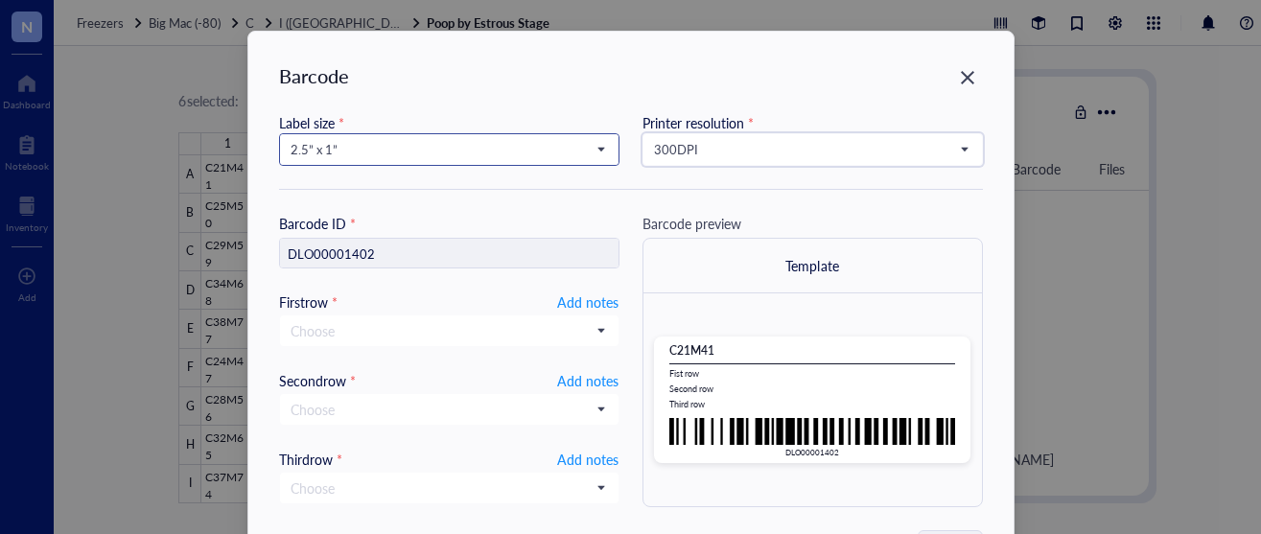
click at [566, 148] on span "2.5” x 1”" at bounding box center [448, 149] width 314 height 17
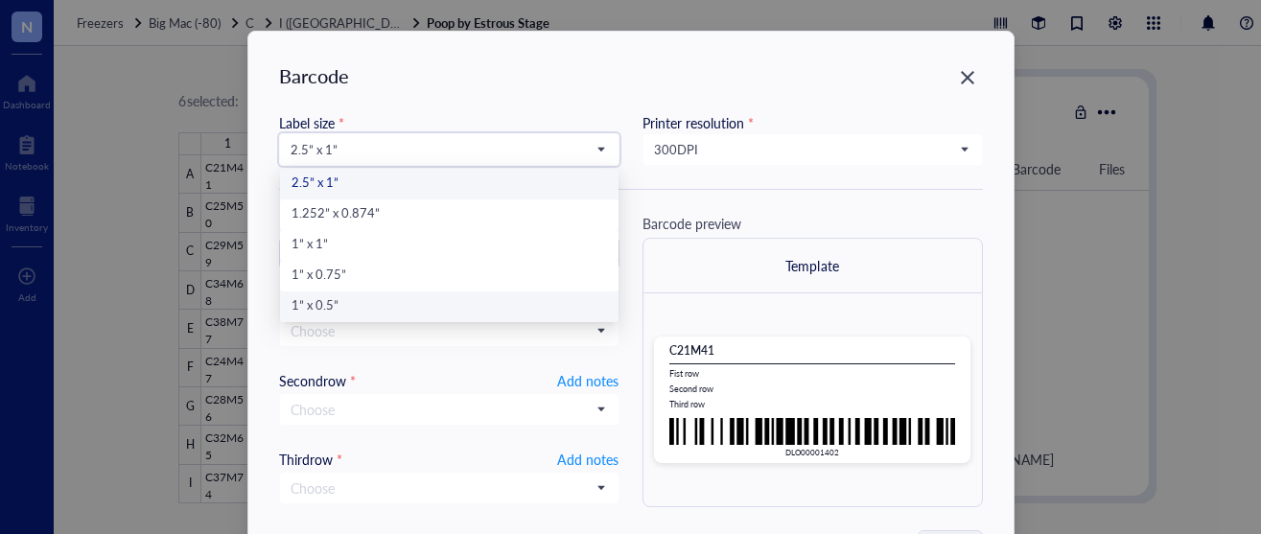
click at [325, 306] on div "1” x 0.5”" at bounding box center [450, 306] width 316 height 21
type input "DLO00001402"
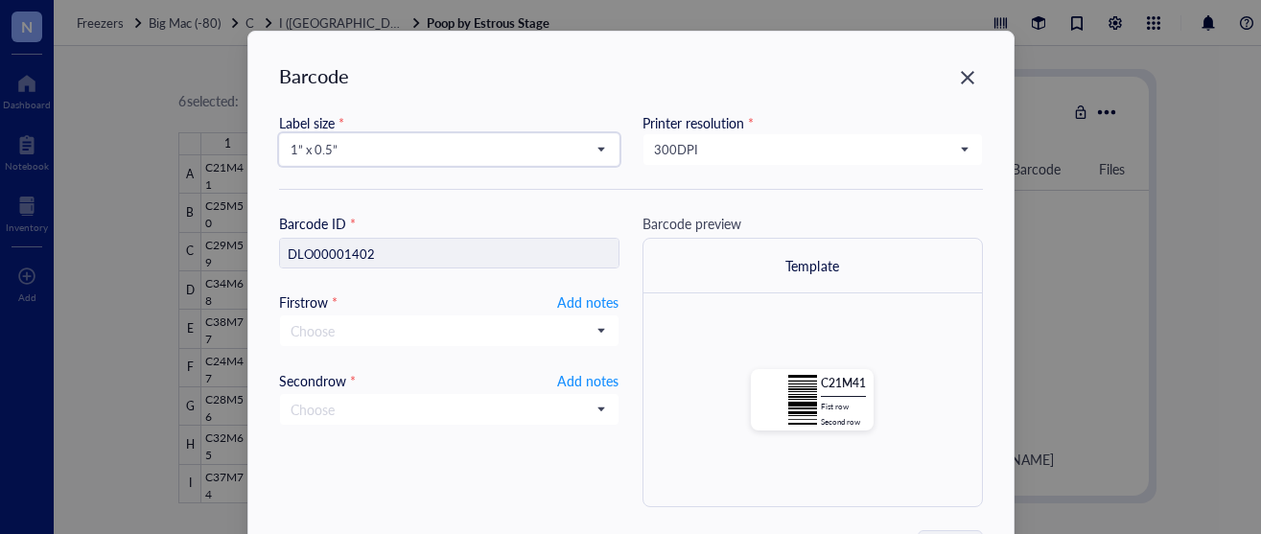
scroll to position [54, 0]
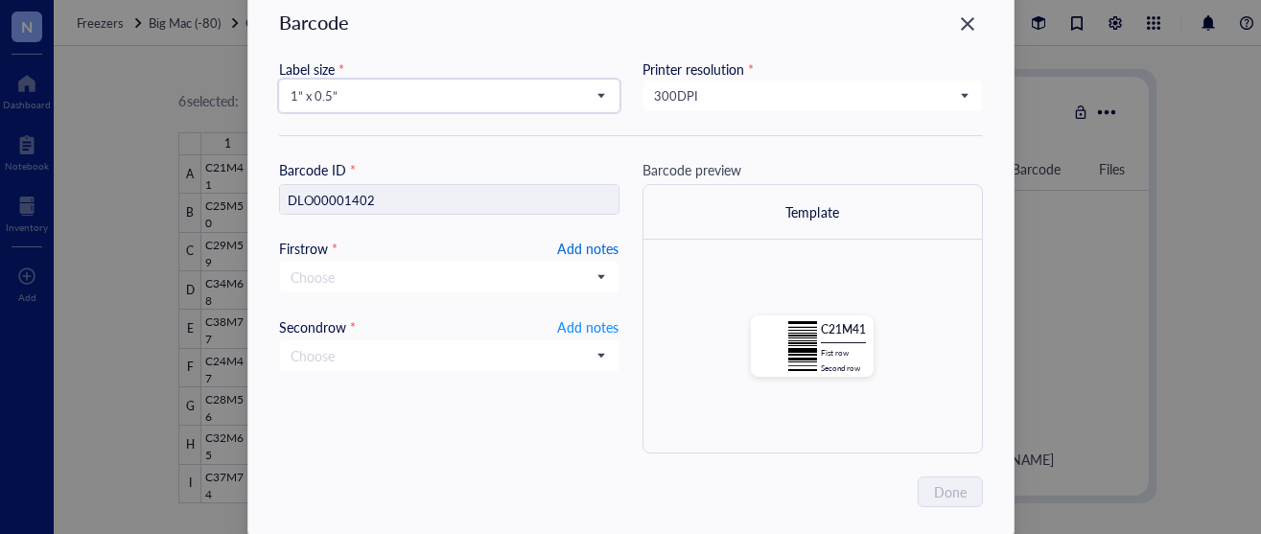
click at [572, 248] on span "Add notes" at bounding box center [587, 248] width 61 height 23
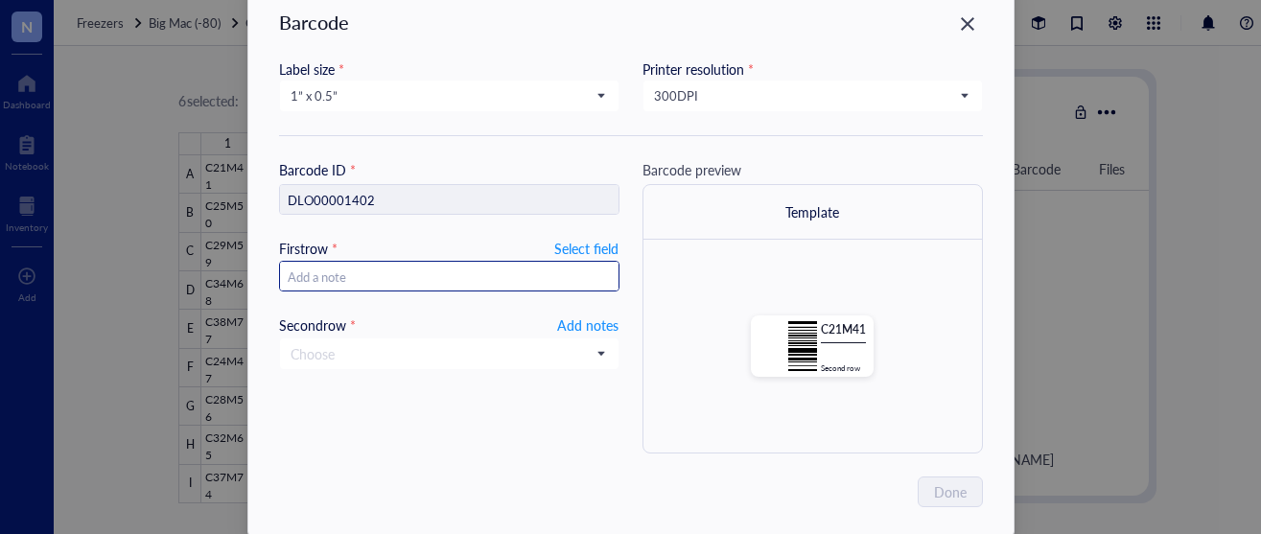
click at [551, 277] on input "text" at bounding box center [449, 277] width 339 height 31
type input "2"
type input "10"
type input "10."
type input "10.30.202"
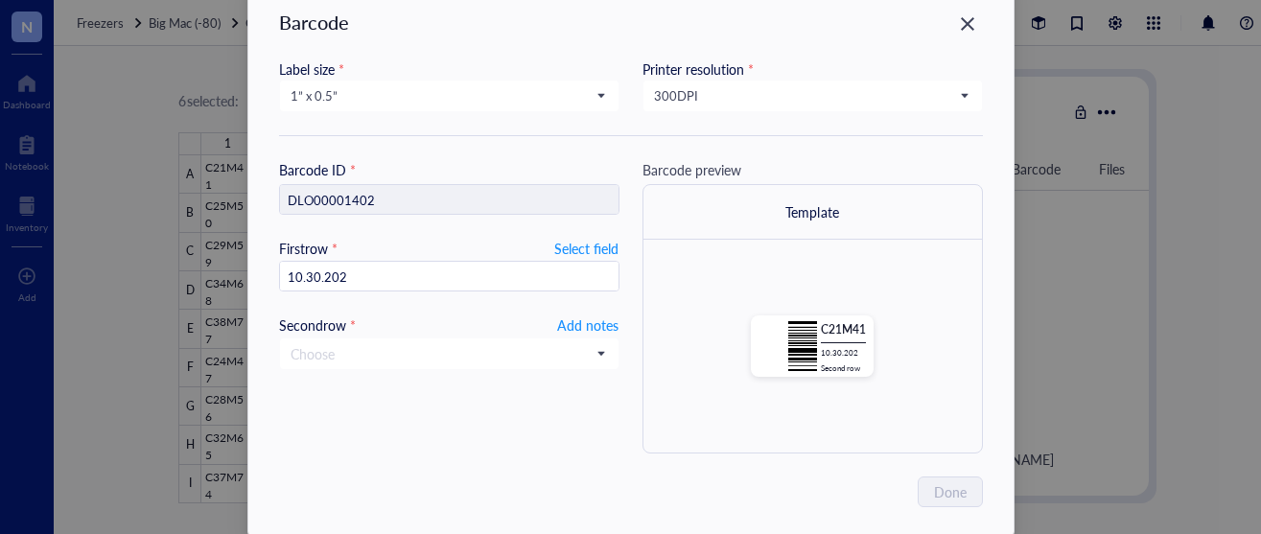
type input "[DATE]"
click at [578, 321] on span "Add notes" at bounding box center [587, 325] width 61 height 23
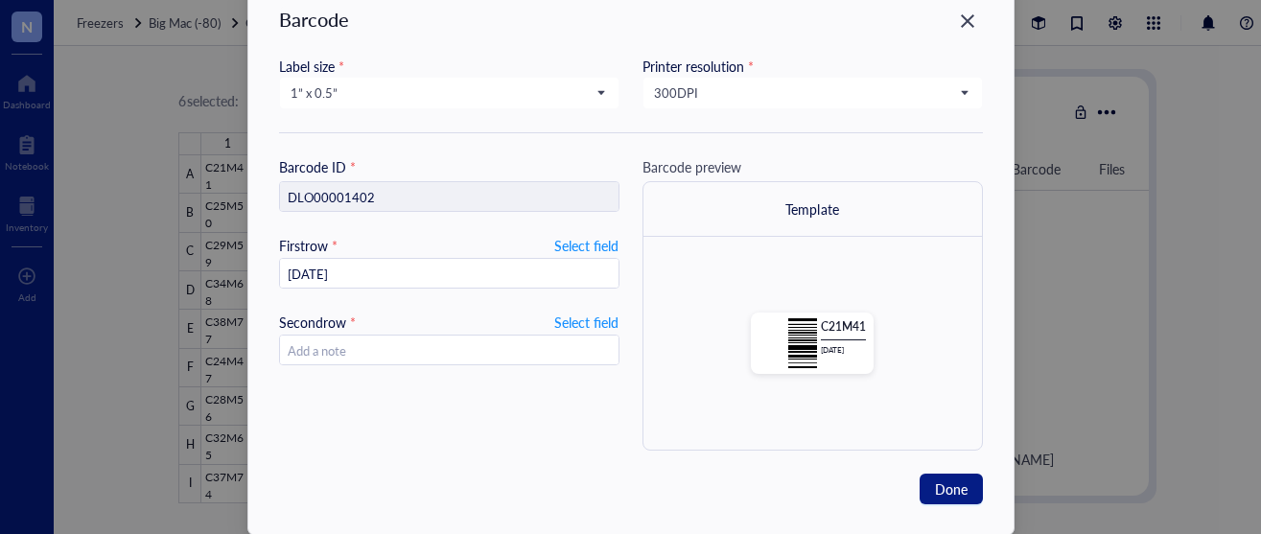
scroll to position [89, 0]
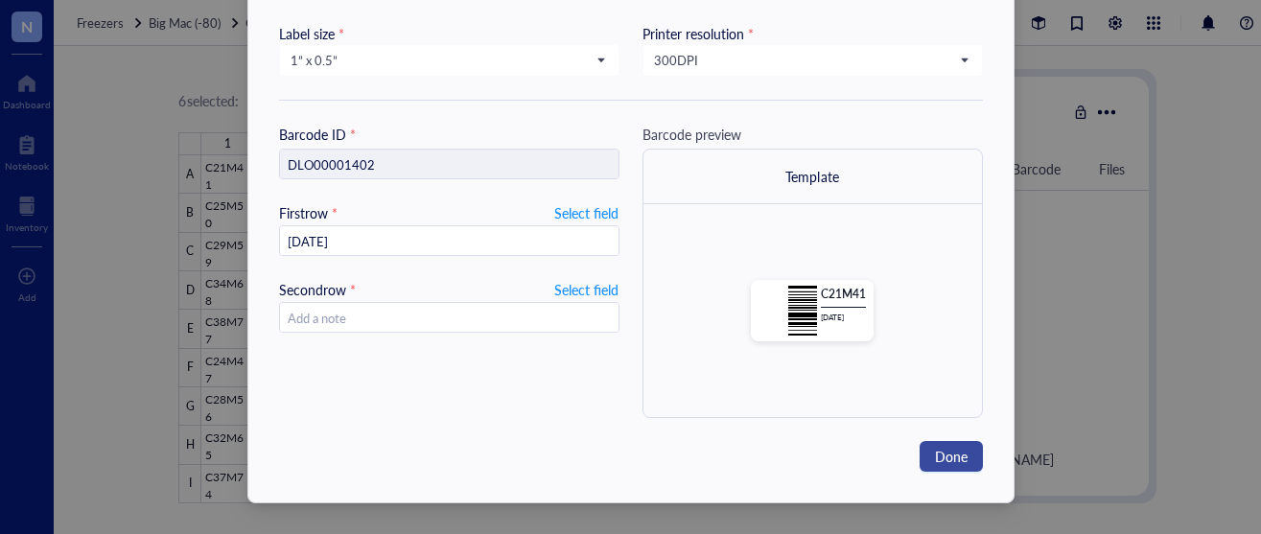
click at [956, 449] on span "Done" at bounding box center [951, 456] width 33 height 21
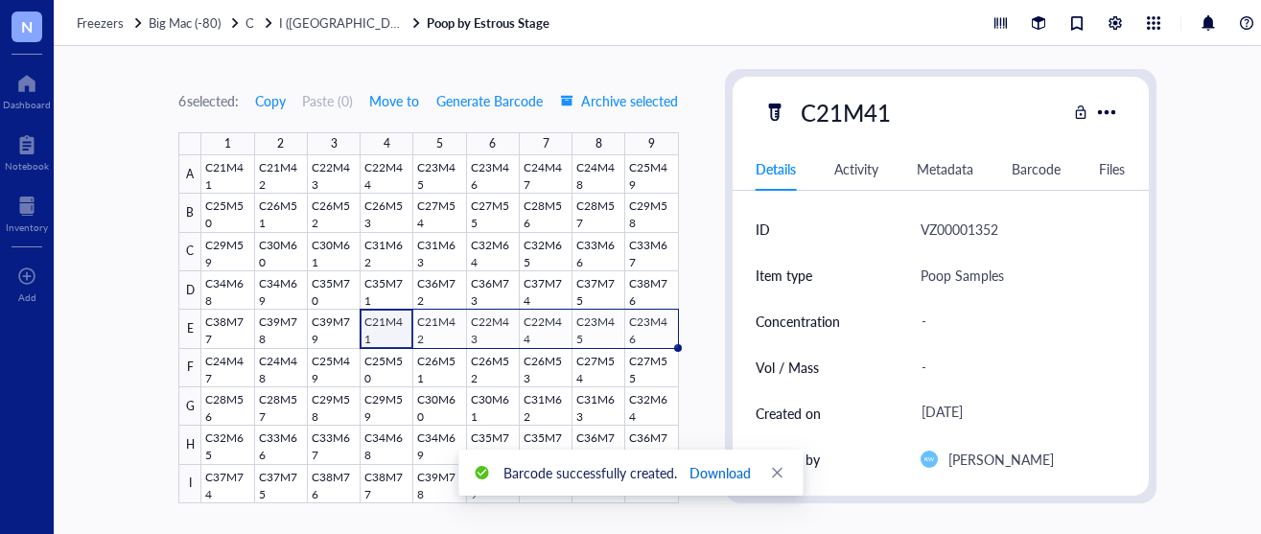
click at [729, 466] on span "Download" at bounding box center [719, 472] width 61 height 21
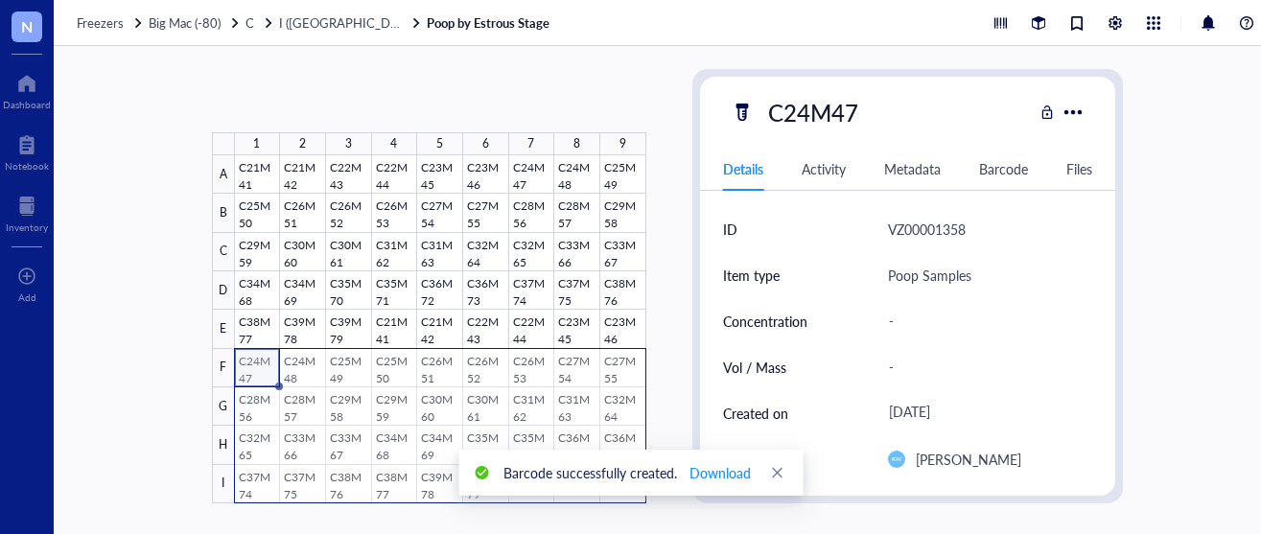
drag, startPoint x: 224, startPoint y: 378, endPoint x: 626, endPoint y: 485, distance: 416.0
click at [626, 485] on body "N Dashboard Notebook Inventory To pick up a draggable item, press the space bar…" at bounding box center [630, 267] width 1261 height 534
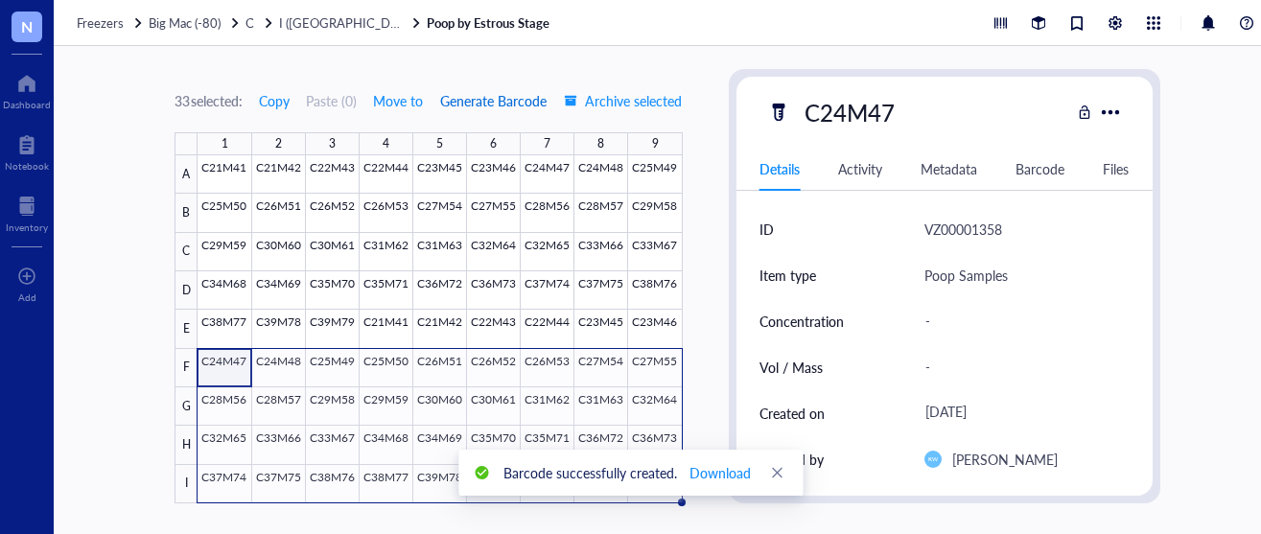
click at [462, 101] on span "Generate Barcode" at bounding box center [493, 100] width 106 height 15
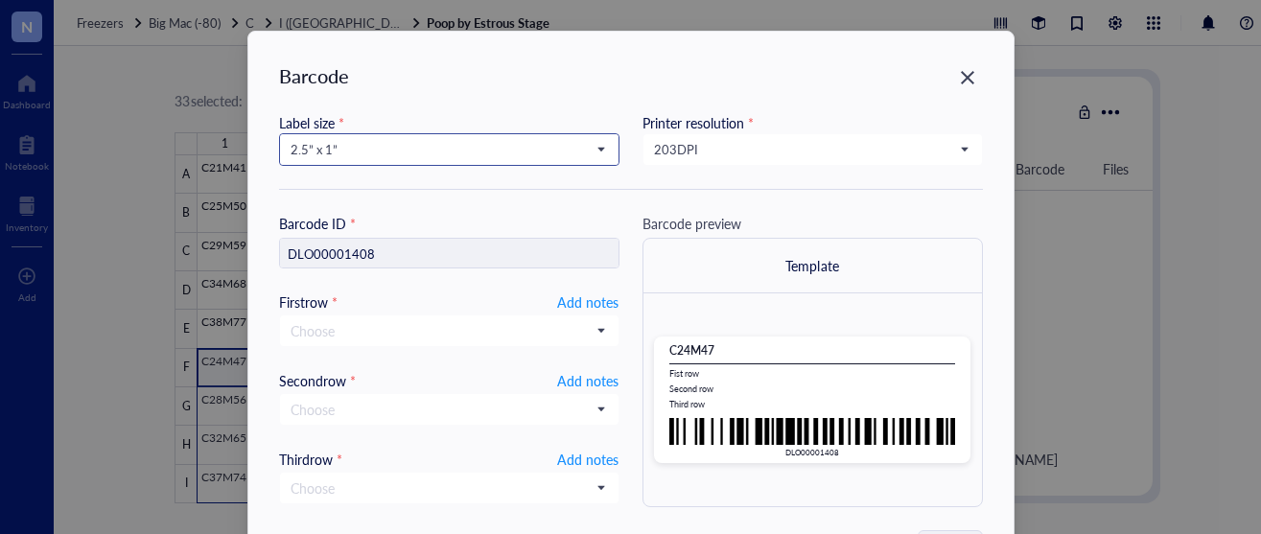
click at [491, 163] on input "search" at bounding box center [441, 149] width 300 height 29
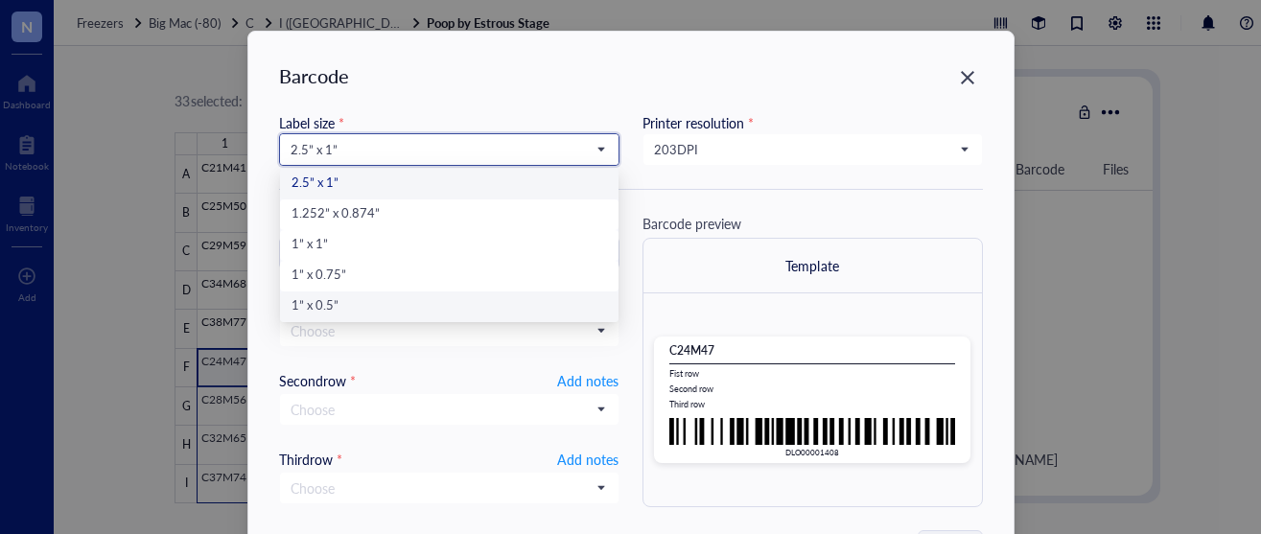
click at [336, 301] on div "1” x 0.5”" at bounding box center [450, 306] width 316 height 21
type input "DLO00001408"
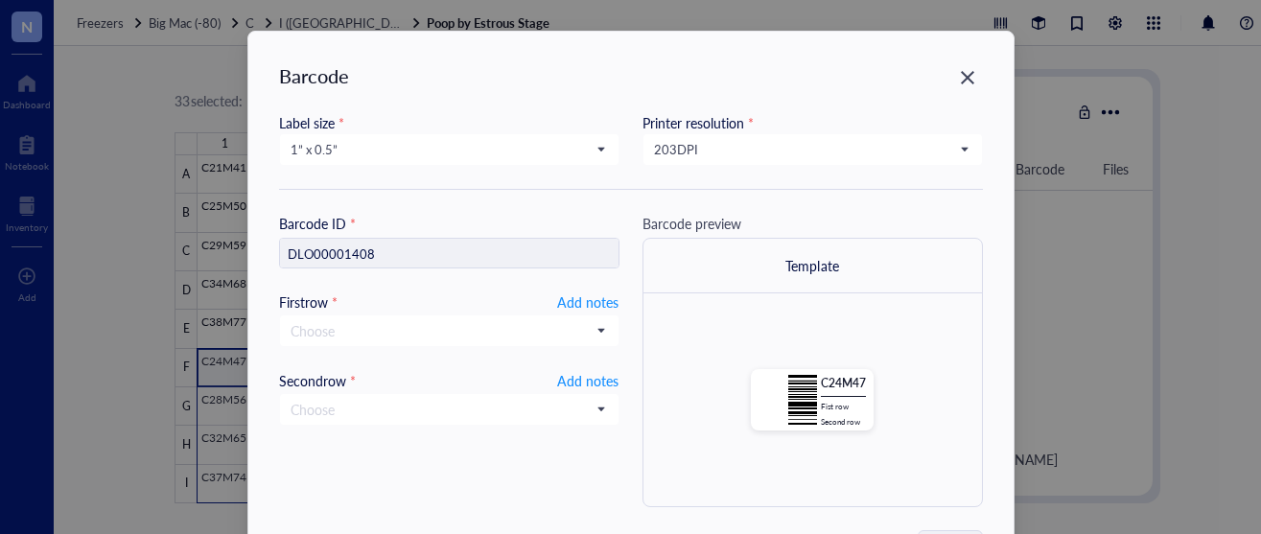
drag, startPoint x: 708, startPoint y: 165, endPoint x: 710, endPoint y: 185, distance: 20.2
click at [708, 165] on div "203 DPI" at bounding box center [813, 149] width 341 height 33
click at [681, 149] on span "203 DPI" at bounding box center [811, 149] width 314 height 17
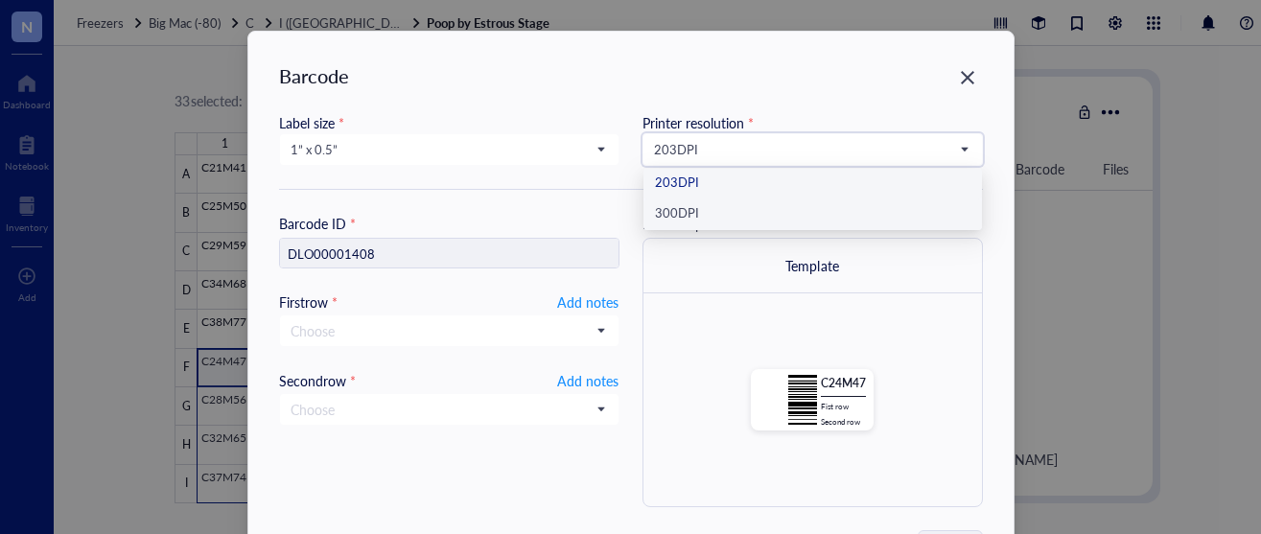
drag, startPoint x: 687, startPoint y: 216, endPoint x: 677, endPoint y: 214, distance: 9.8
click at [687, 216] on div "300 DPI" at bounding box center [813, 214] width 316 height 21
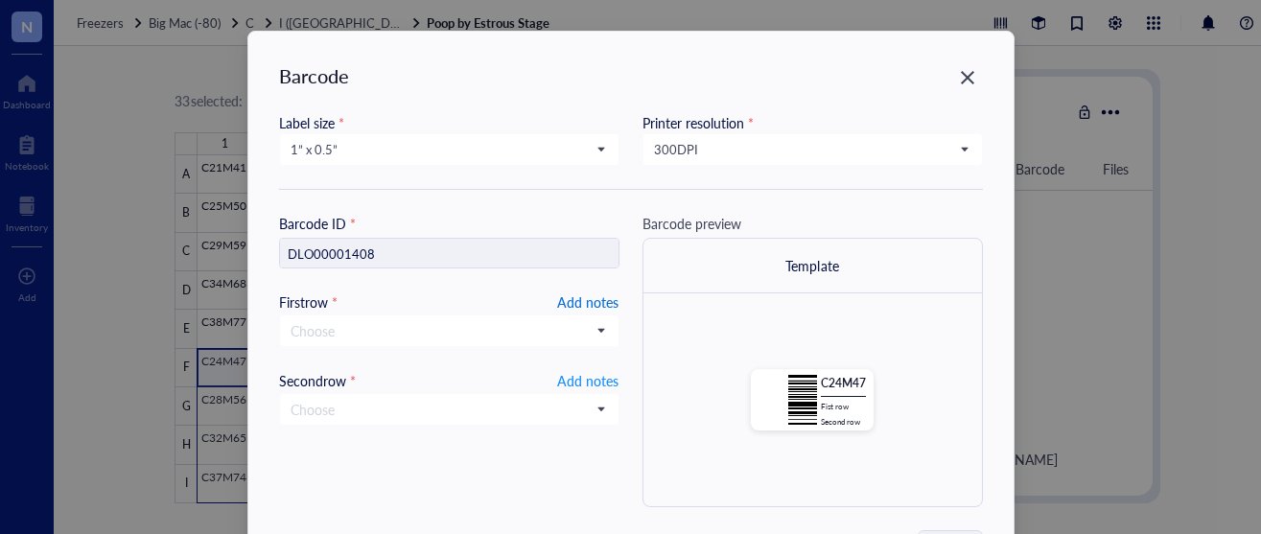
click at [575, 296] on span "Add notes" at bounding box center [587, 302] width 61 height 23
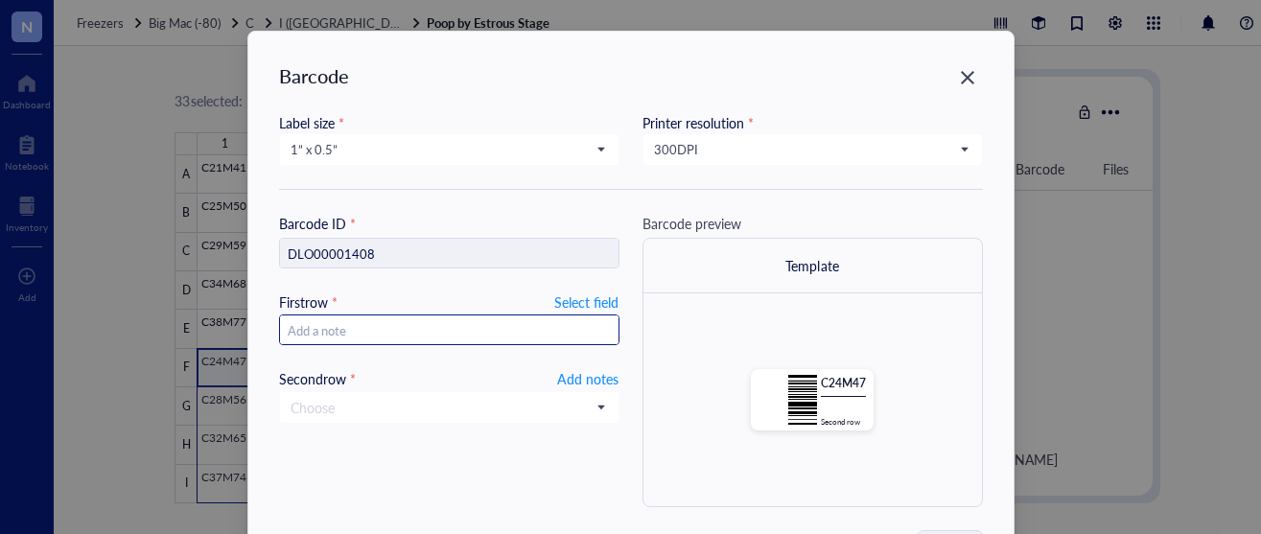
click at [498, 319] on input "text" at bounding box center [449, 331] width 339 height 31
type input "10"
type input "10."
type input "30.2025"
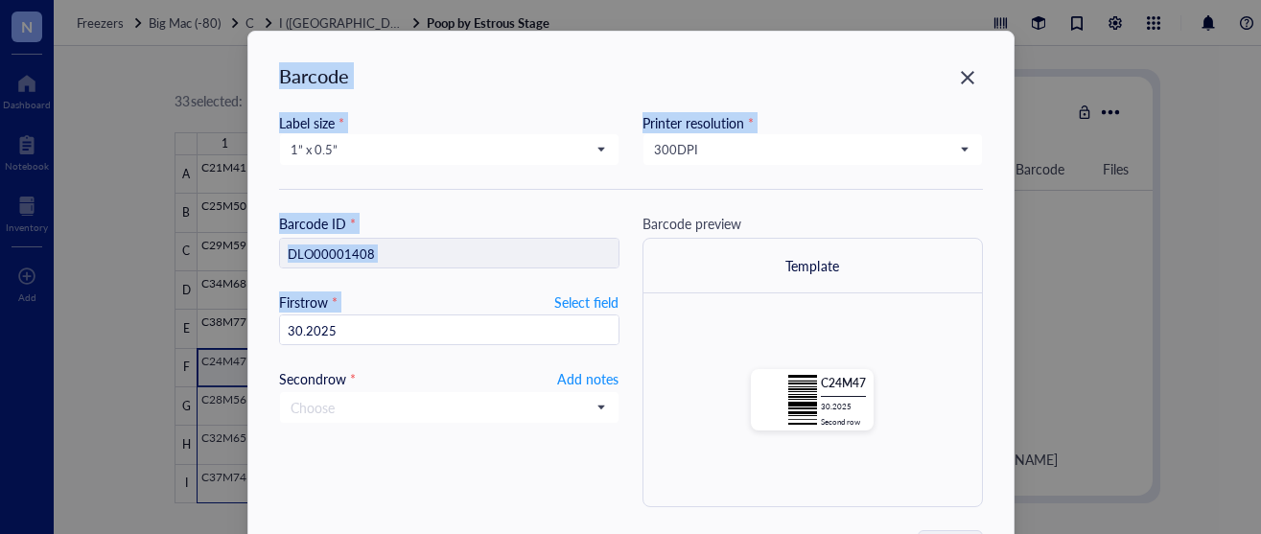
drag, startPoint x: 448, startPoint y: 315, endPoint x: 116, endPoint y: 296, distance: 332.4
click at [115, 296] on div "Barcode Label size * 1” x 0.5” 2.5” x 1” 1.252” x 0.874” 1” x 1” 1” x 0.75” 1” …" at bounding box center [630, 267] width 1261 height 534
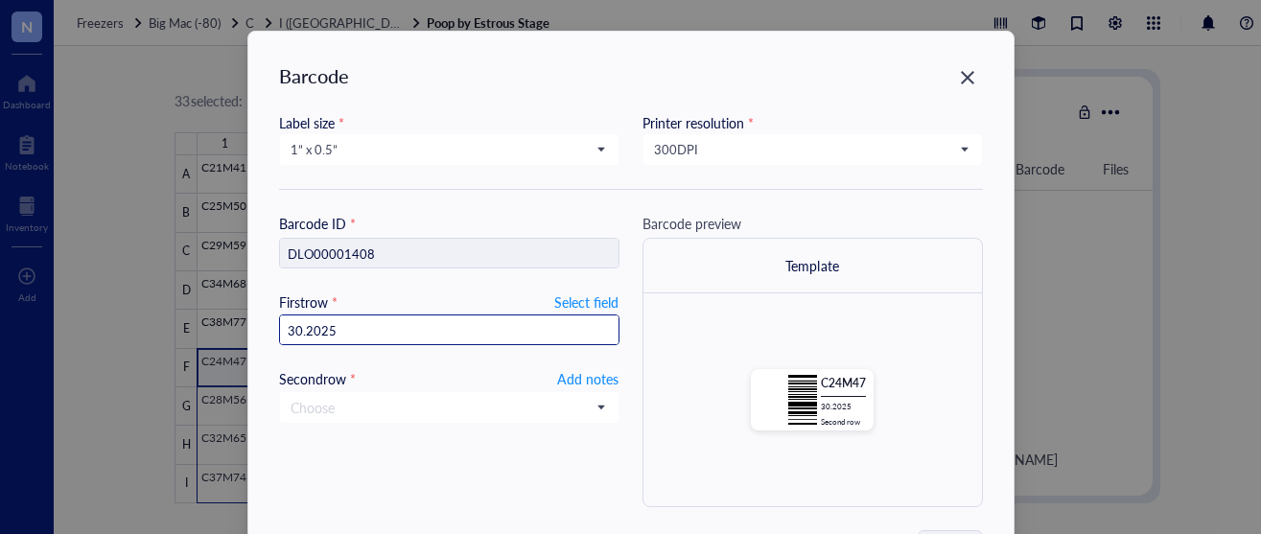
drag, startPoint x: 347, startPoint y: 317, endPoint x: 359, endPoint y: 321, distance: 12.5
click at [346, 317] on input "30.2025" at bounding box center [449, 331] width 339 height 31
drag, startPoint x: 359, startPoint y: 326, endPoint x: 200, endPoint y: 312, distance: 158.9
click at [200, 312] on div "Barcode Label size * 1” x 0.5” 2.5” x 1” 1.252” x 0.874” 1” x 1” 1” x 0.75” 1” …" at bounding box center [630, 267] width 1261 height 534
type input "10."
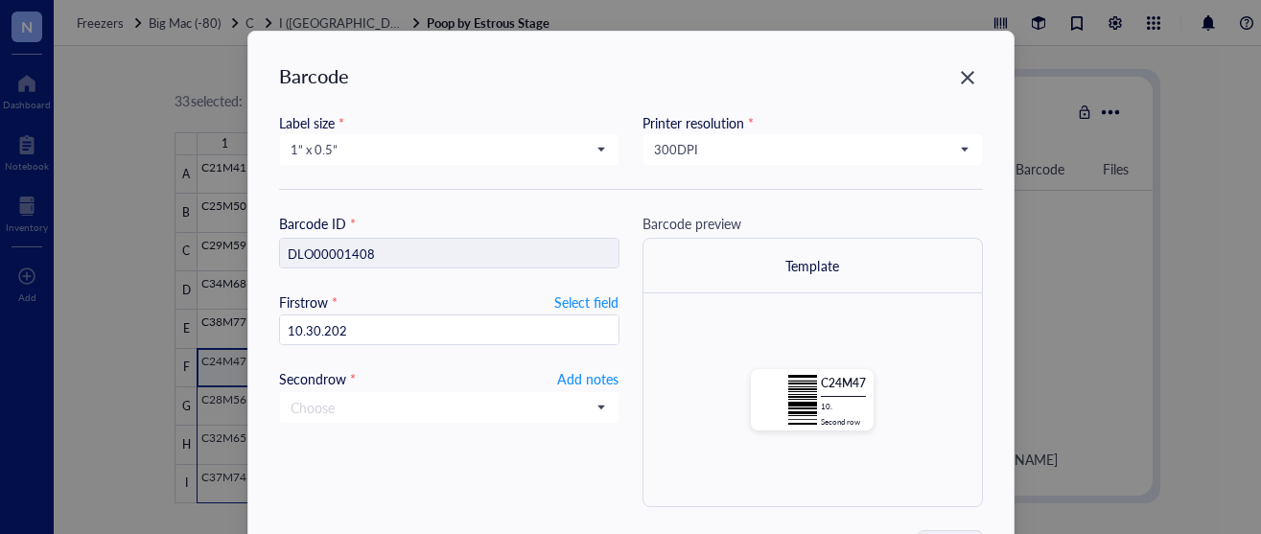
type input "[DATE]"
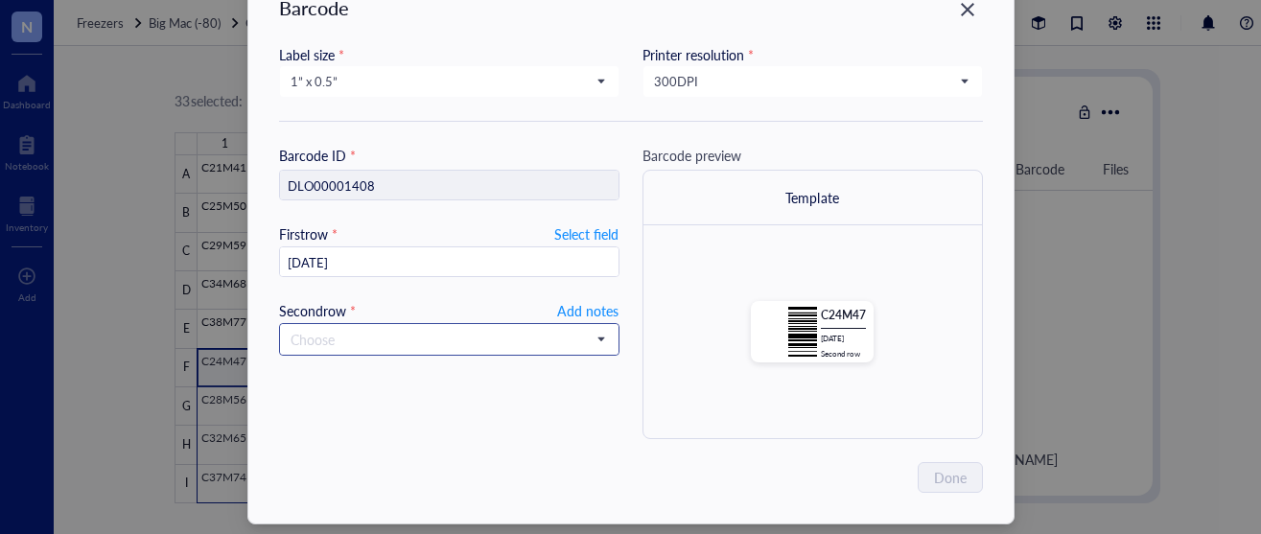
scroll to position [89, 0]
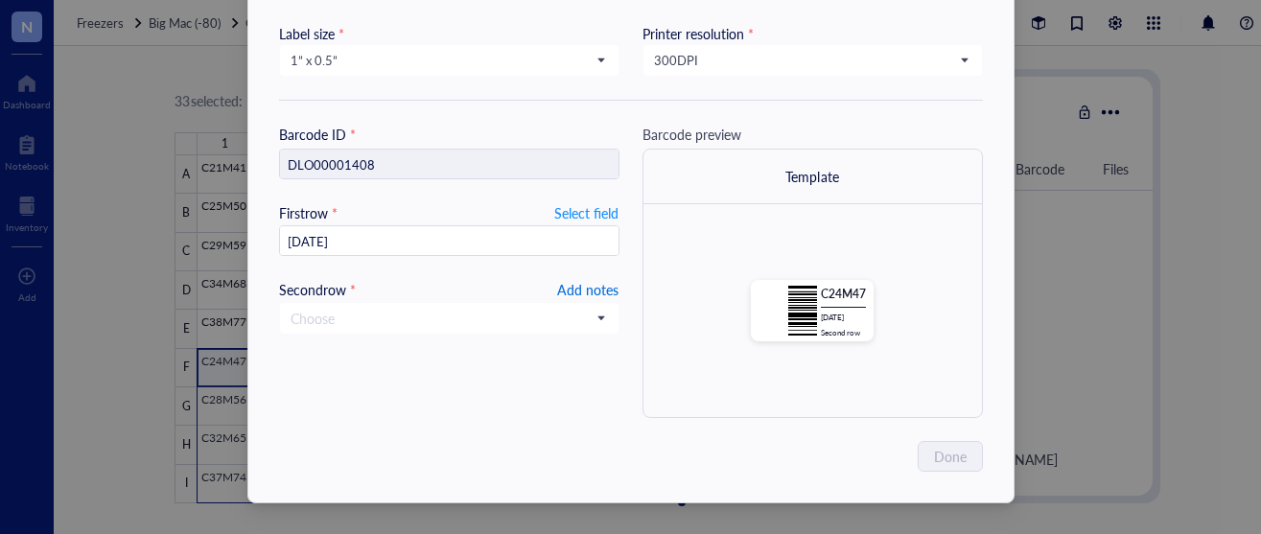
click at [568, 286] on span "Add notes" at bounding box center [587, 289] width 61 height 23
click at [960, 446] on span "Done" at bounding box center [951, 456] width 33 height 21
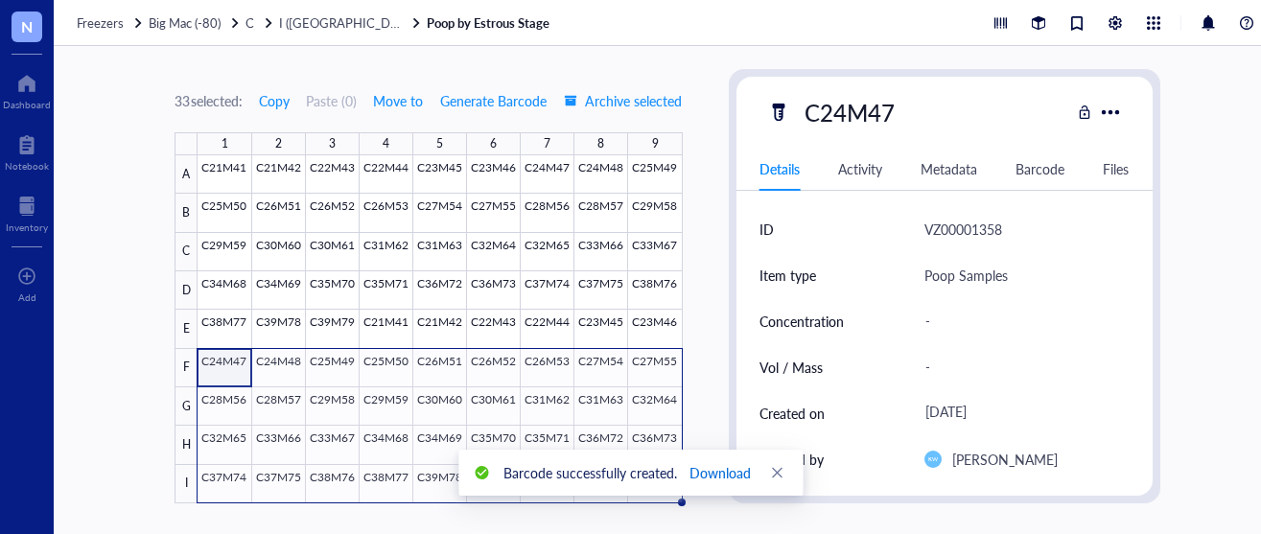
click at [703, 465] on span "Download" at bounding box center [719, 472] width 61 height 21
click at [308, 21] on span "I ([GEOGRAPHIC_DATA])" at bounding box center [349, 22] width 141 height 18
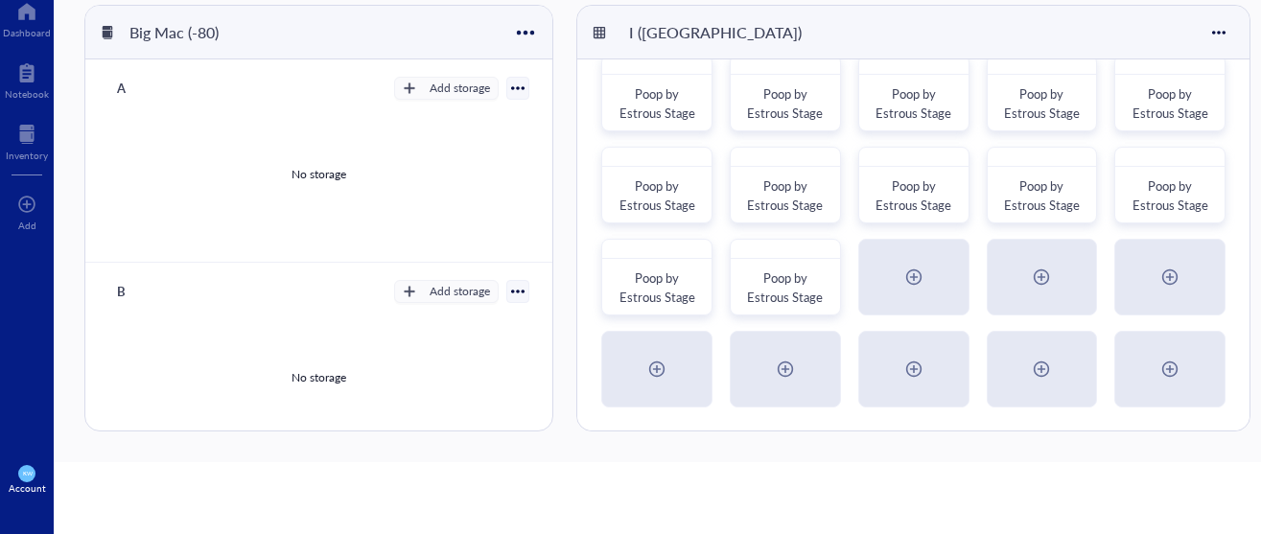
scroll to position [119, 0]
click at [779, 276] on span "Poop by Estrous Stage" at bounding box center [785, 286] width 76 height 37
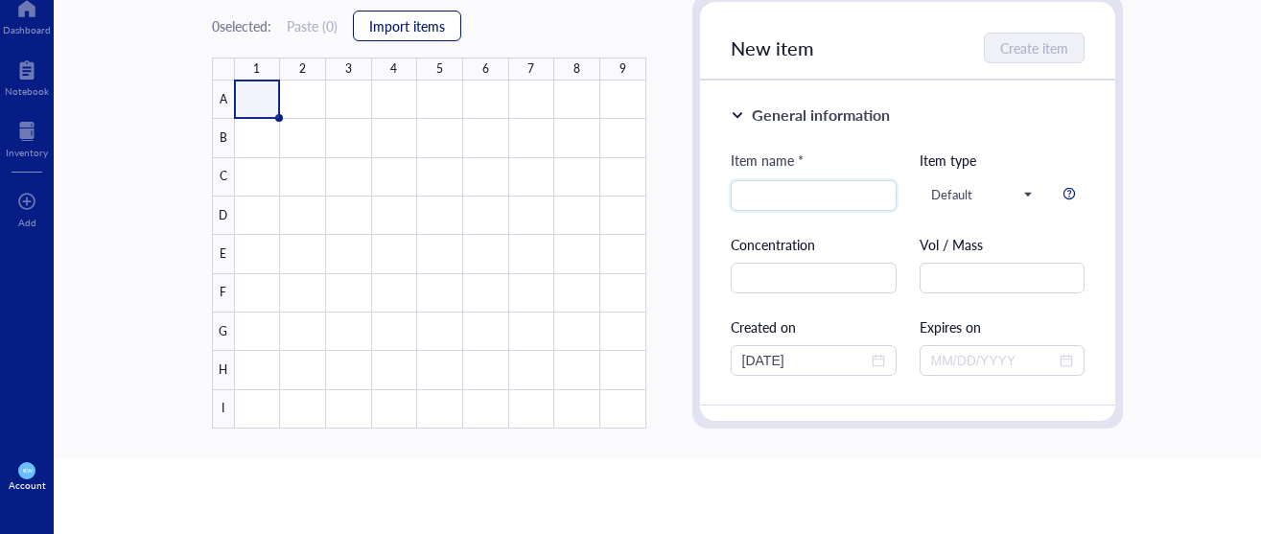
click at [423, 19] on span "Import items" at bounding box center [407, 25] width 76 height 15
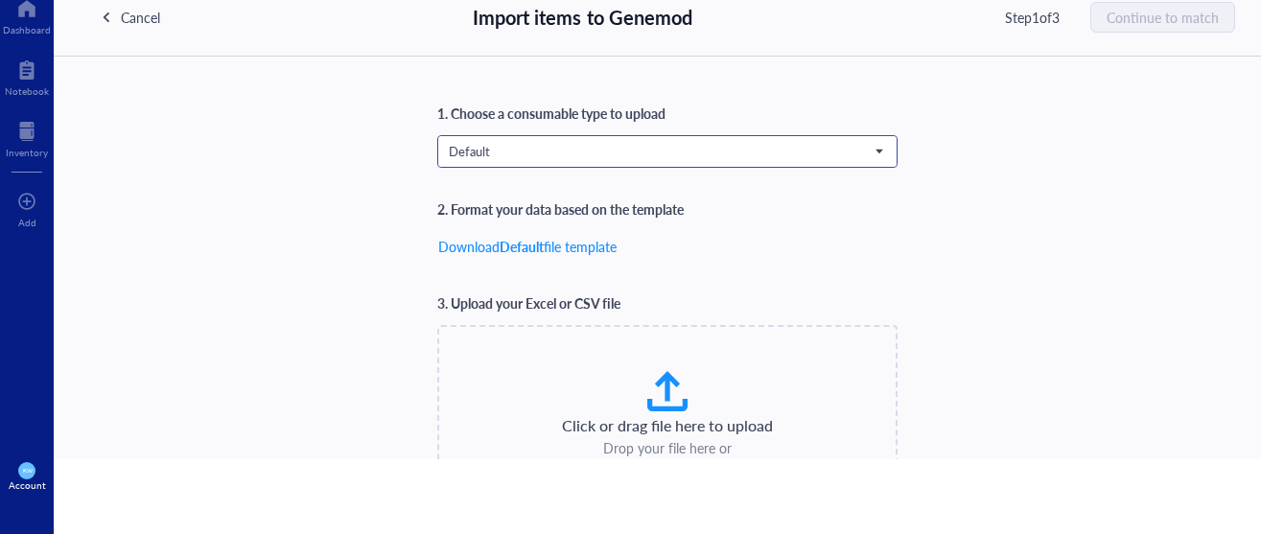
click at [541, 156] on span "Default" at bounding box center [666, 151] width 434 height 17
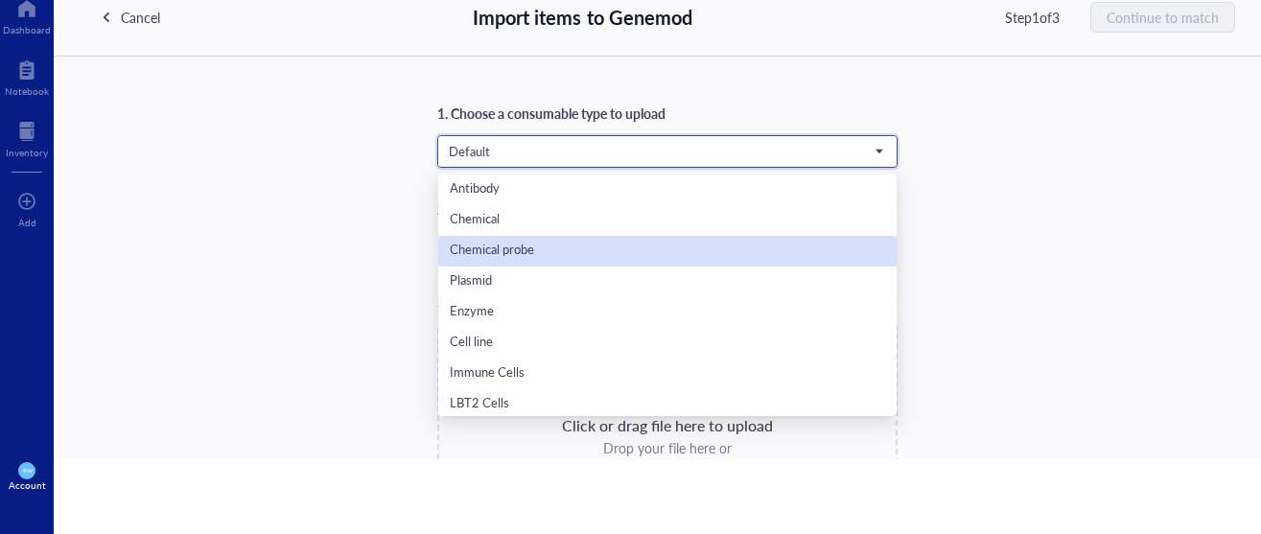
scroll to position [123, 0]
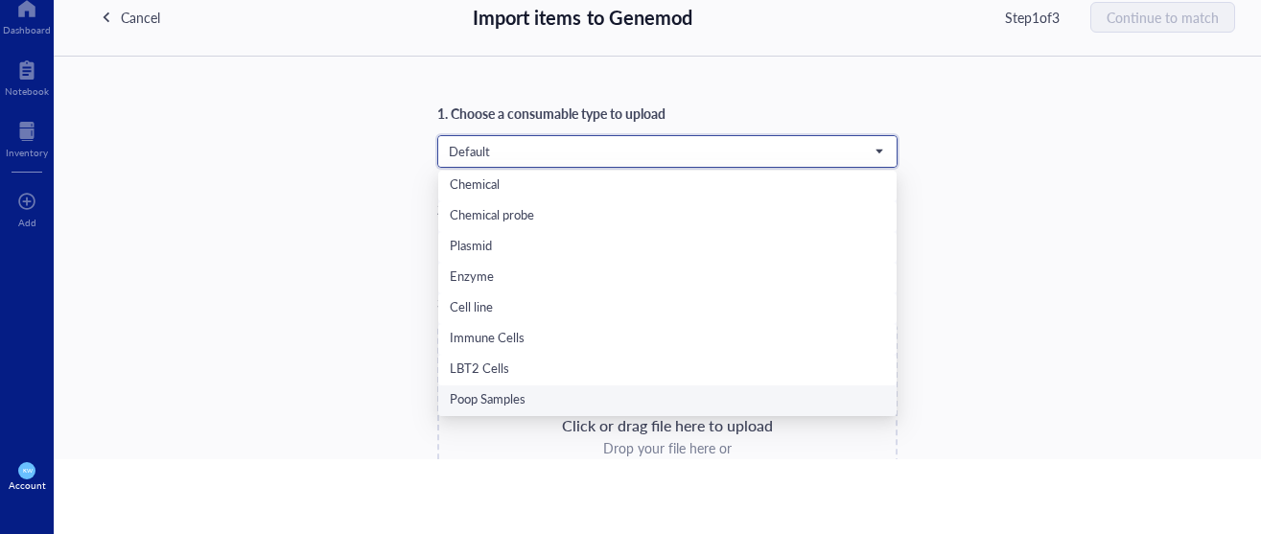
click at [539, 391] on div "Poop Samples" at bounding box center [667, 400] width 435 height 21
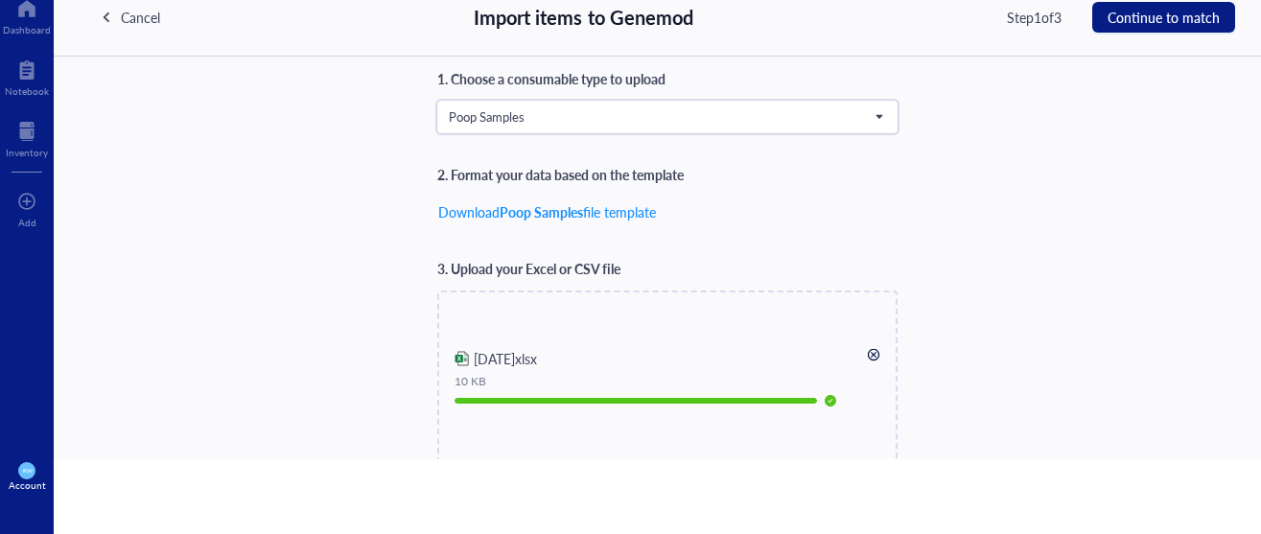
scroll to position [0, 0]
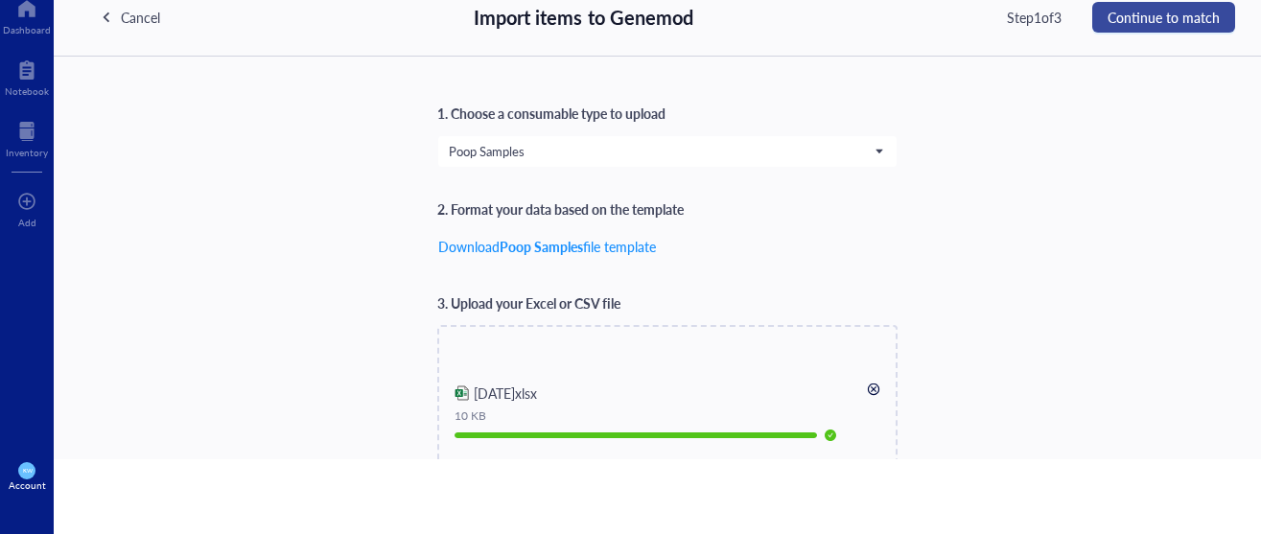
click at [1162, 22] on span "Continue to match" at bounding box center [1164, 17] width 112 height 15
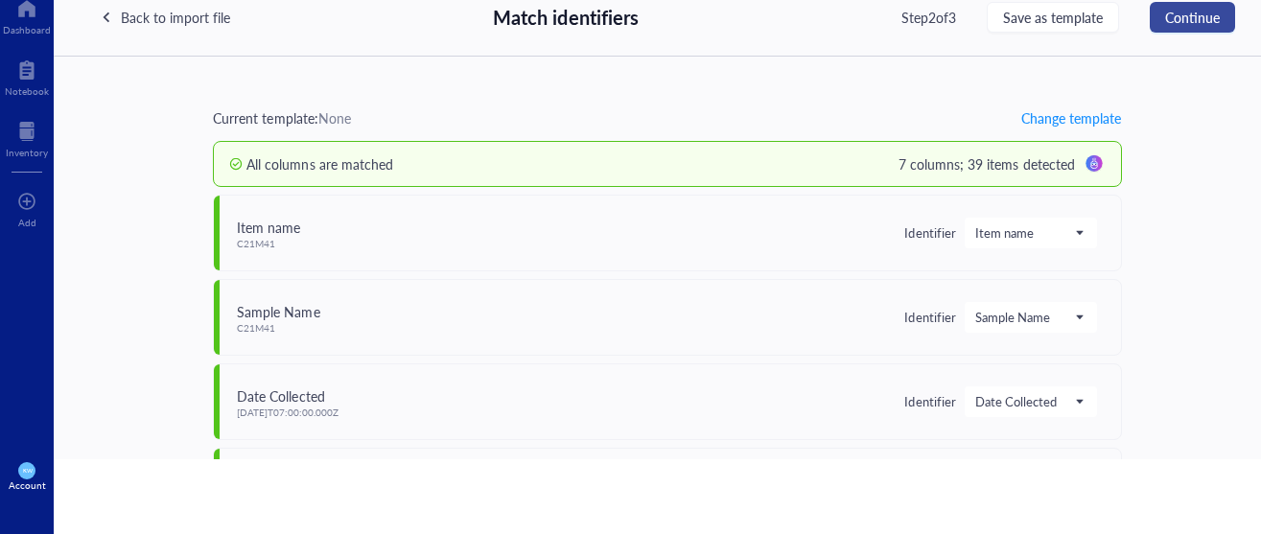
click at [1198, 19] on span "Continue" at bounding box center [1192, 17] width 55 height 15
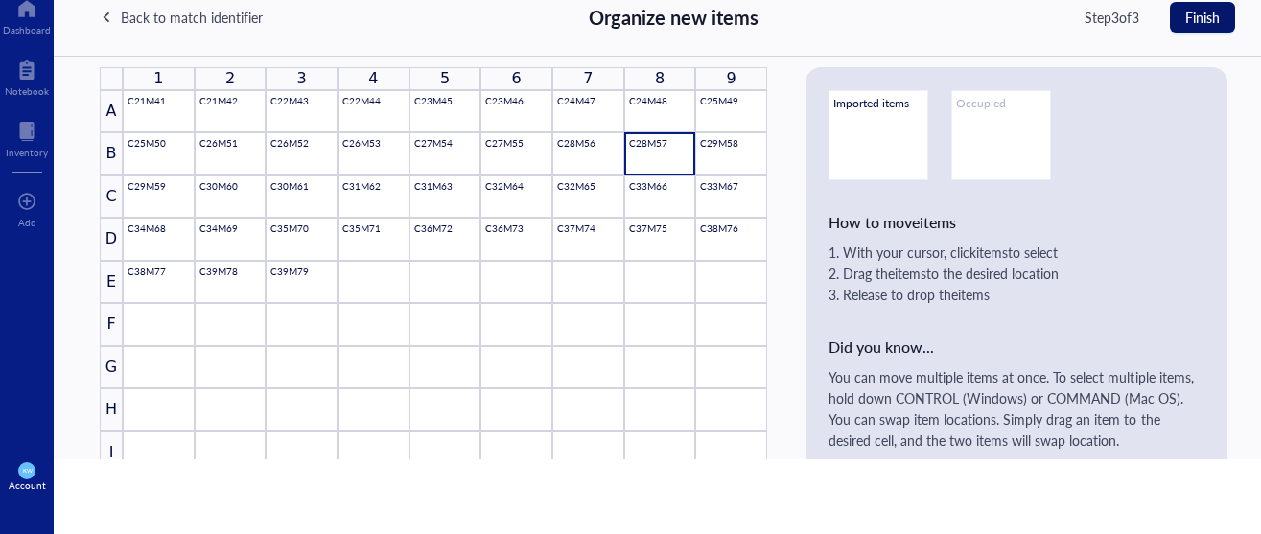
scroll to position [50, 0]
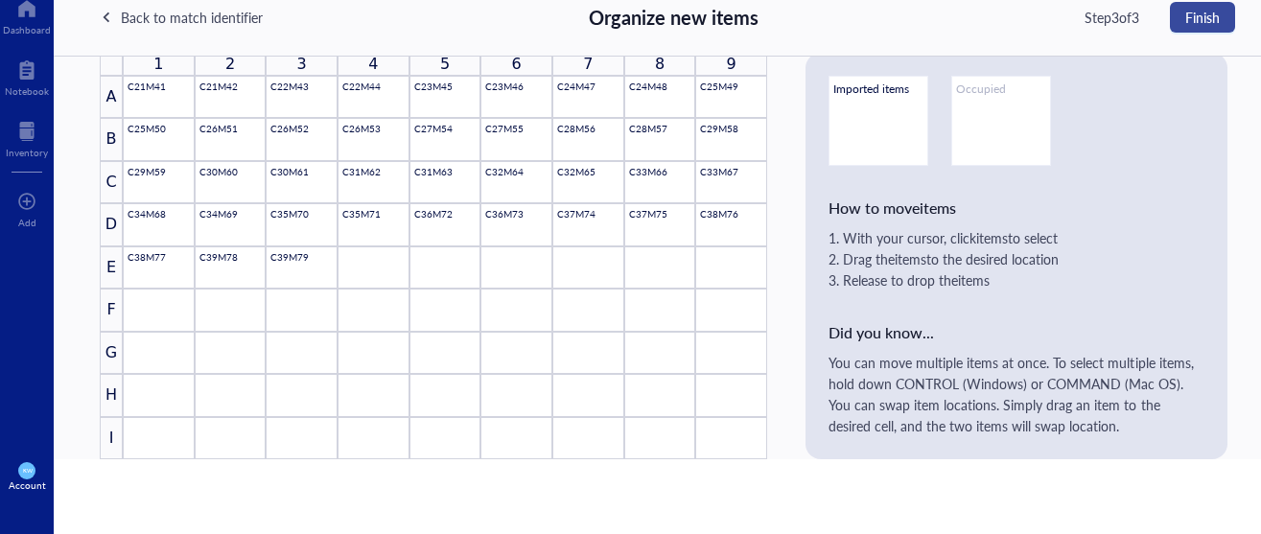
click at [1205, 27] on button "Finish" at bounding box center [1202, 17] width 65 height 31
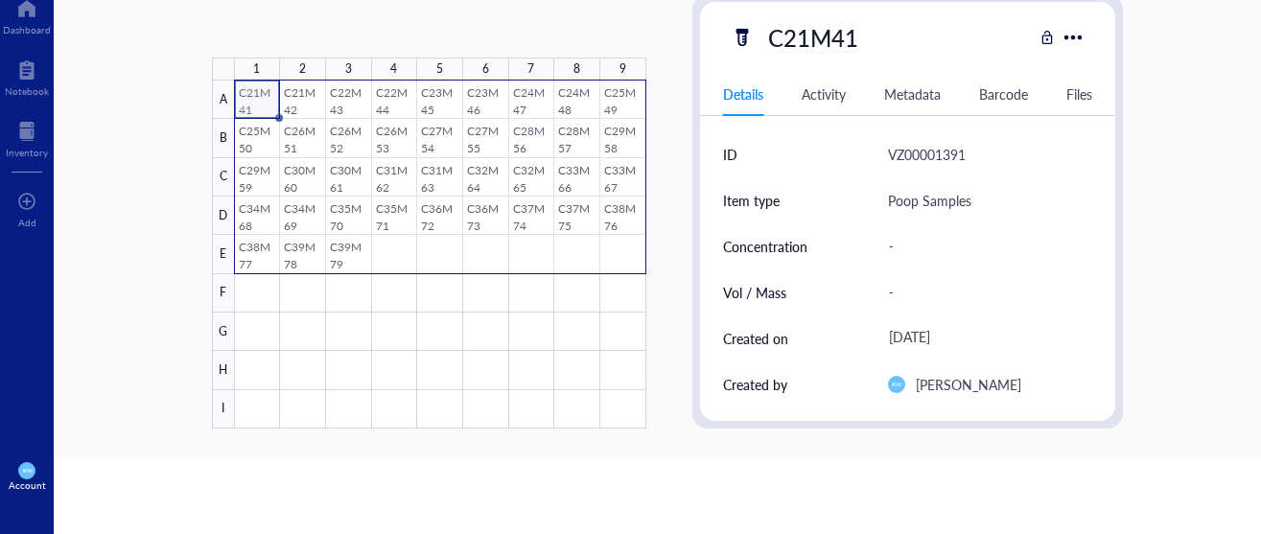
drag, startPoint x: 294, startPoint y: 123, endPoint x: 625, endPoint y: 271, distance: 363.7
click at [625, 271] on div at bounding box center [440, 255] width 411 height 348
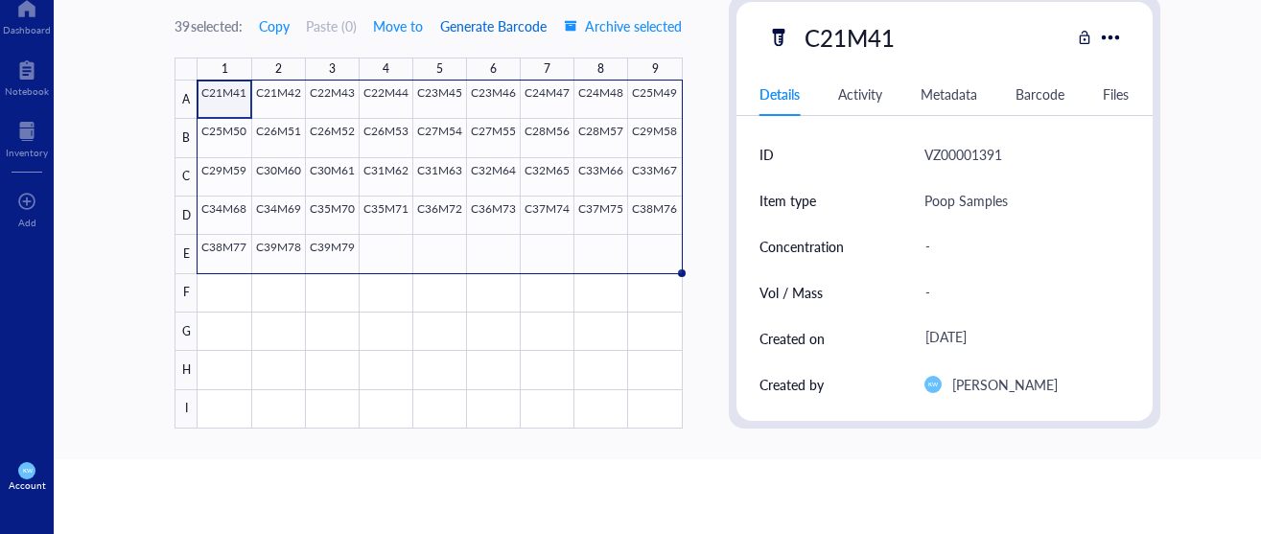
click at [479, 14] on button "Generate Barcode" at bounding box center [493, 26] width 108 height 31
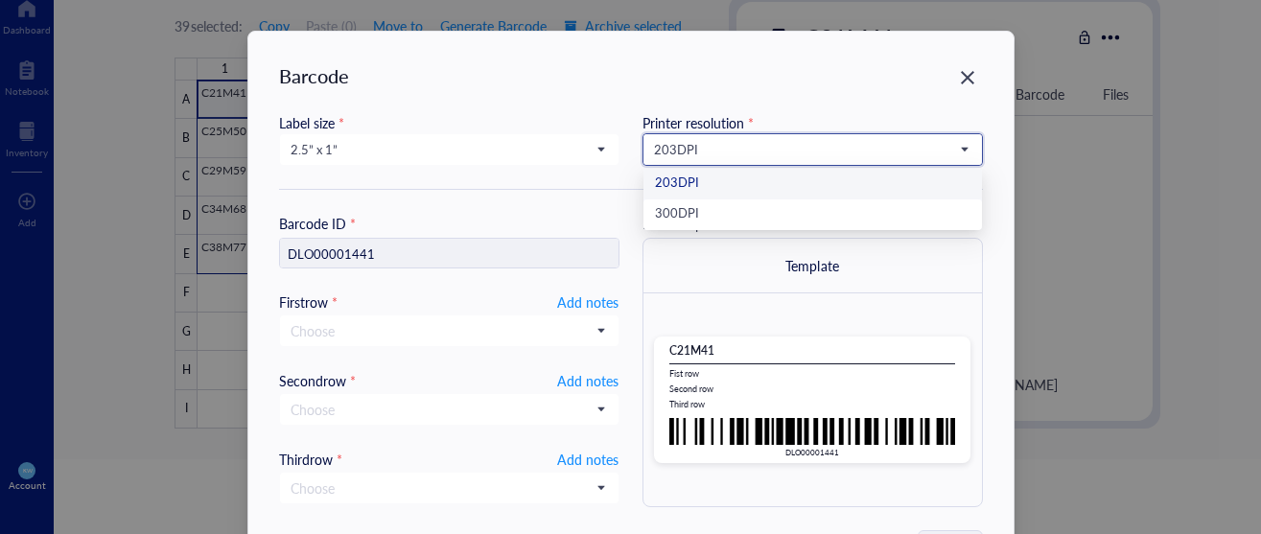
click at [805, 160] on input "search" at bounding box center [804, 149] width 300 height 29
click at [739, 223] on div "300 DPI" at bounding box center [813, 214] width 316 height 21
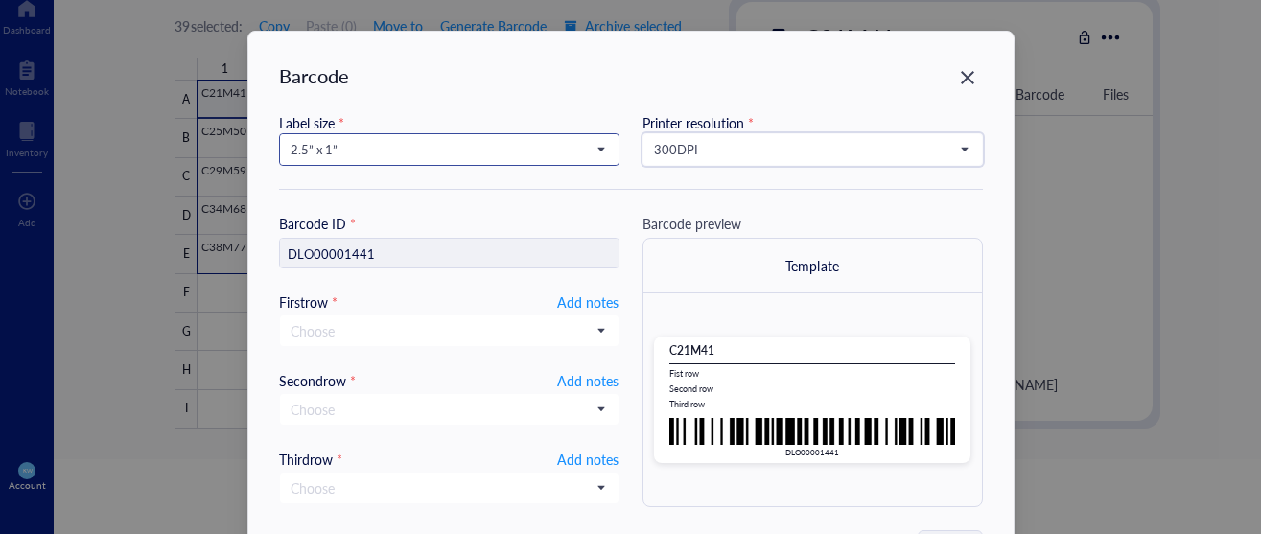
click at [565, 153] on span "2.5” x 1”" at bounding box center [448, 149] width 314 height 17
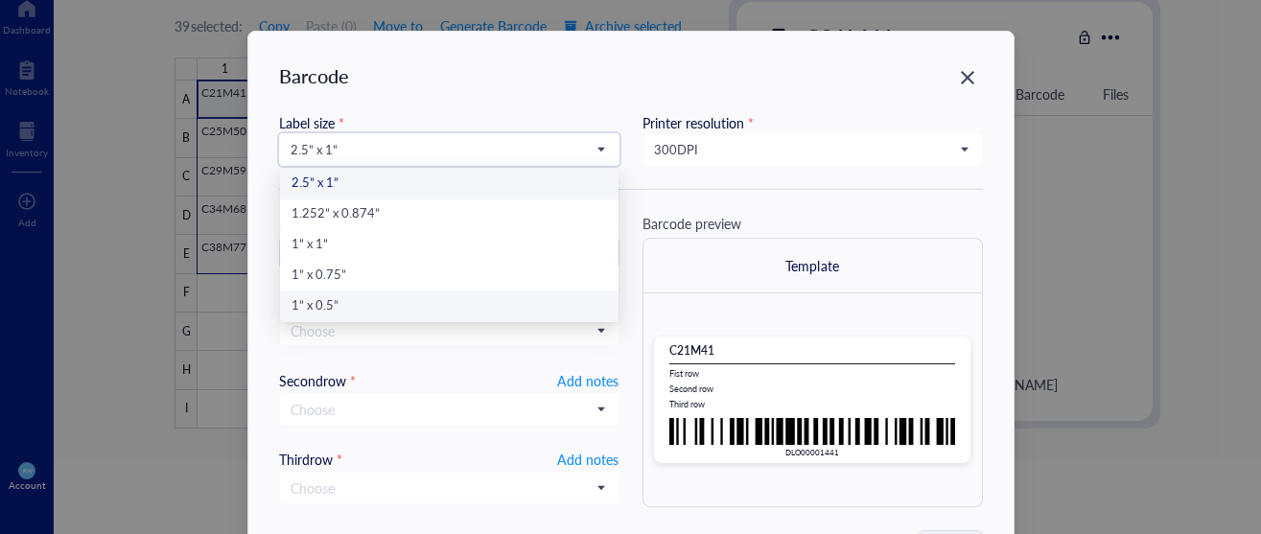
click at [368, 303] on div "1” x 0.5”" at bounding box center [450, 306] width 316 height 21
type input "DLO00001441"
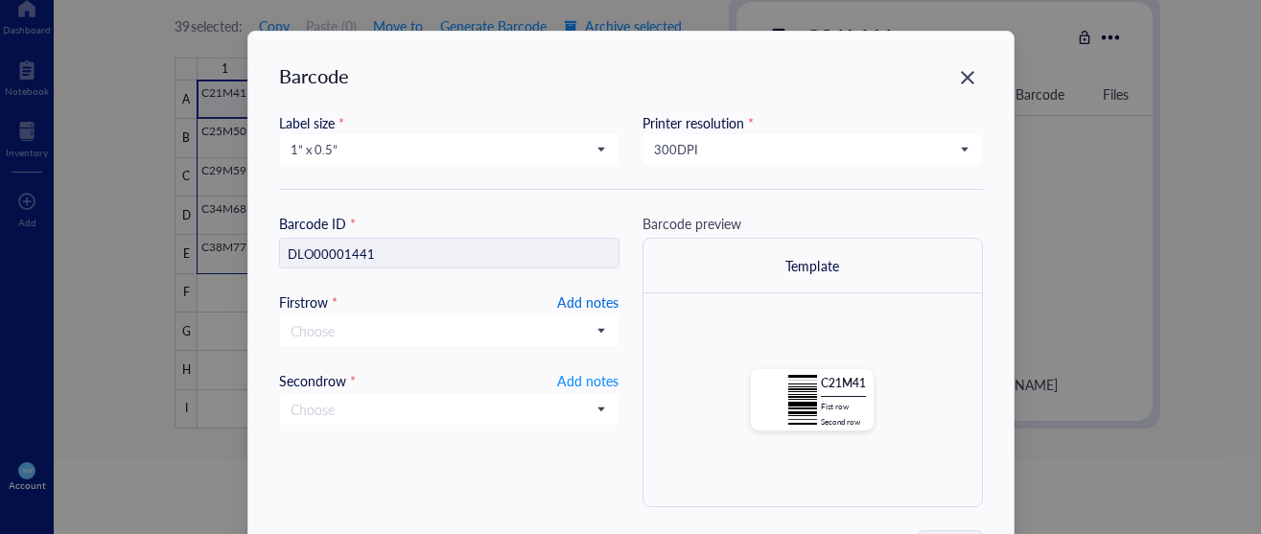
click at [581, 304] on span "Add notes" at bounding box center [587, 302] width 61 height 23
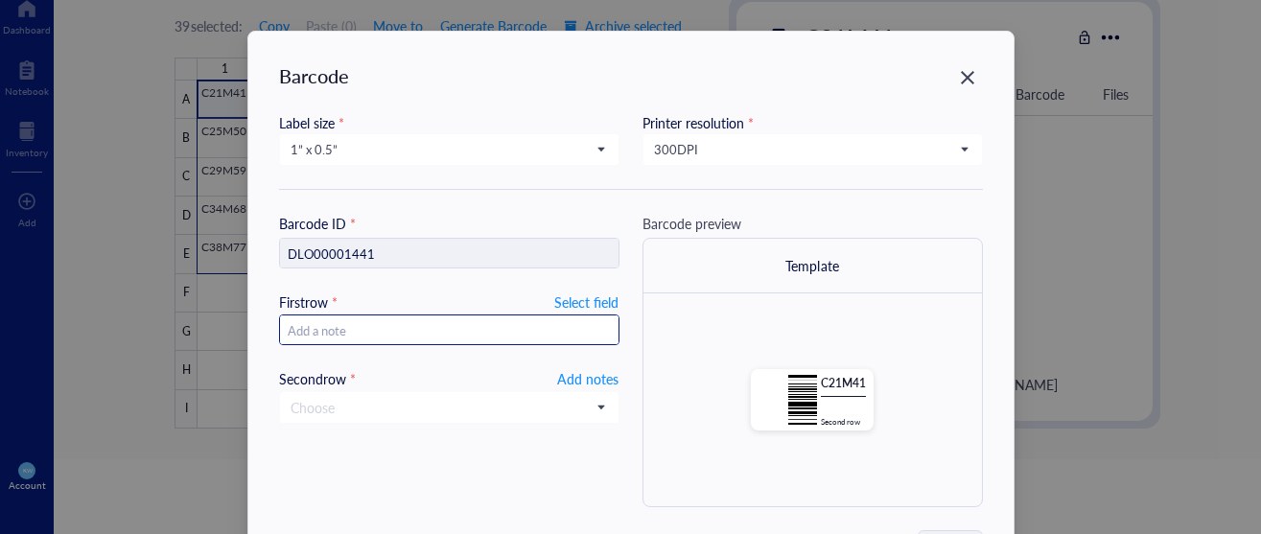
click at [552, 329] on input "text" at bounding box center [449, 331] width 339 height 31
type input "10.2"
type input "10."
type input "10.3"
type input "[DATE]"
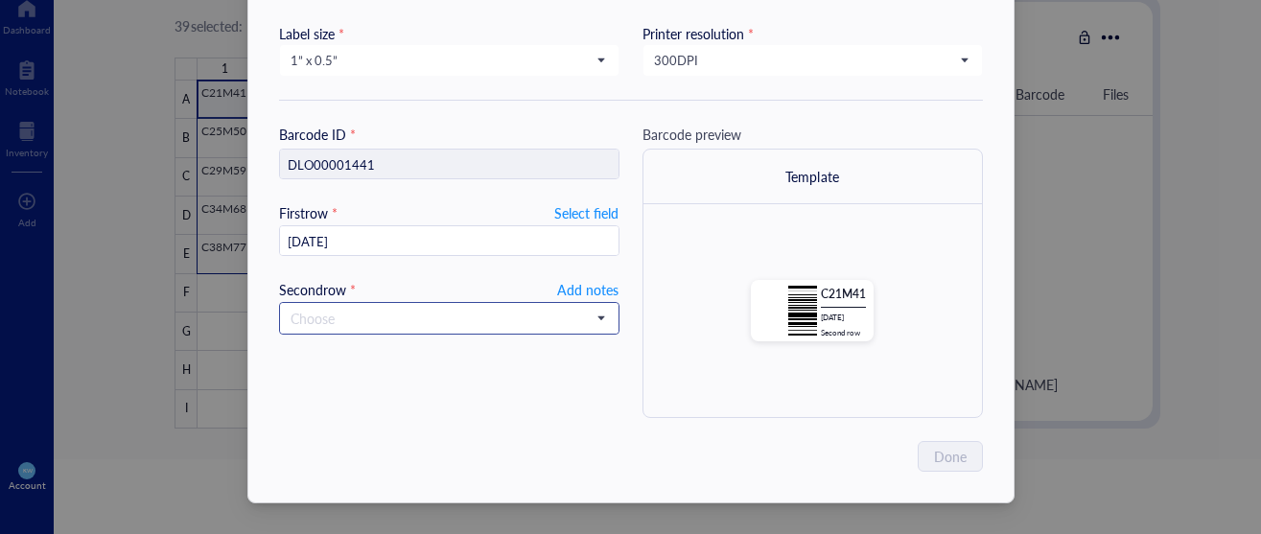
scroll to position [85, 0]
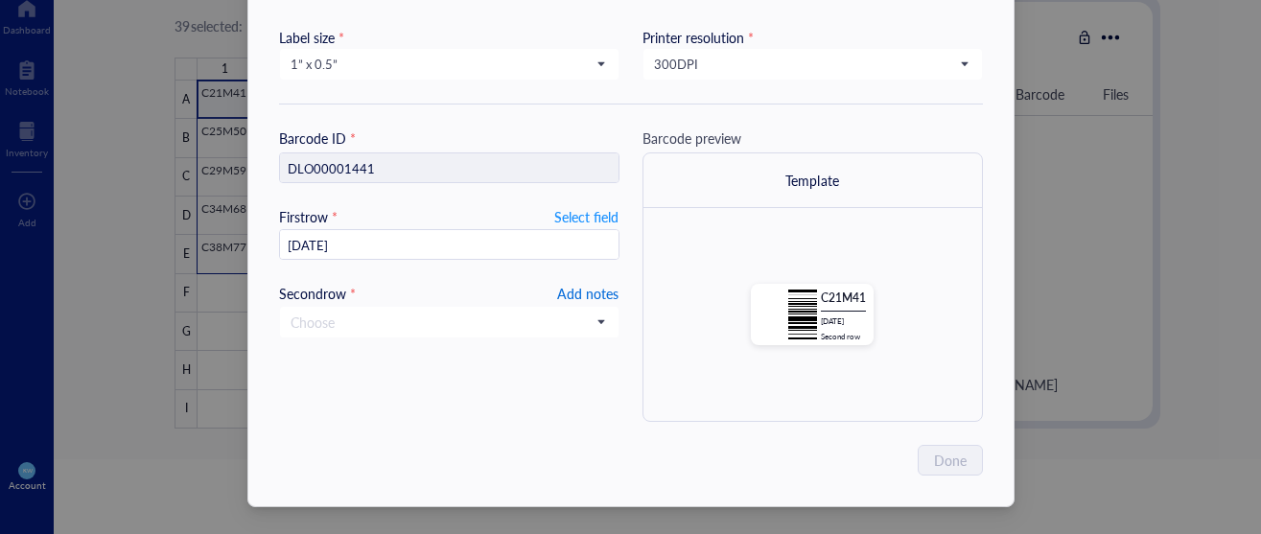
click at [576, 287] on span "Add notes" at bounding box center [587, 293] width 61 height 23
click at [952, 462] on span "Done" at bounding box center [951, 460] width 33 height 21
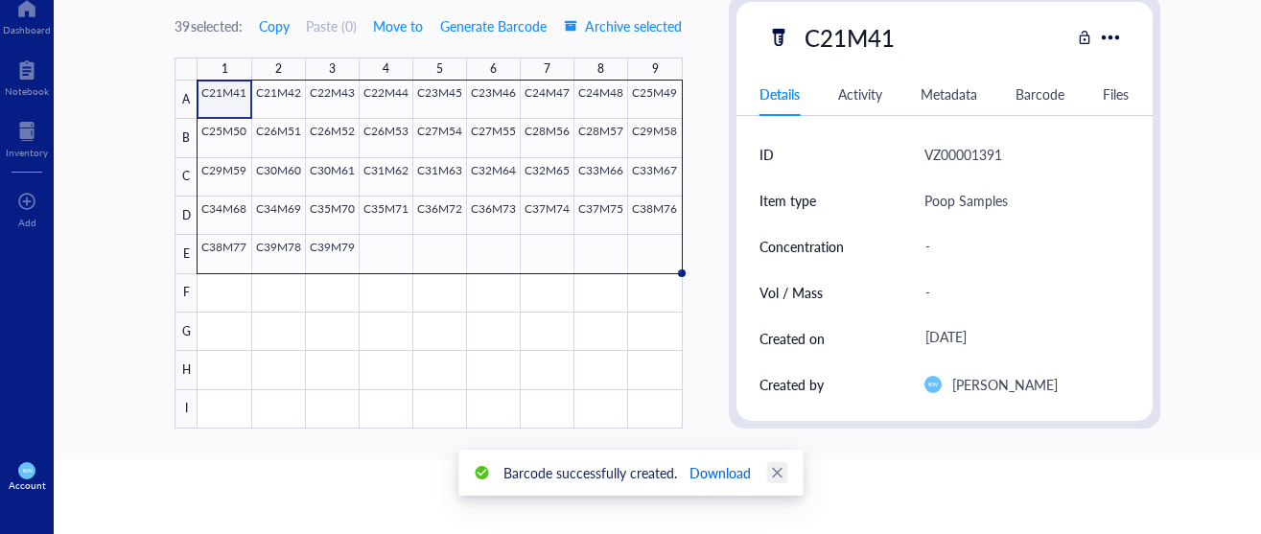
drag, startPoint x: 739, startPoint y: 476, endPoint x: 764, endPoint y: 473, distance: 26.1
click at [739, 476] on span "Download" at bounding box center [719, 472] width 61 height 21
